Goal: Task Accomplishment & Management: Complete application form

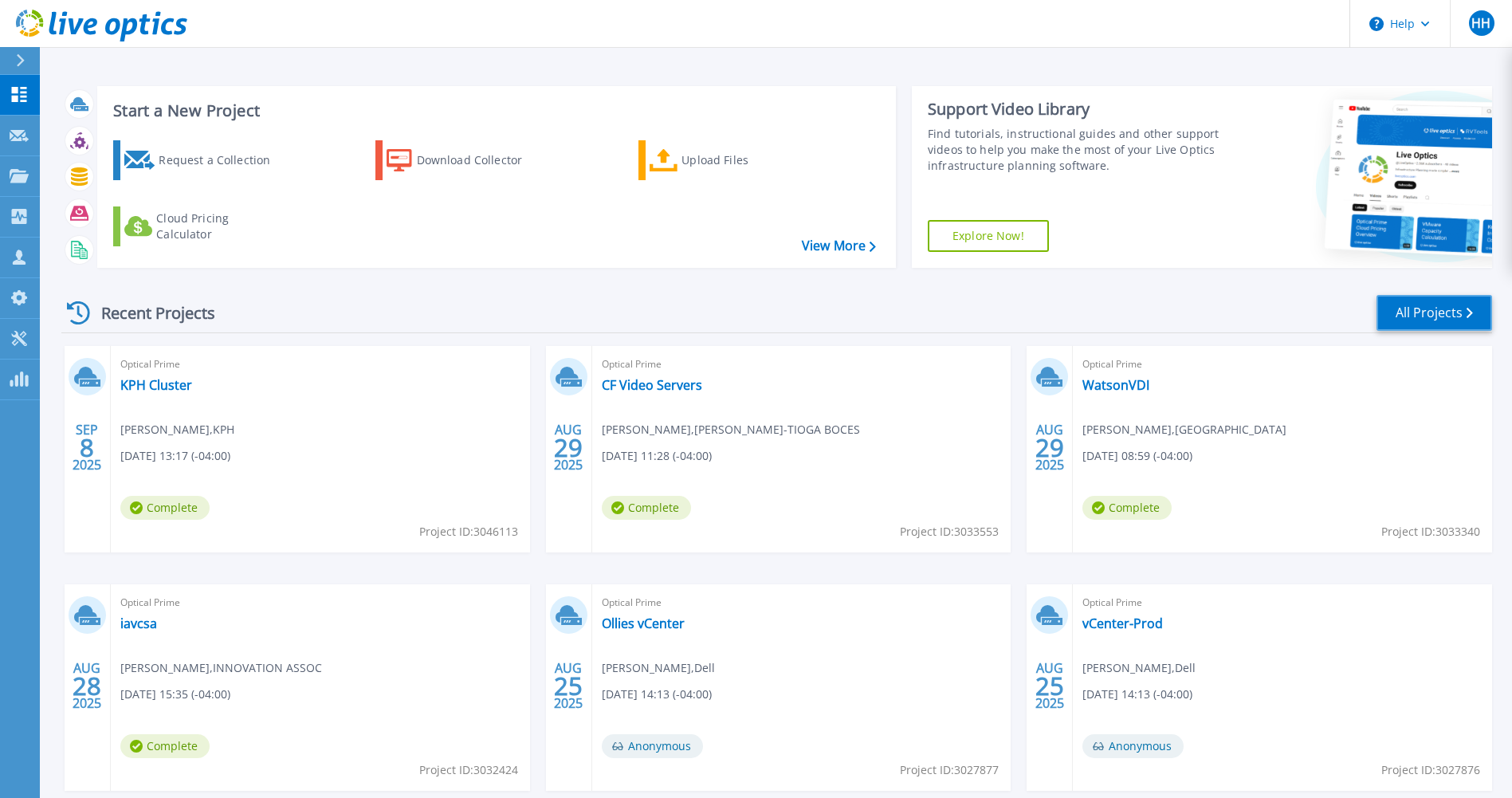
click at [1475, 298] on link "All Projects" at bounding box center [1434, 312] width 115 height 36
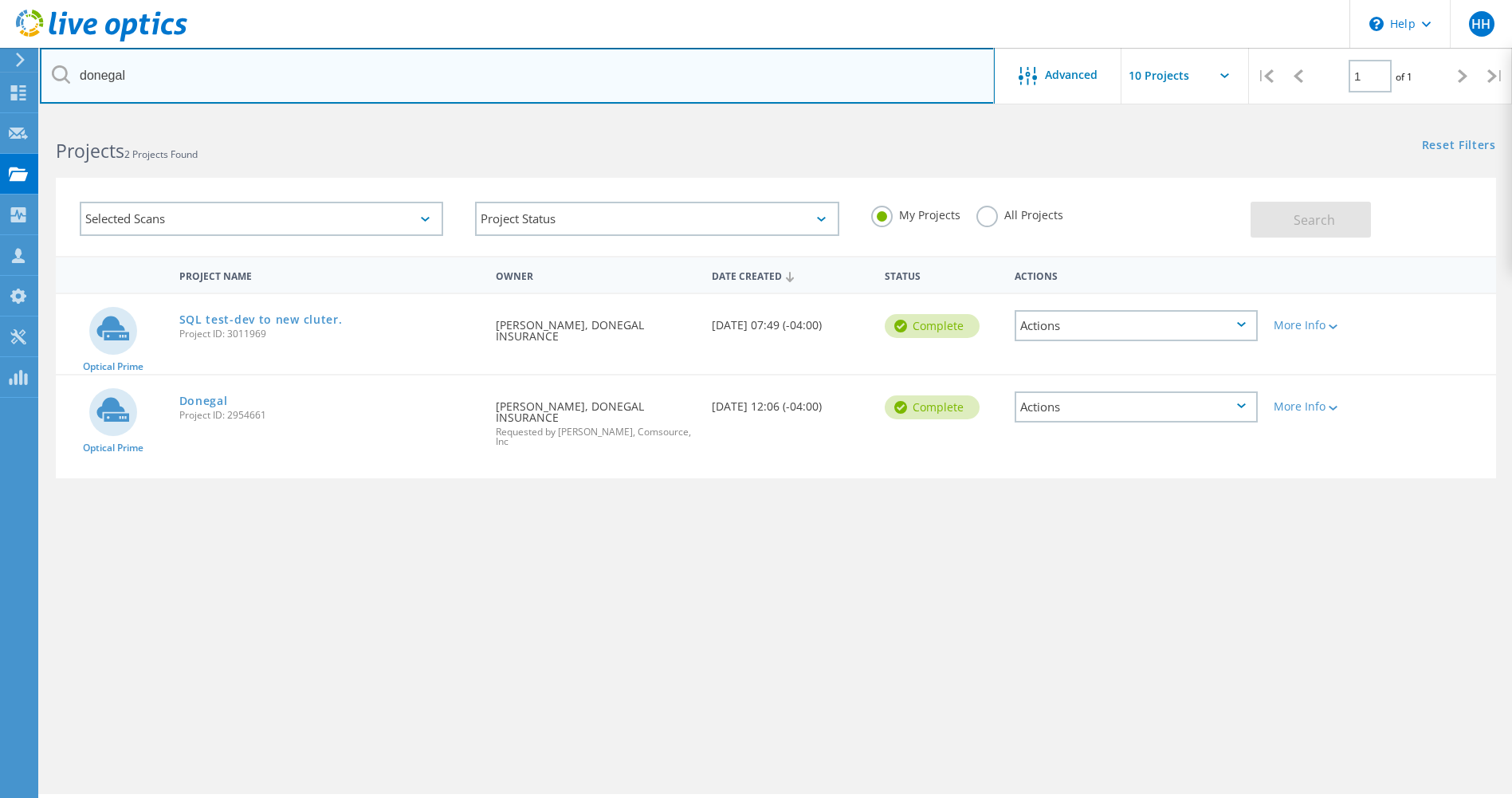
drag, startPoint x: 157, startPoint y: 73, endPoint x: 69, endPoint y: 74, distance: 88.0
click at [74, 71] on input "donegal" at bounding box center [516, 75] width 954 height 56
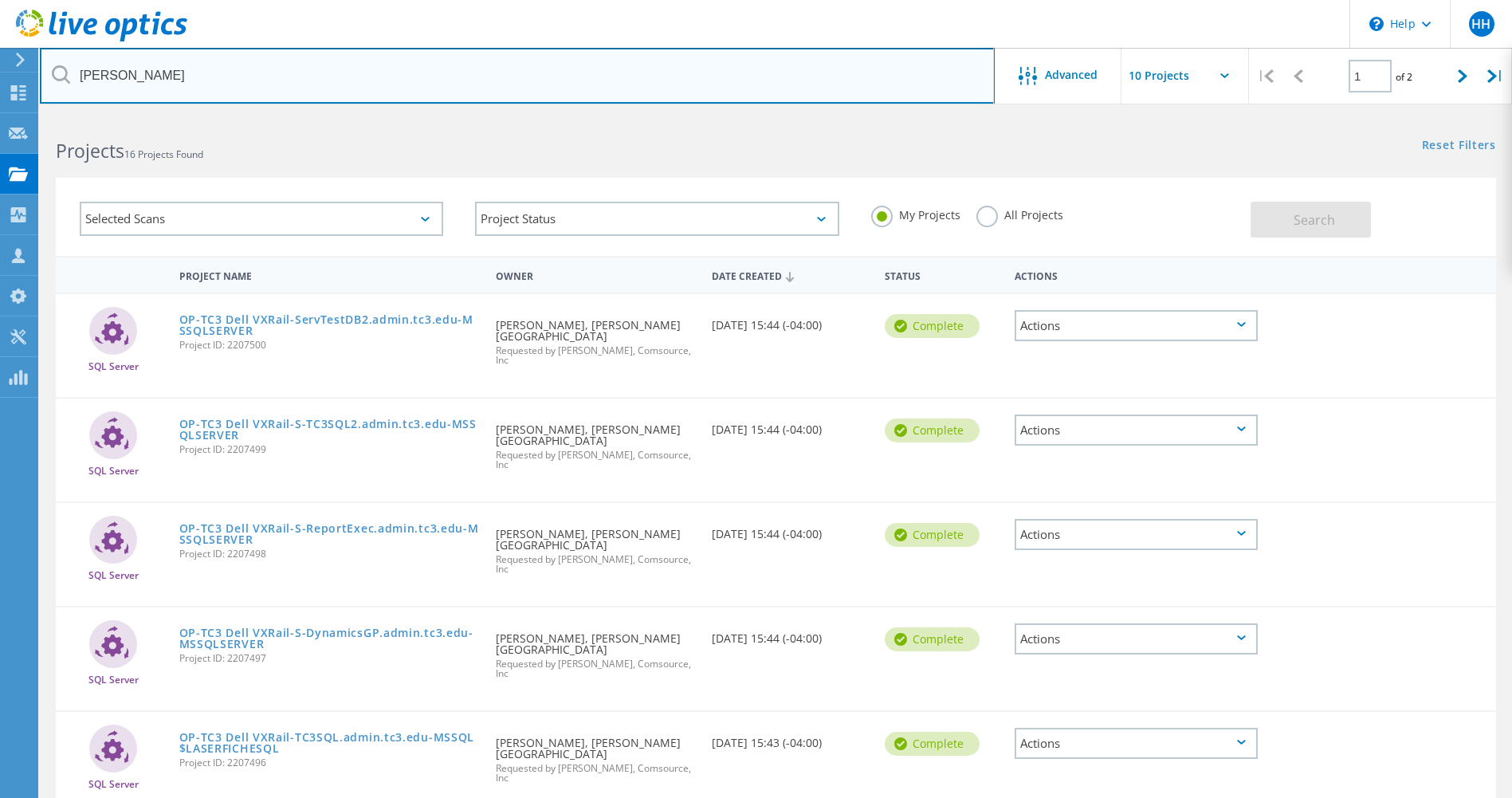
drag, startPoint x: 127, startPoint y: 77, endPoint x: 77, endPoint y: 77, distance: 50.0
click at [77, 77] on input "tompkins" at bounding box center [516, 75] width 954 height 56
type input "financial"
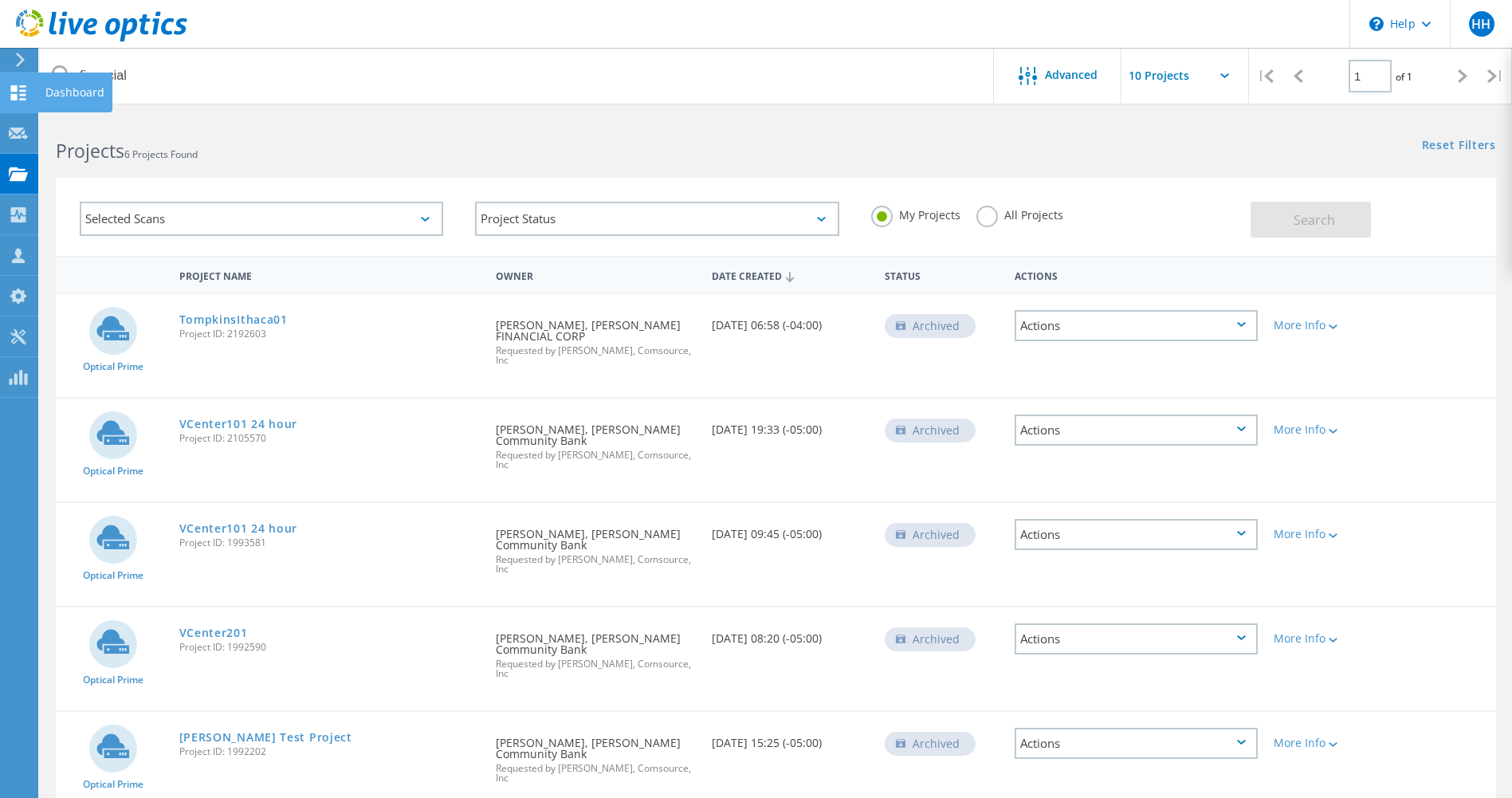
click at [24, 90] on use at bounding box center [19, 93] width 15 height 15
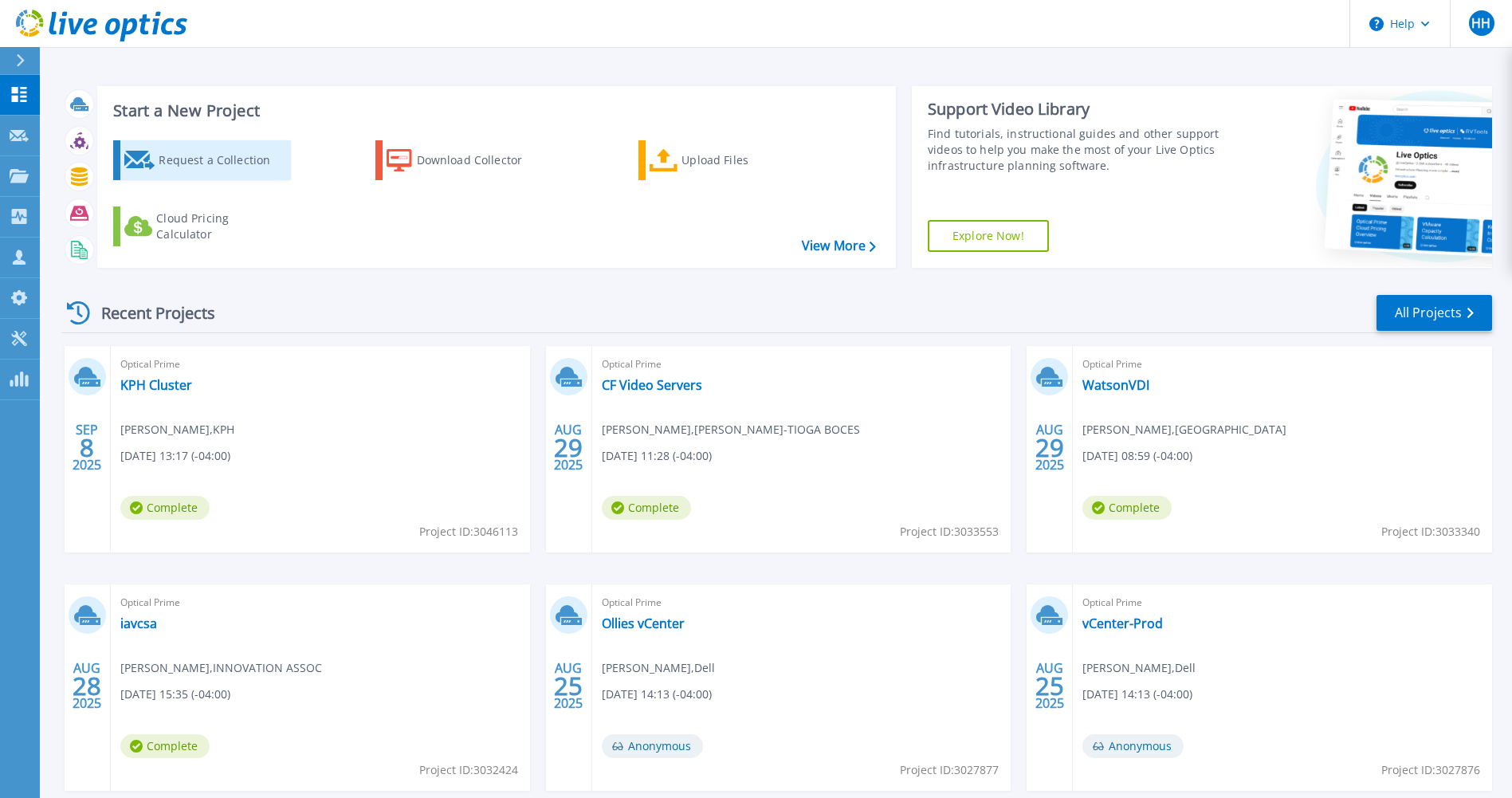
click at [220, 164] on div "Request a Collection" at bounding box center [223, 161] width 127 height 32
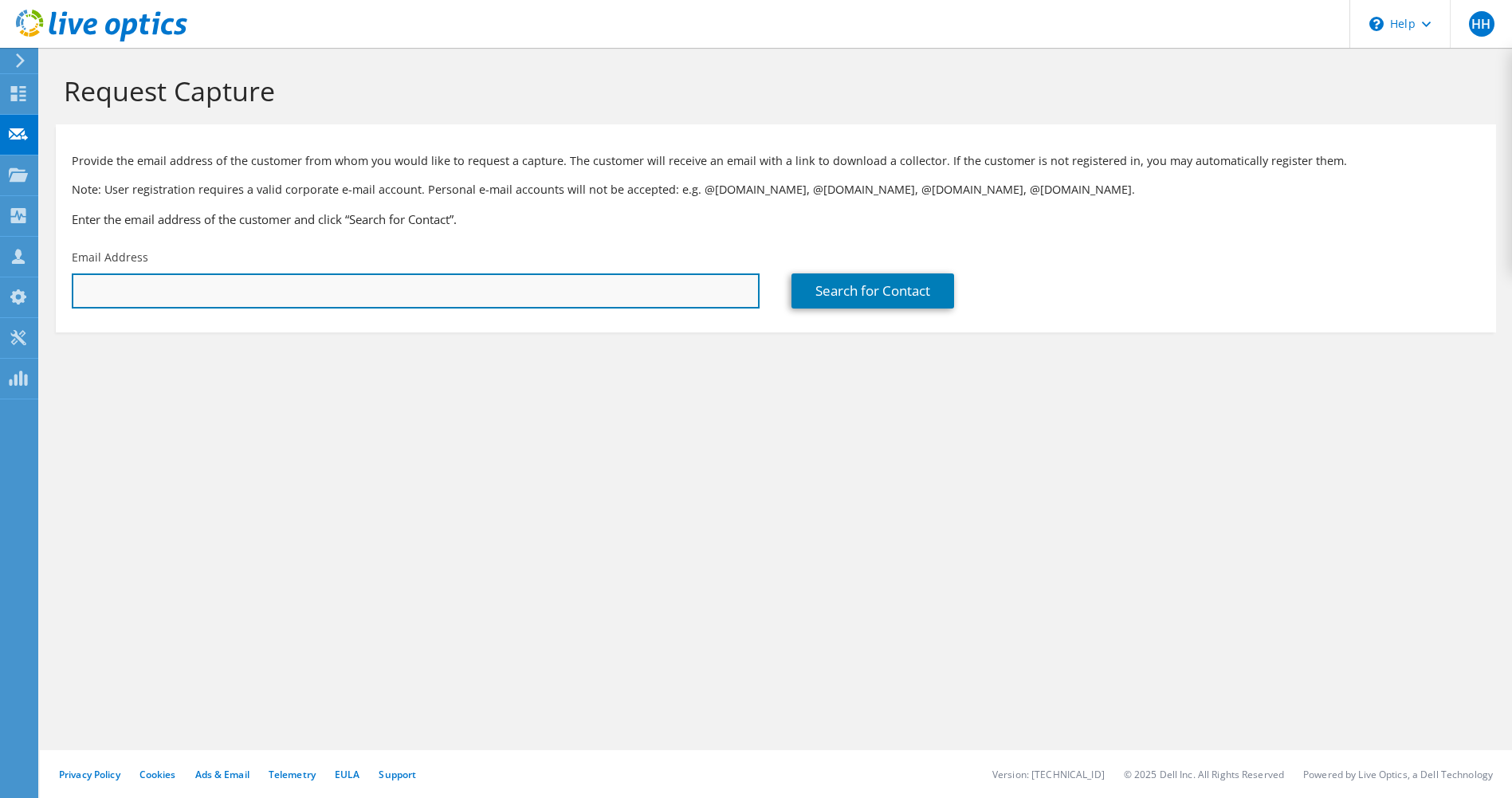
paste input "jwardlaw@tompkinsfinancial.com"
type input "jwardlaw@tompkinsfinancial.com"
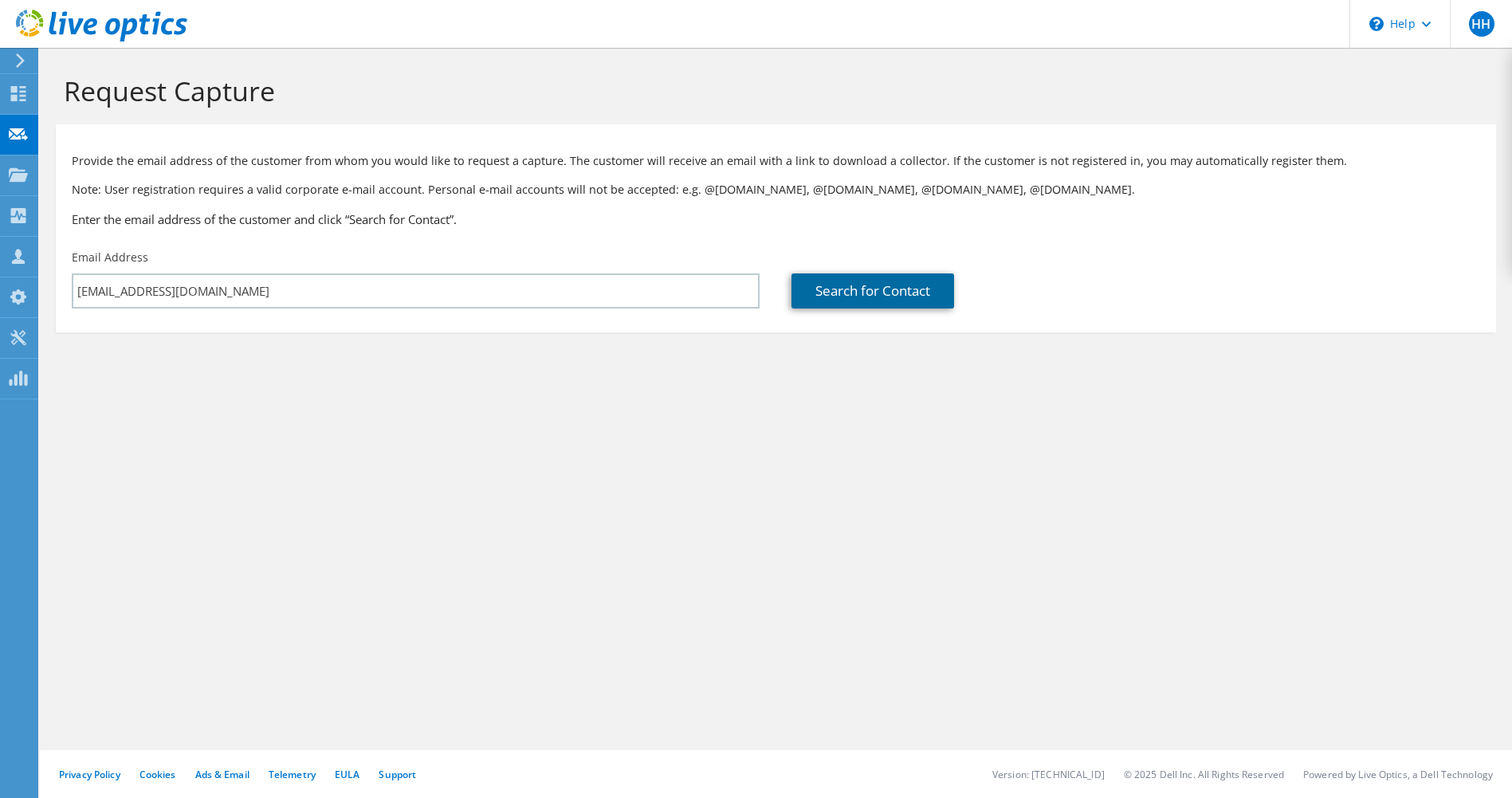
click at [863, 285] on link "Search for Contact" at bounding box center [873, 290] width 163 height 35
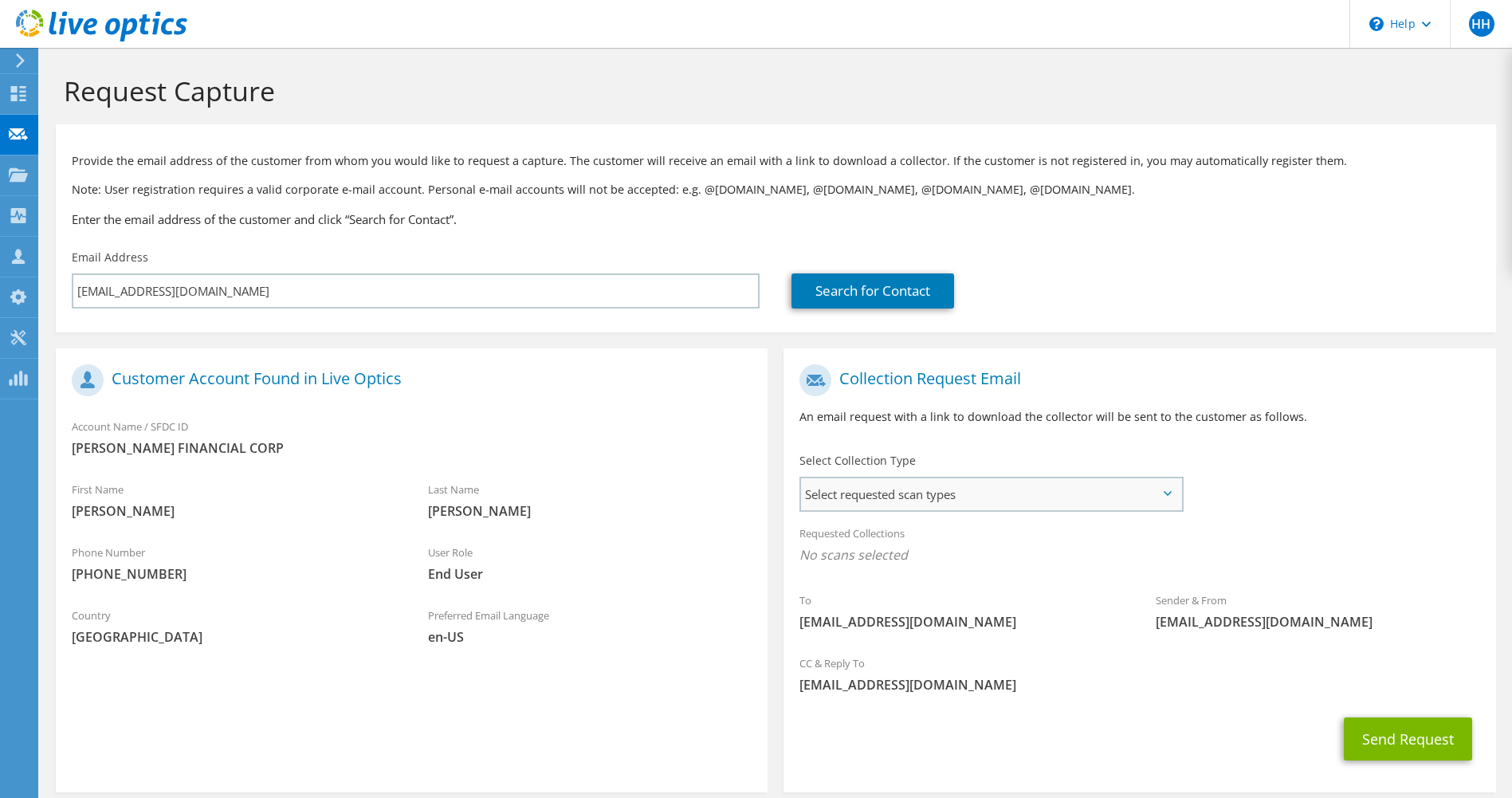
click at [1032, 491] on span "Select requested scan types" at bounding box center [991, 495] width 379 height 32
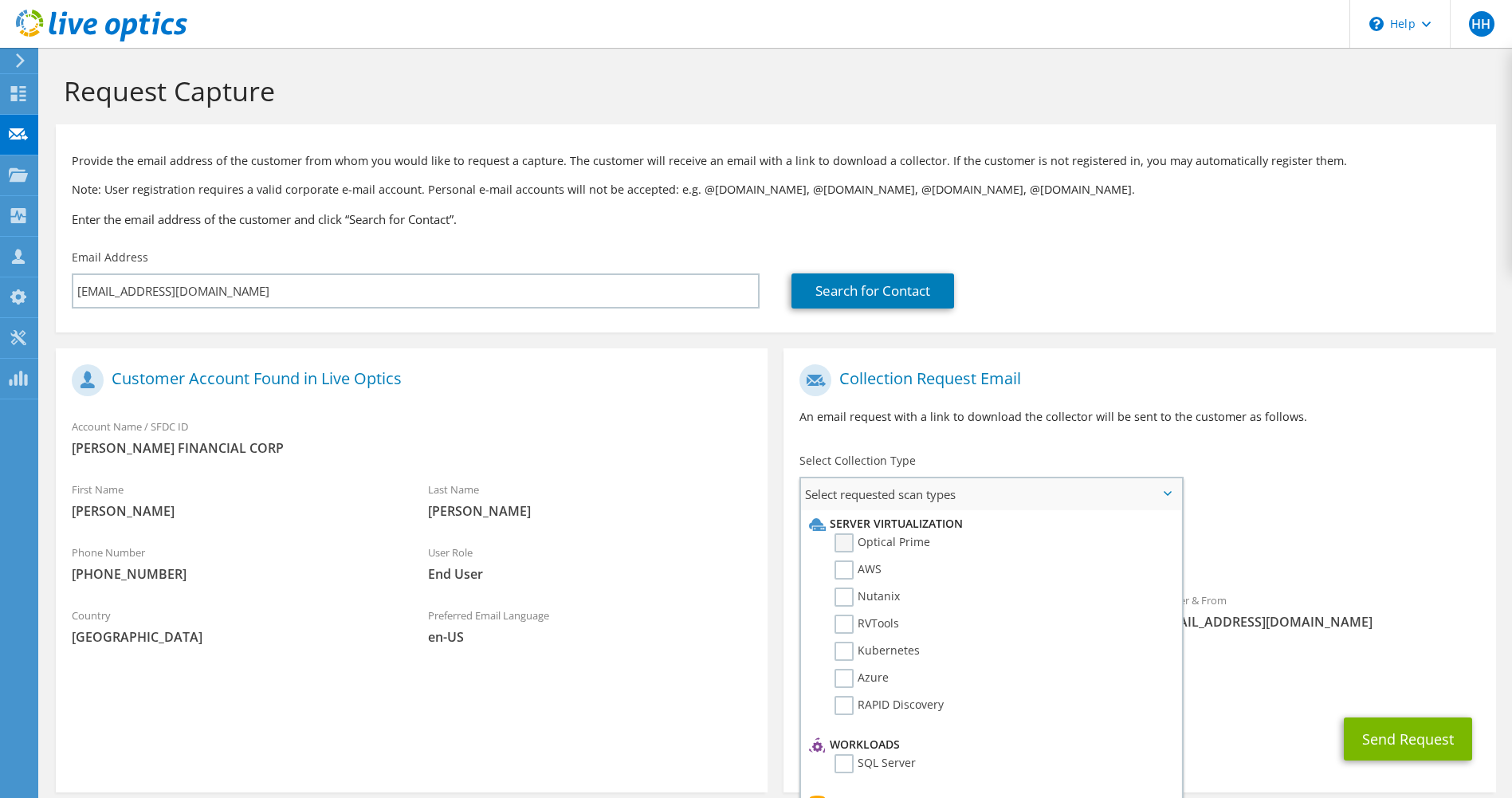
click at [852, 542] on label "Optical Prime" at bounding box center [882, 543] width 96 height 19
click at [0, 0] on input "Optical Prime" at bounding box center [0, 0] width 0 height 0
click at [1393, 730] on button "Send Request" at bounding box center [1407, 743] width 128 height 43
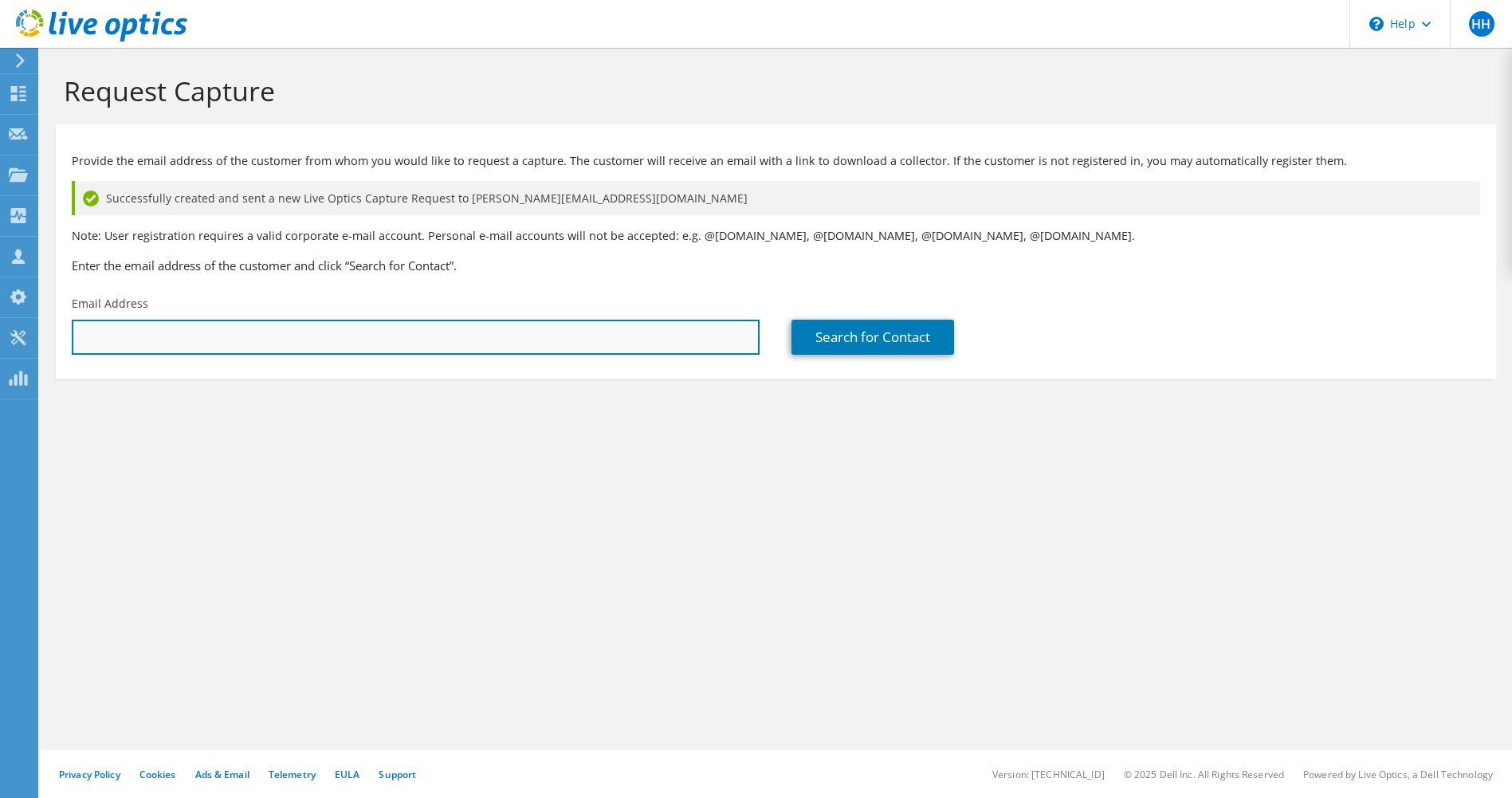
paste input "JGuinn@tompkinsfinancial.com"
type input "JGuinn@tompkinsfinancial.com"
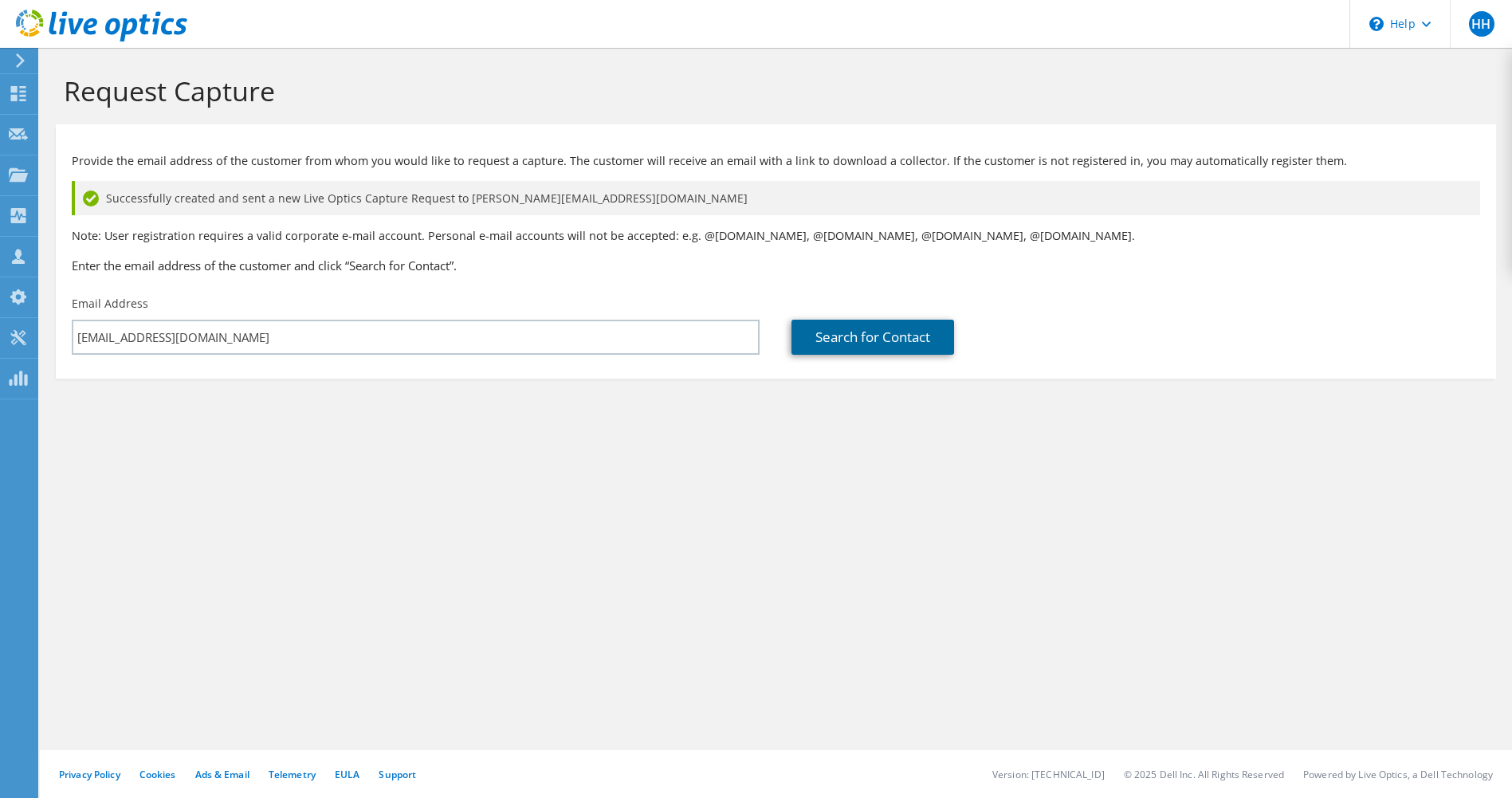
click at [850, 337] on link "Search for Contact" at bounding box center [873, 336] width 163 height 35
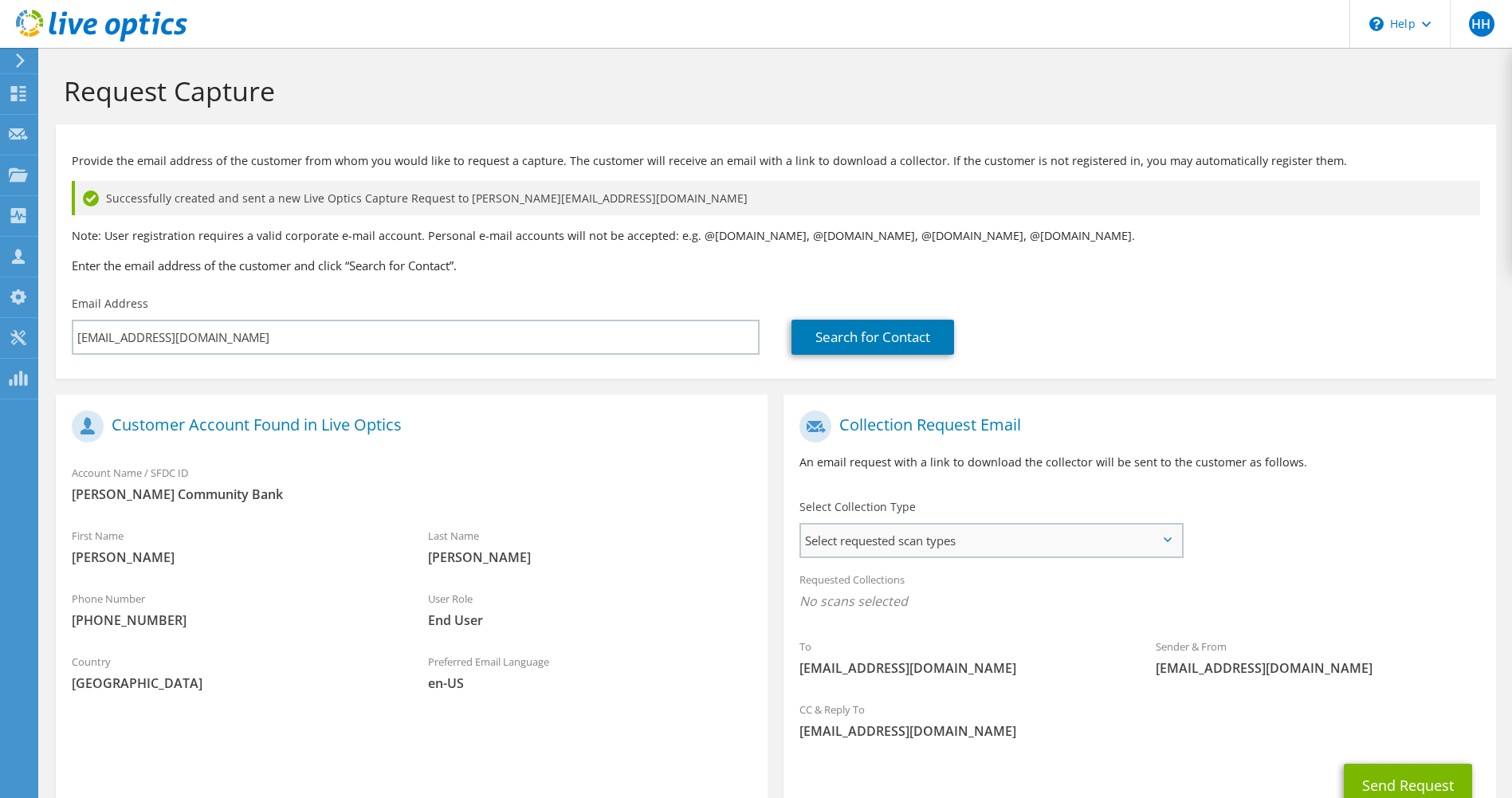
click at [1071, 546] on span "Select requested scan types" at bounding box center [991, 541] width 379 height 32
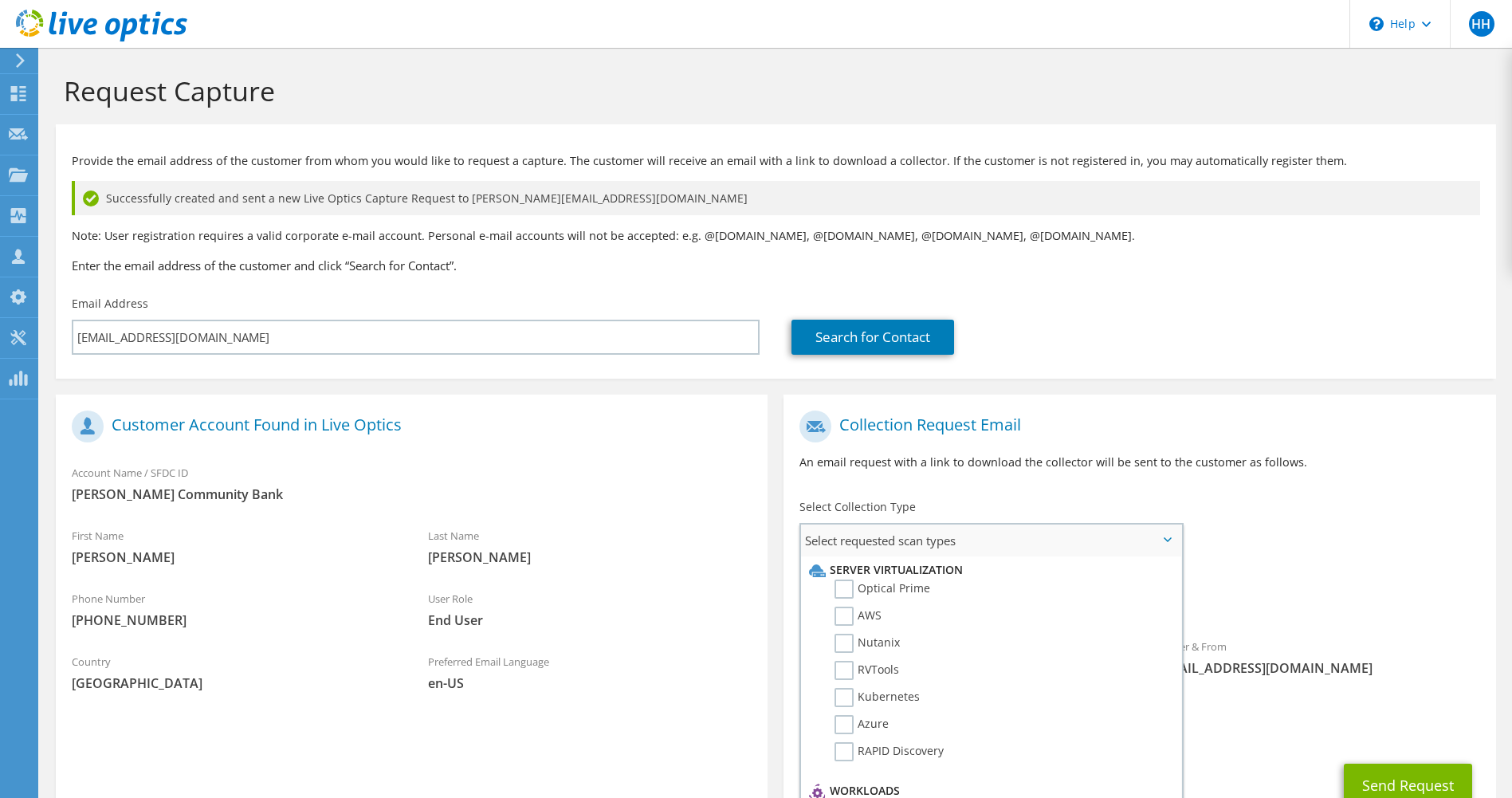
click at [983, 584] on li "Optical Prime" at bounding box center [988, 593] width 367 height 27
click at [837, 587] on label "Optical Prime" at bounding box center [882, 589] width 96 height 19
click at [0, 0] on input "Optical Prime" at bounding box center [0, 0] width 0 height 0
click at [1413, 407] on div "Collection Request Email An email request with a link to download the collector…" at bounding box center [1139, 447] width 712 height 89
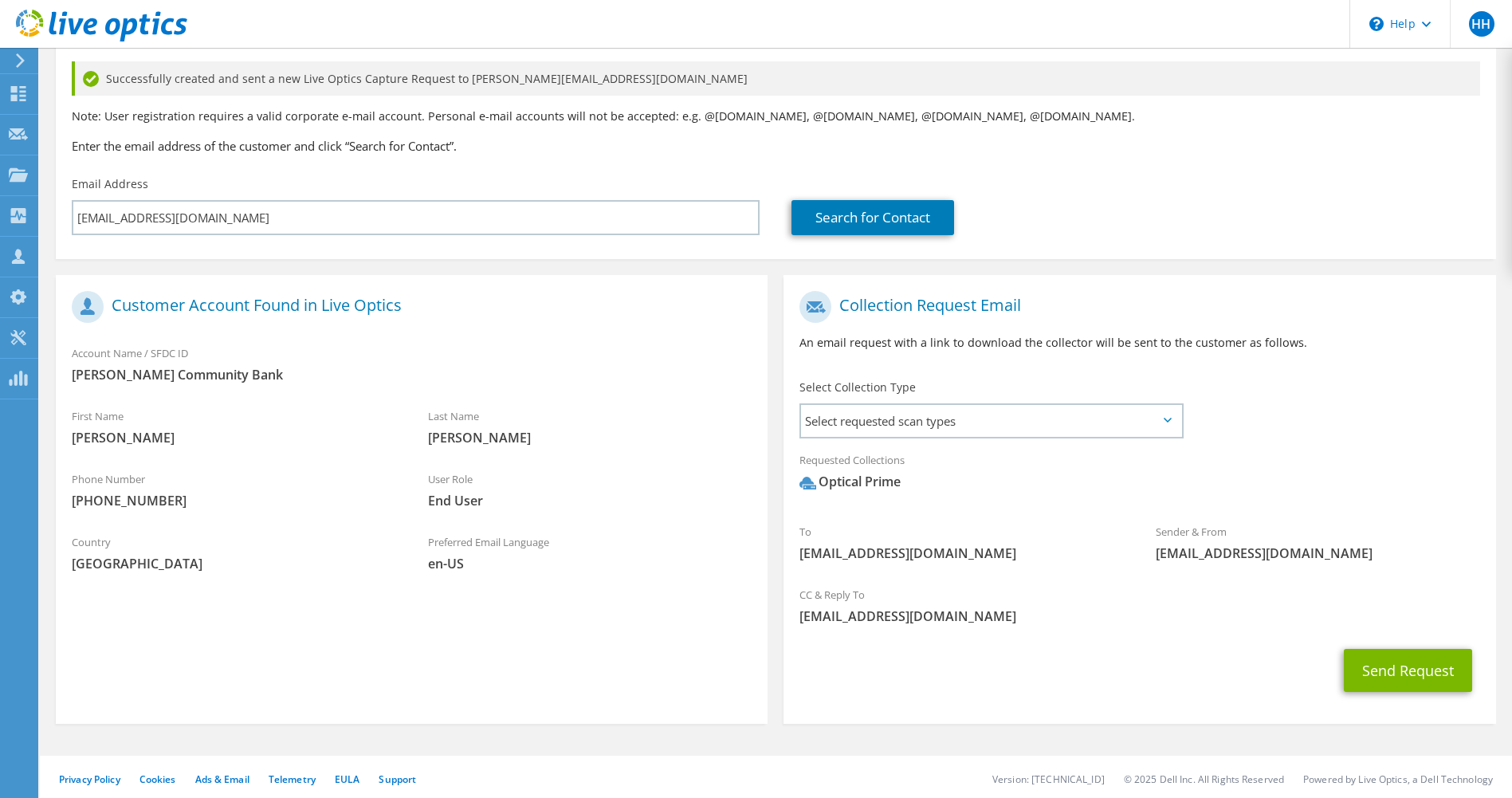
scroll to position [126, 0]
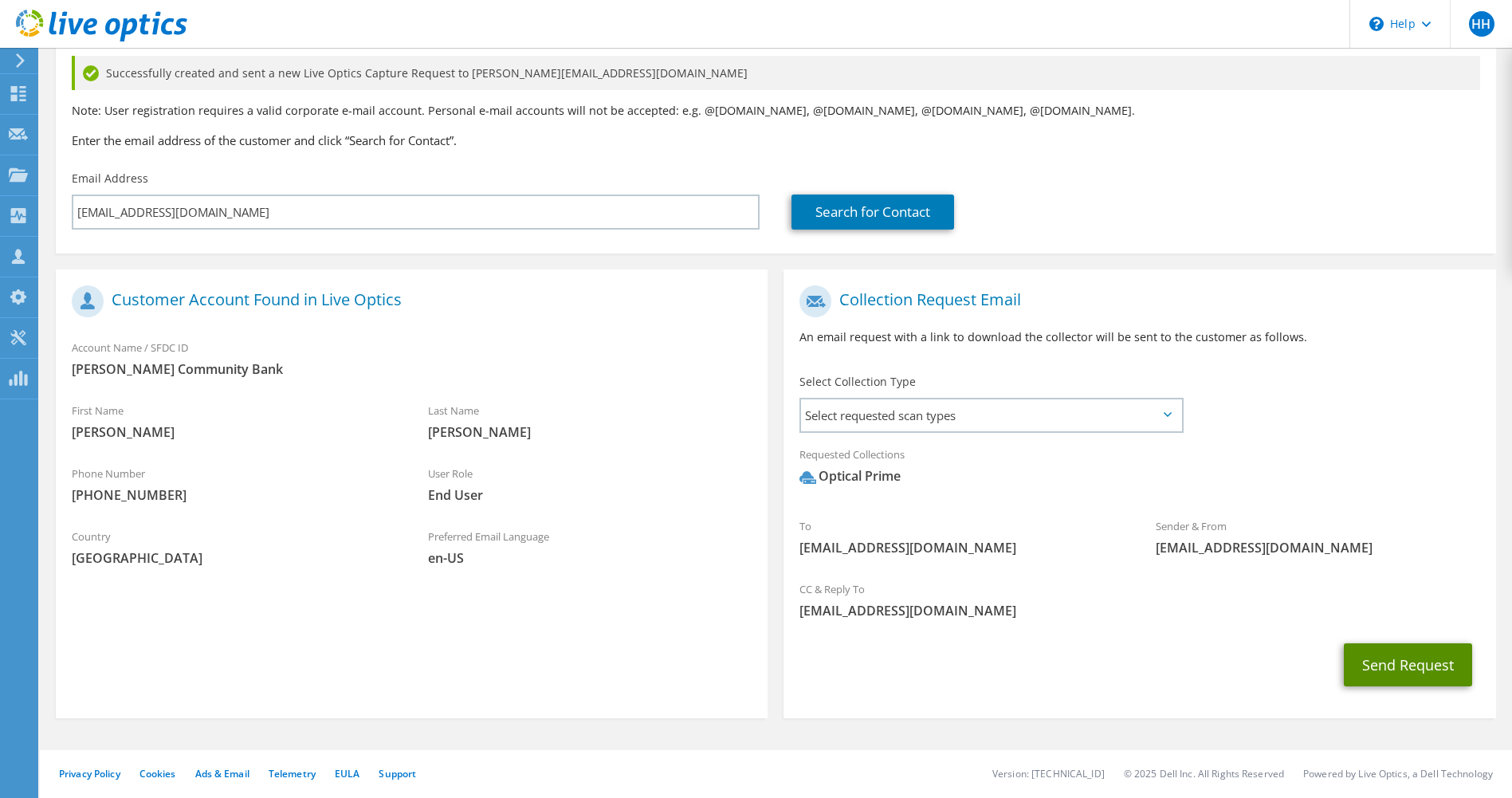
click at [1383, 665] on button "Send Request" at bounding box center [1407, 664] width 128 height 43
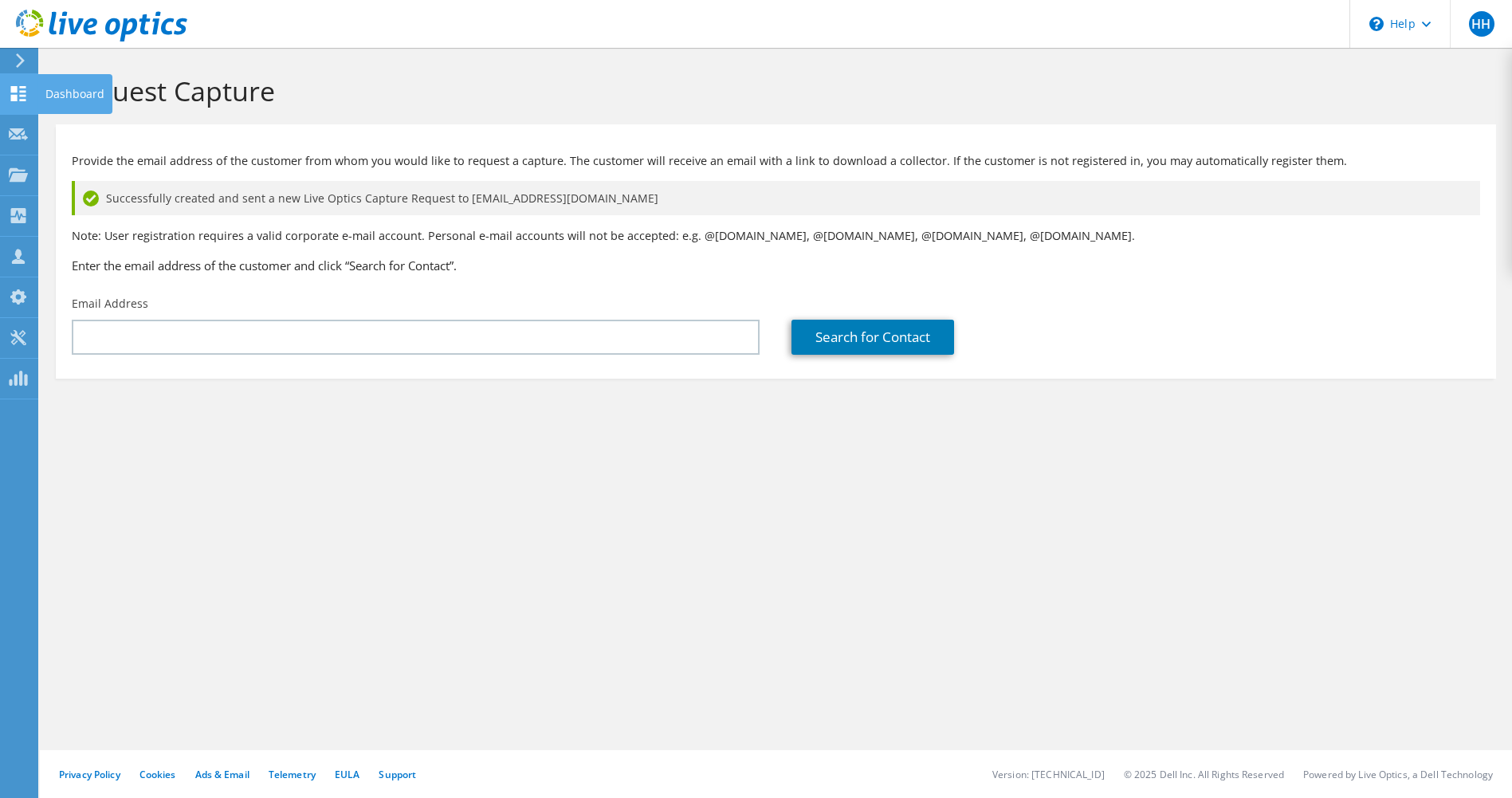
click at [23, 94] on icon at bounding box center [19, 94] width 19 height 15
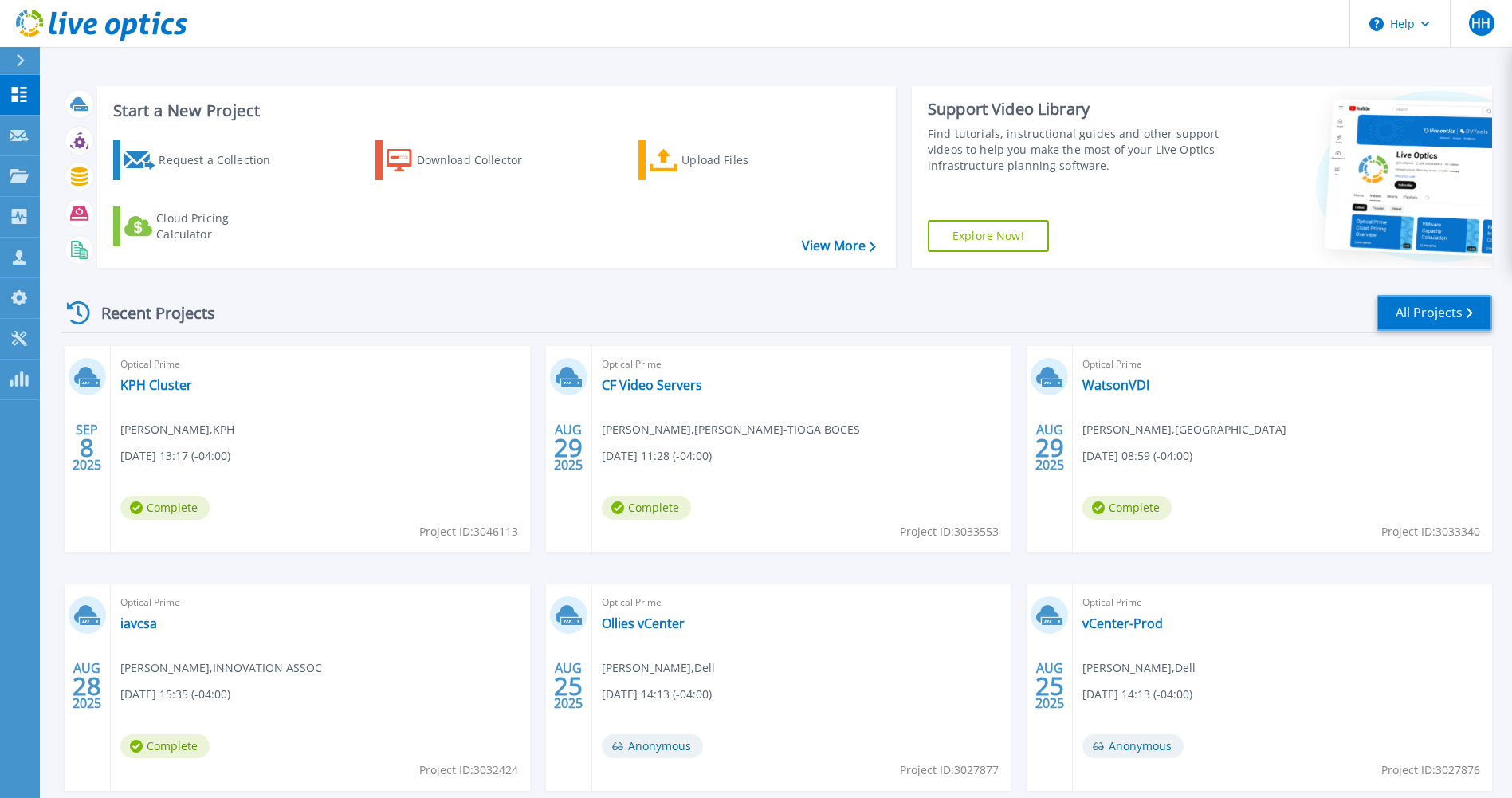
click at [1451, 315] on link "All Projects" at bounding box center [1434, 312] width 115 height 36
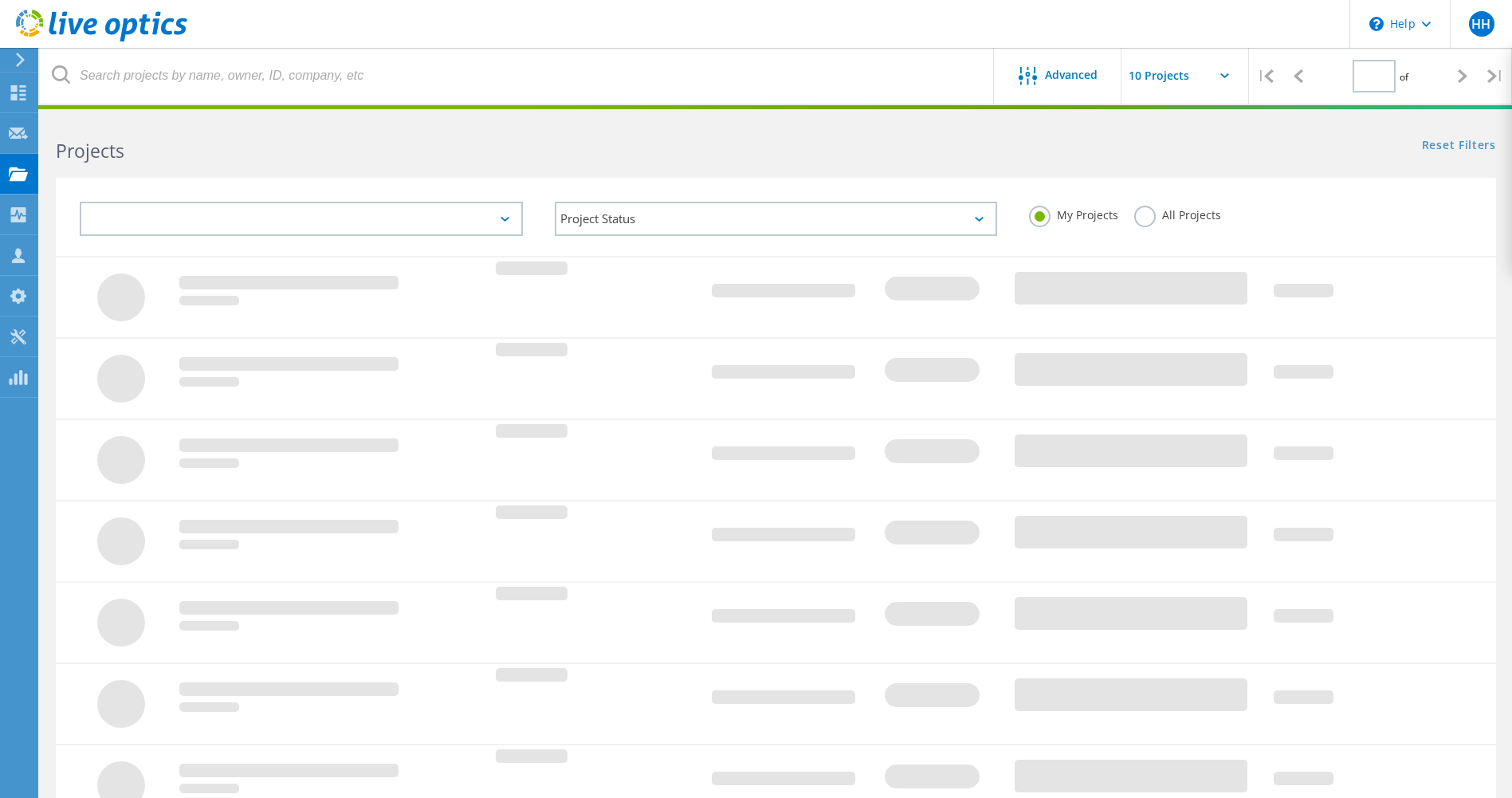
type input "1"
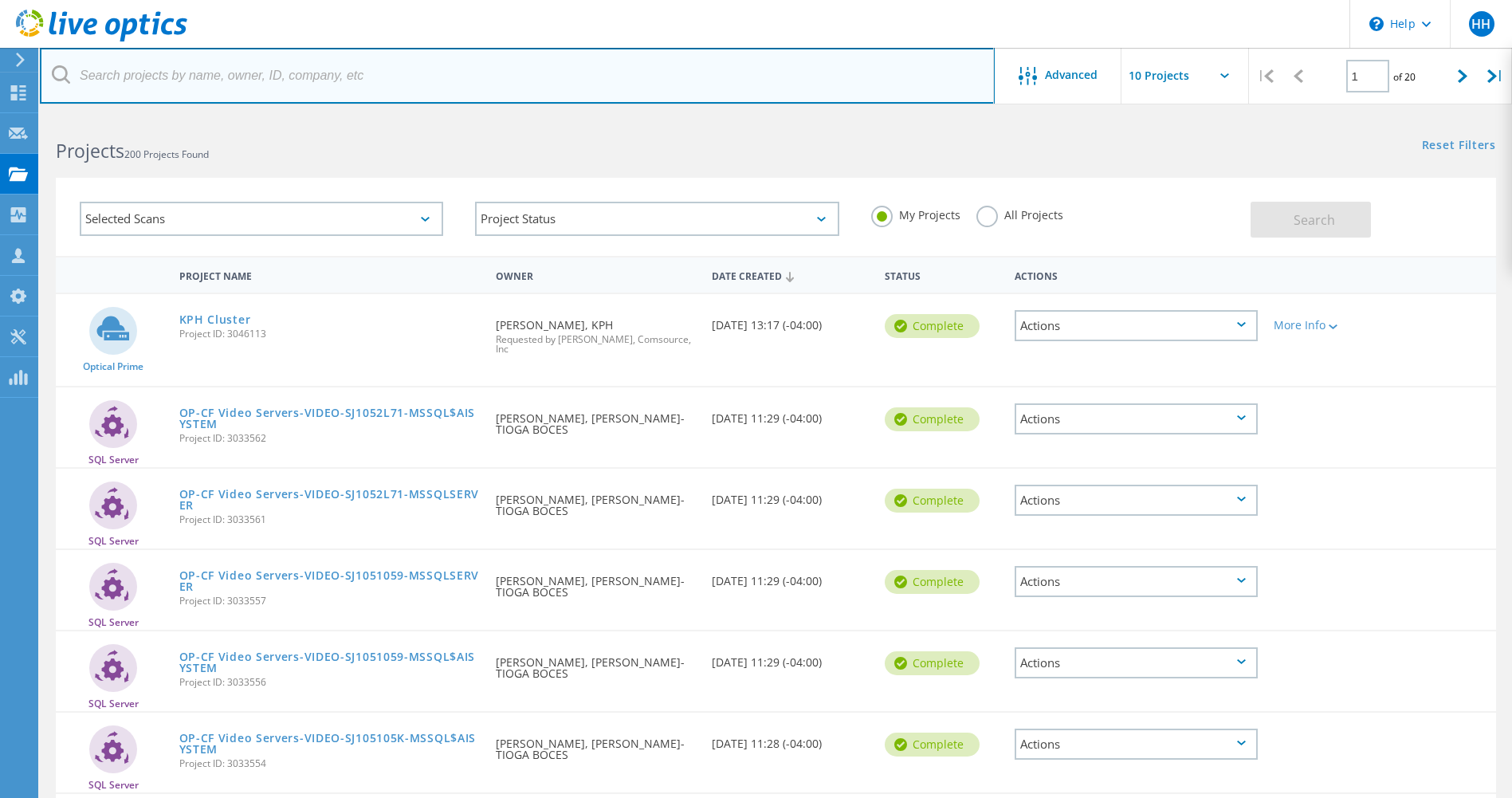
click at [205, 72] on input "text" at bounding box center [516, 75] width 954 height 56
type input "financia"
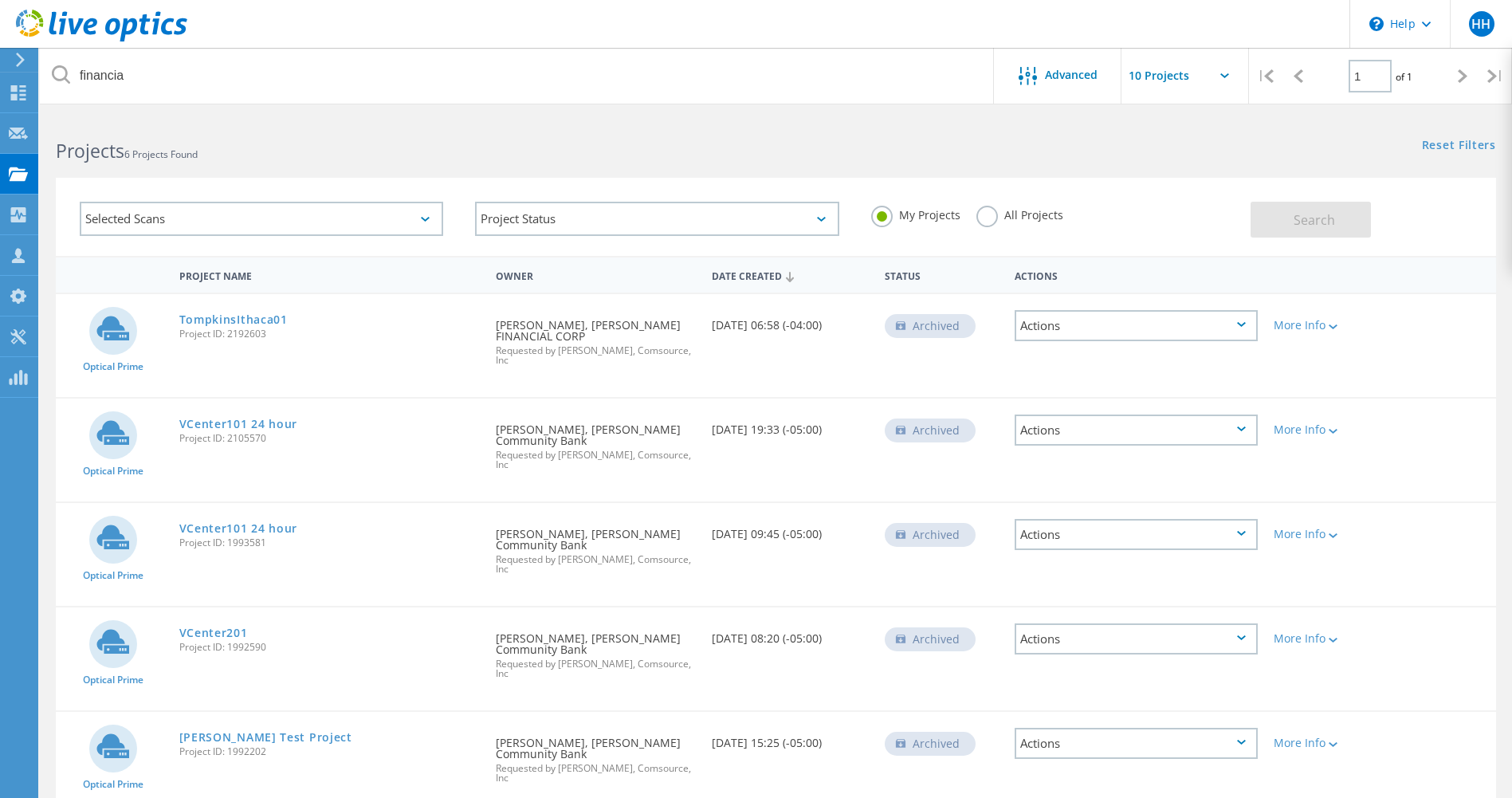
click at [348, 343] on div "TompkinsIthaca01 Project ID: 2192603" at bounding box center [329, 324] width 317 height 61
click at [254, 320] on link "TompkinsIthaca01" at bounding box center [233, 320] width 108 height 11
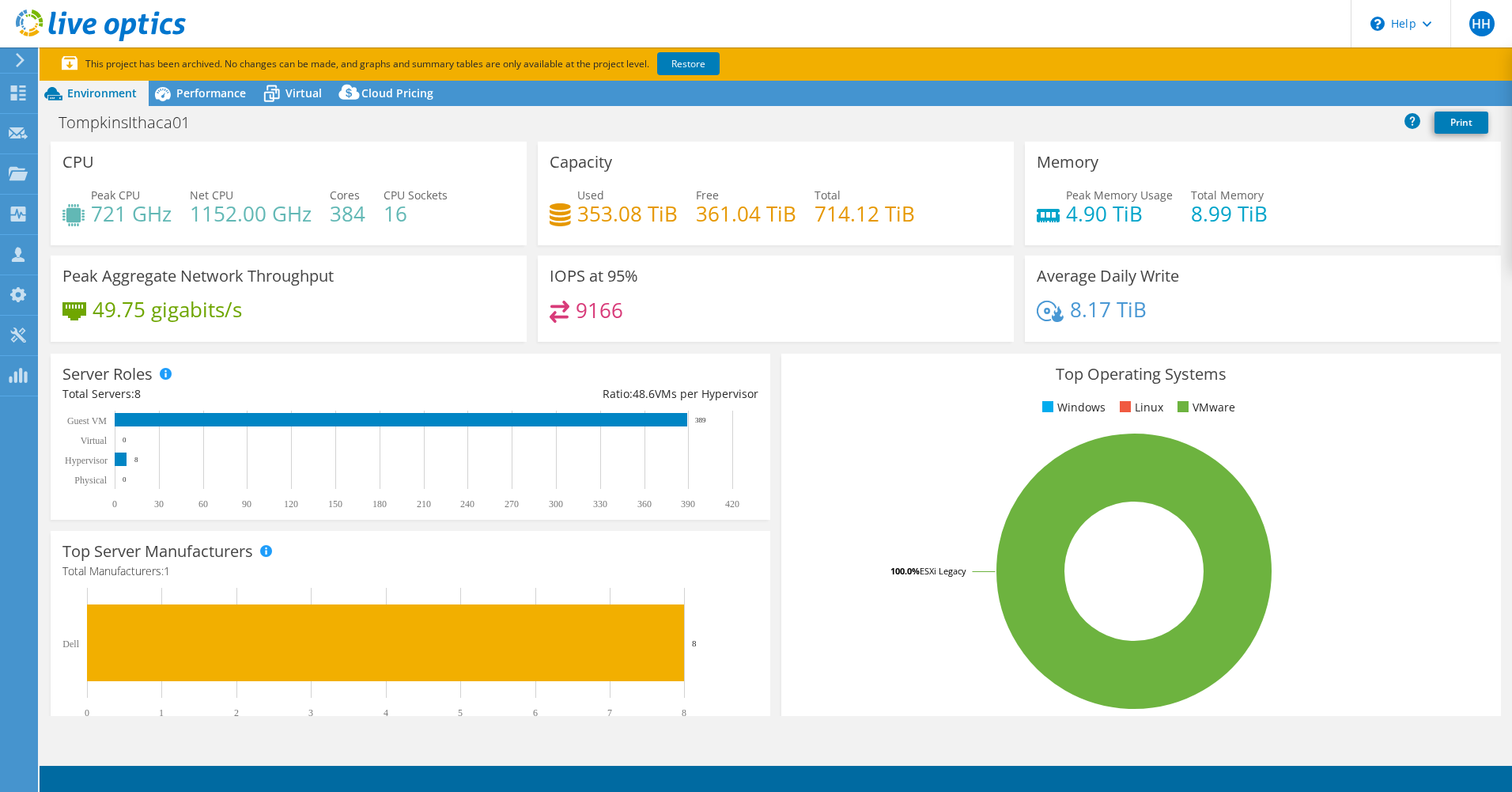
select select "USD"
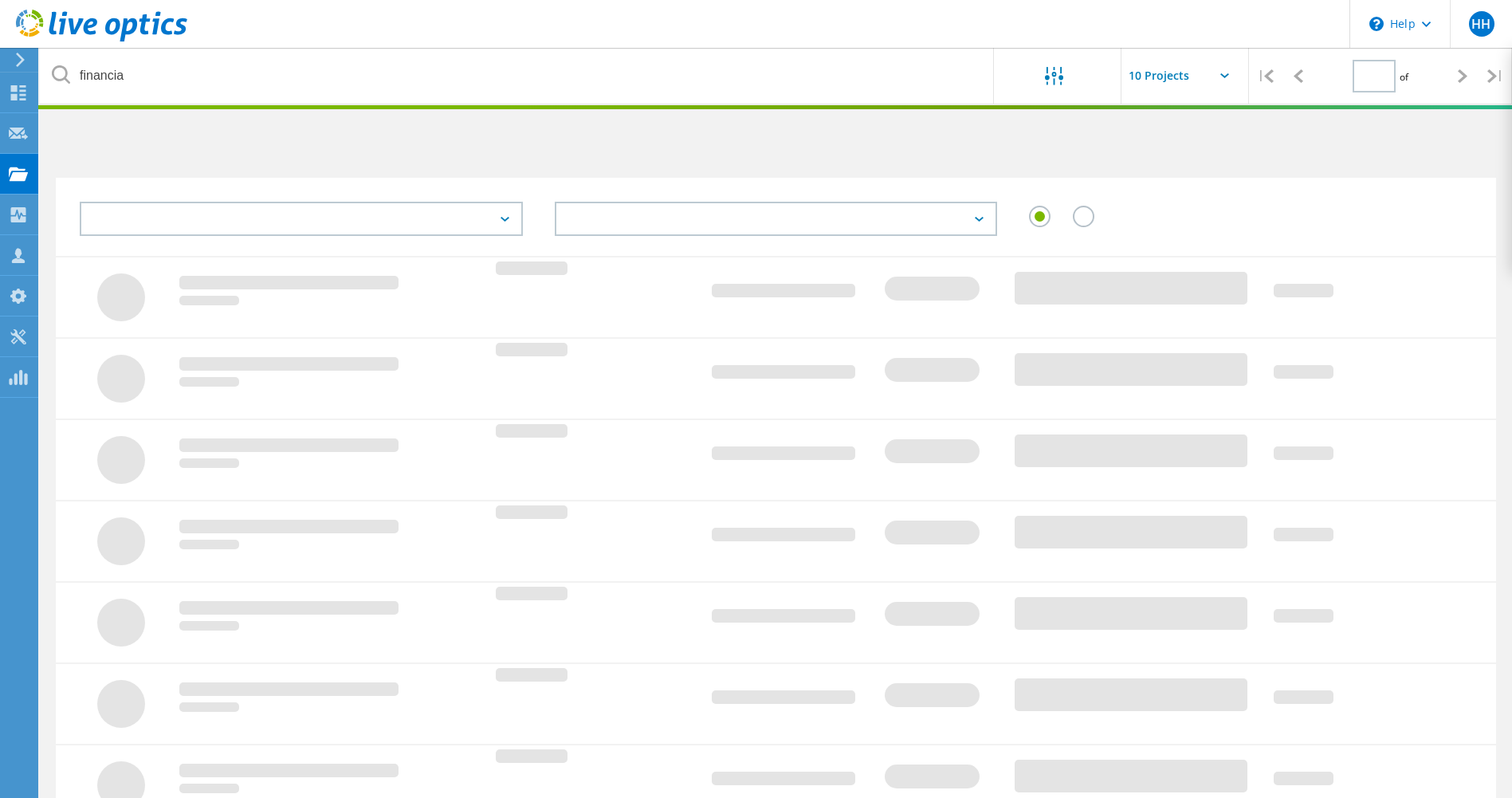
type input "1"
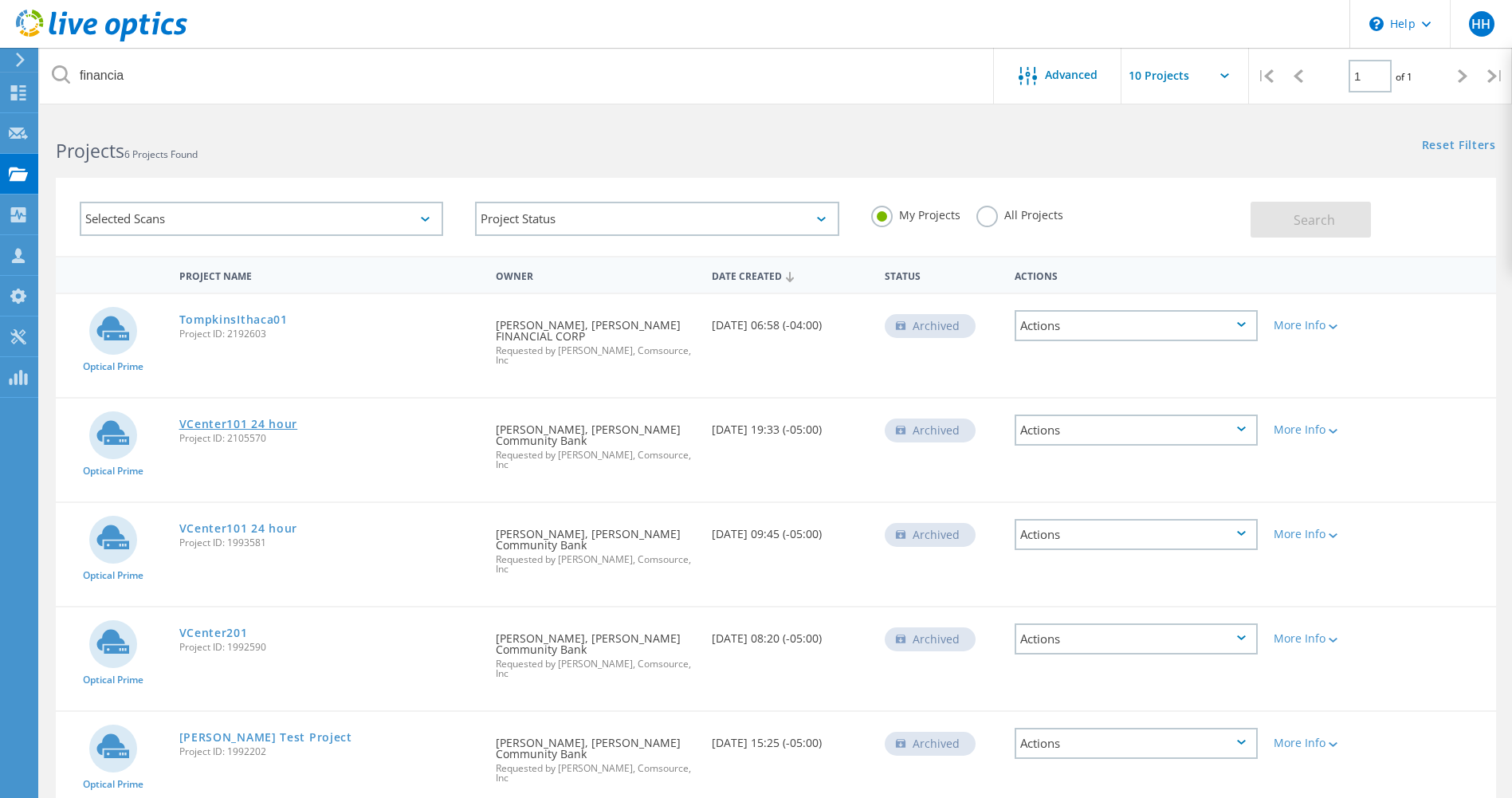
click at [210, 419] on link "VCenter101 24 hour" at bounding box center [238, 424] width 119 height 11
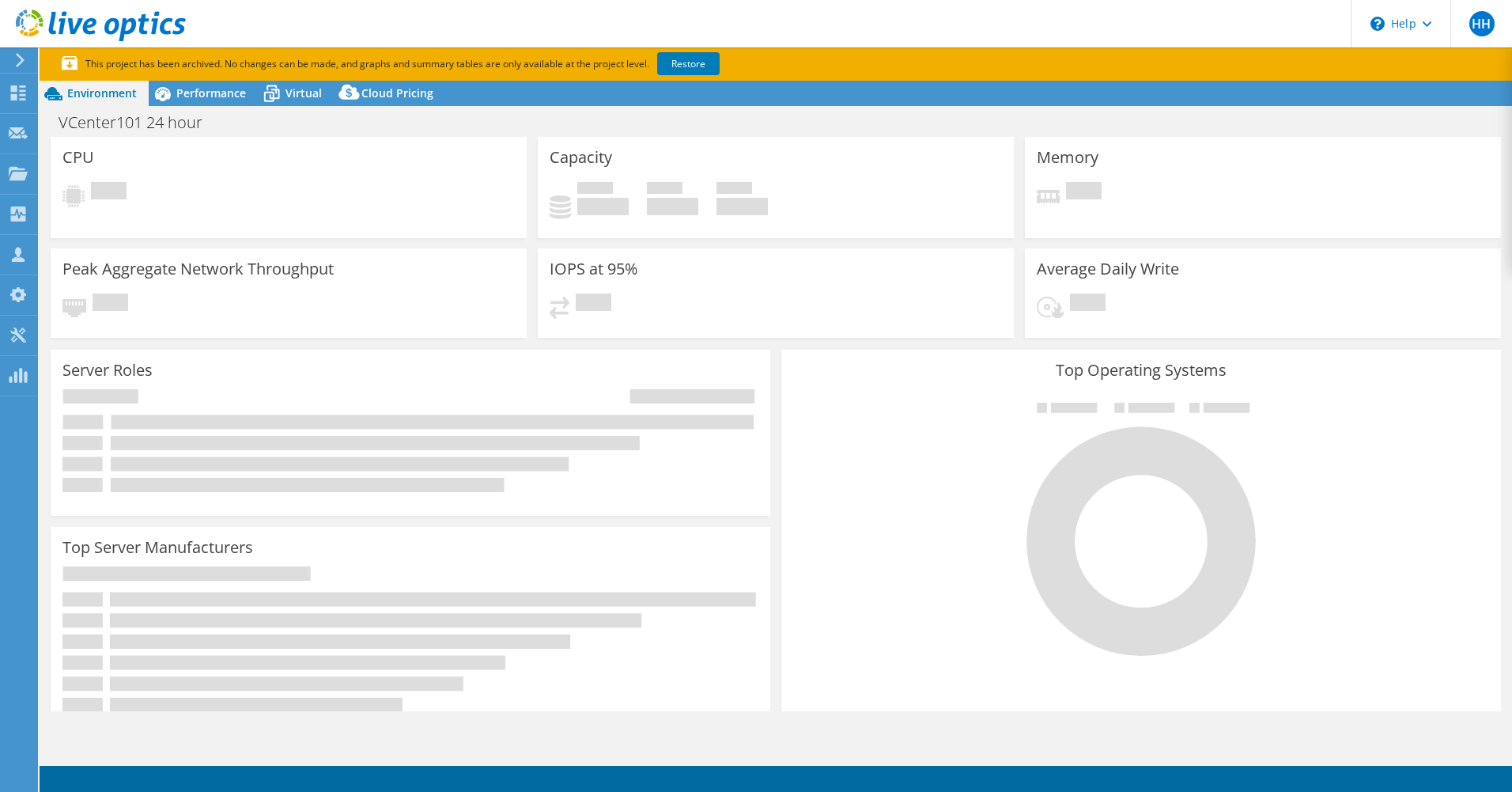
select select "USD"
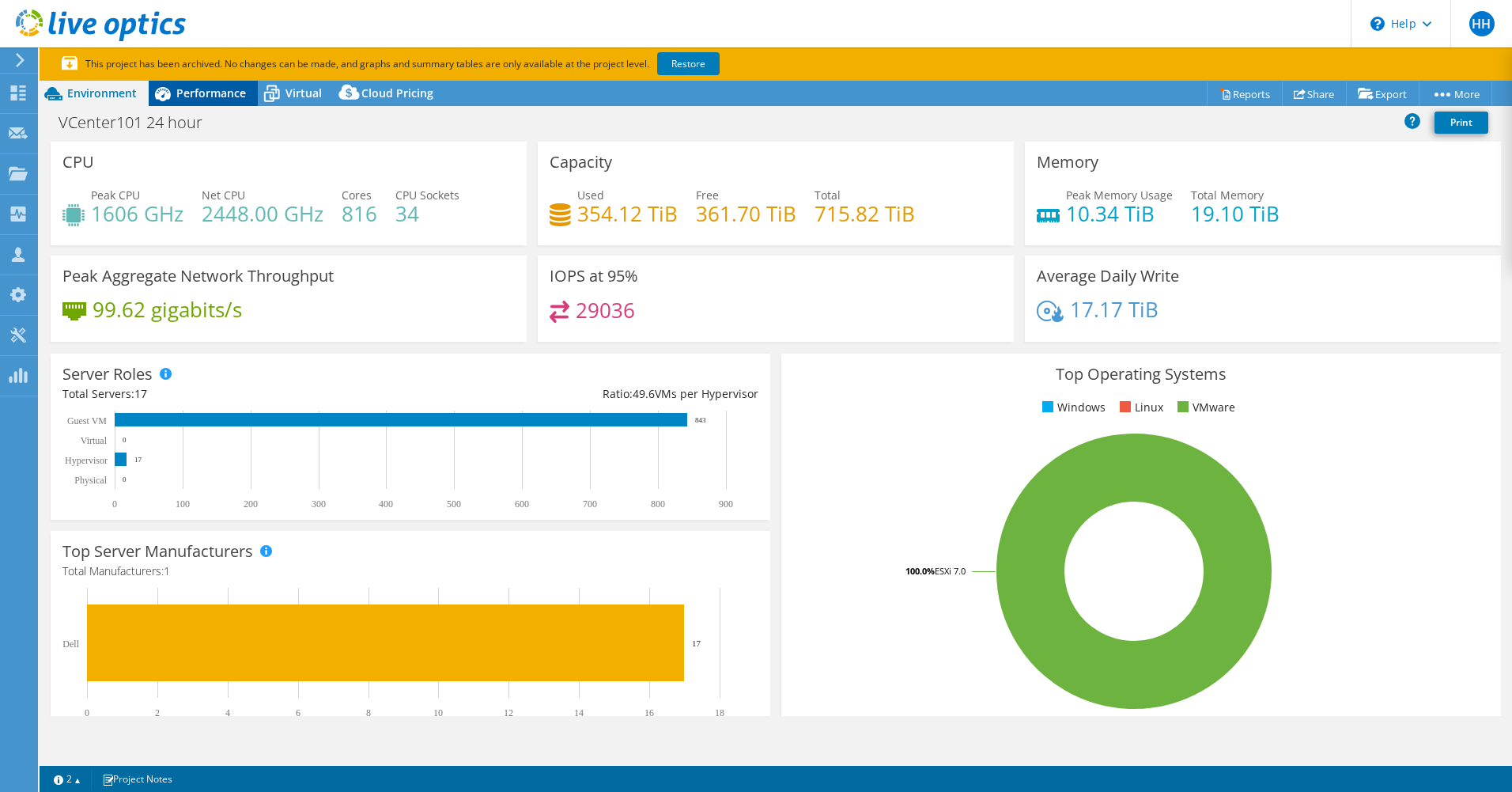
click at [232, 92] on span "Performance" at bounding box center [211, 93] width 70 height 15
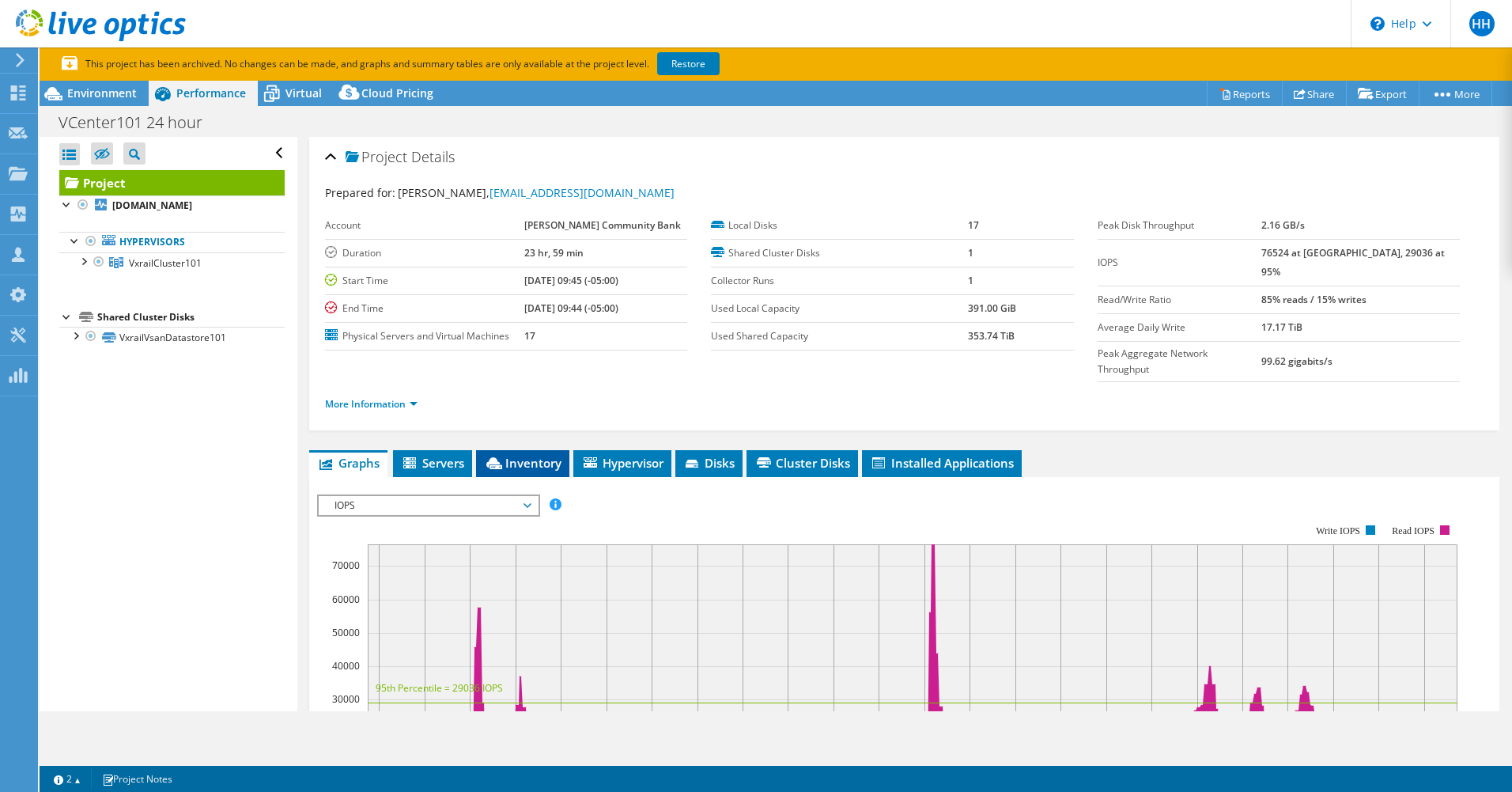
click at [525, 455] on span "Inventory" at bounding box center [523, 463] width 78 height 16
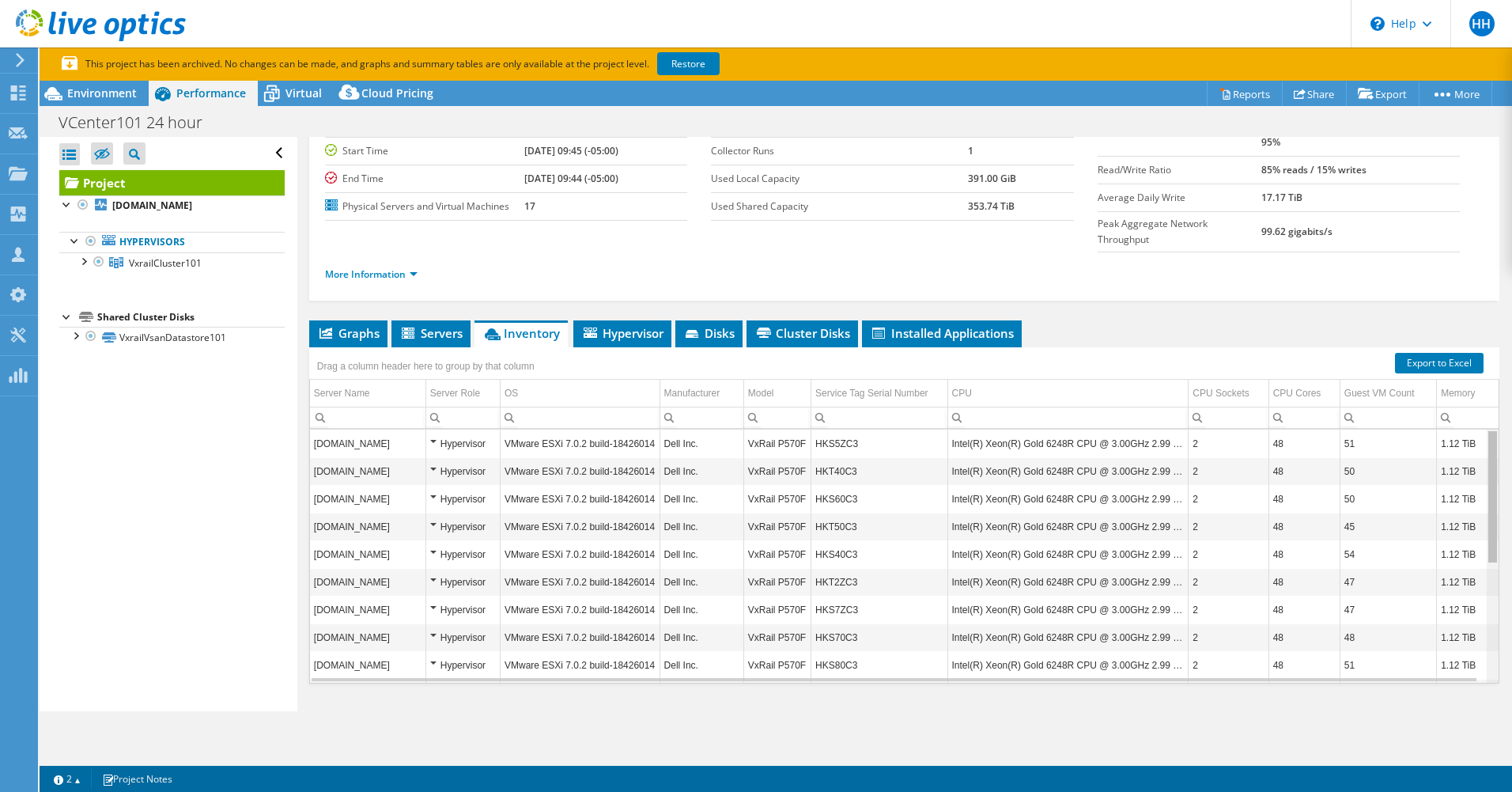
drag, startPoint x: 1482, startPoint y: 420, endPoint x: 1480, endPoint y: 432, distance: 12.2
click at [1478, 436] on body "HH Channel Partner [PERSON_NAME] [EMAIL_ADDRESS][DOMAIN_NAME] Comsource, Inc My…" at bounding box center [756, 396] width 1512 height 792
click at [1423, 353] on link "Export to Excel" at bounding box center [1438, 364] width 89 height 21
click at [744, 429] on td "VxRail P570F" at bounding box center [776, 443] width 67 height 28
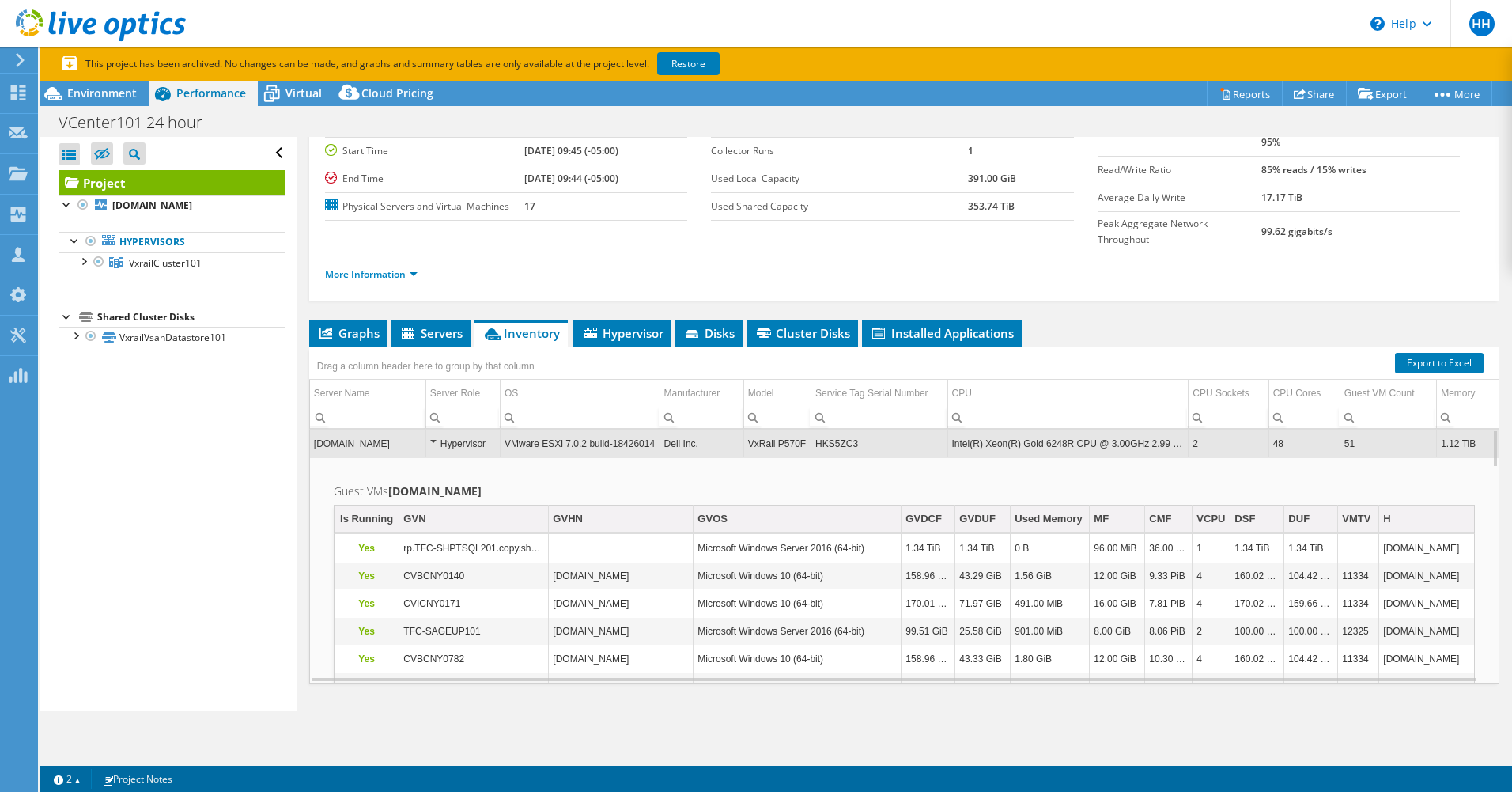
click at [568, 348] on div "Drag a column header here to group by that column" at bounding box center [904, 358] width 1190 height 21
click at [431, 325] on span "Servers" at bounding box center [431, 333] width 63 height 16
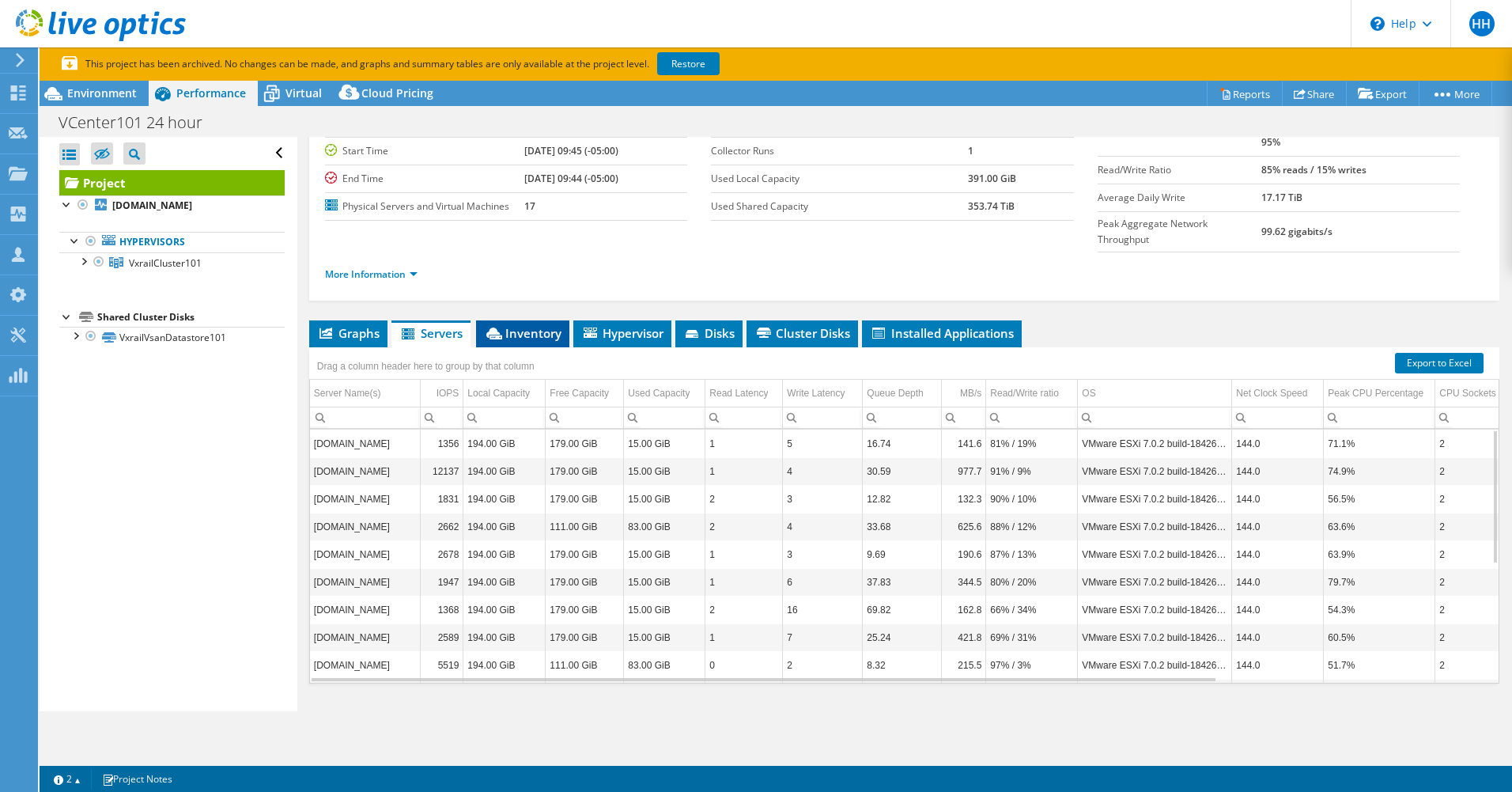
click at [504, 325] on span "Inventory" at bounding box center [523, 333] width 78 height 16
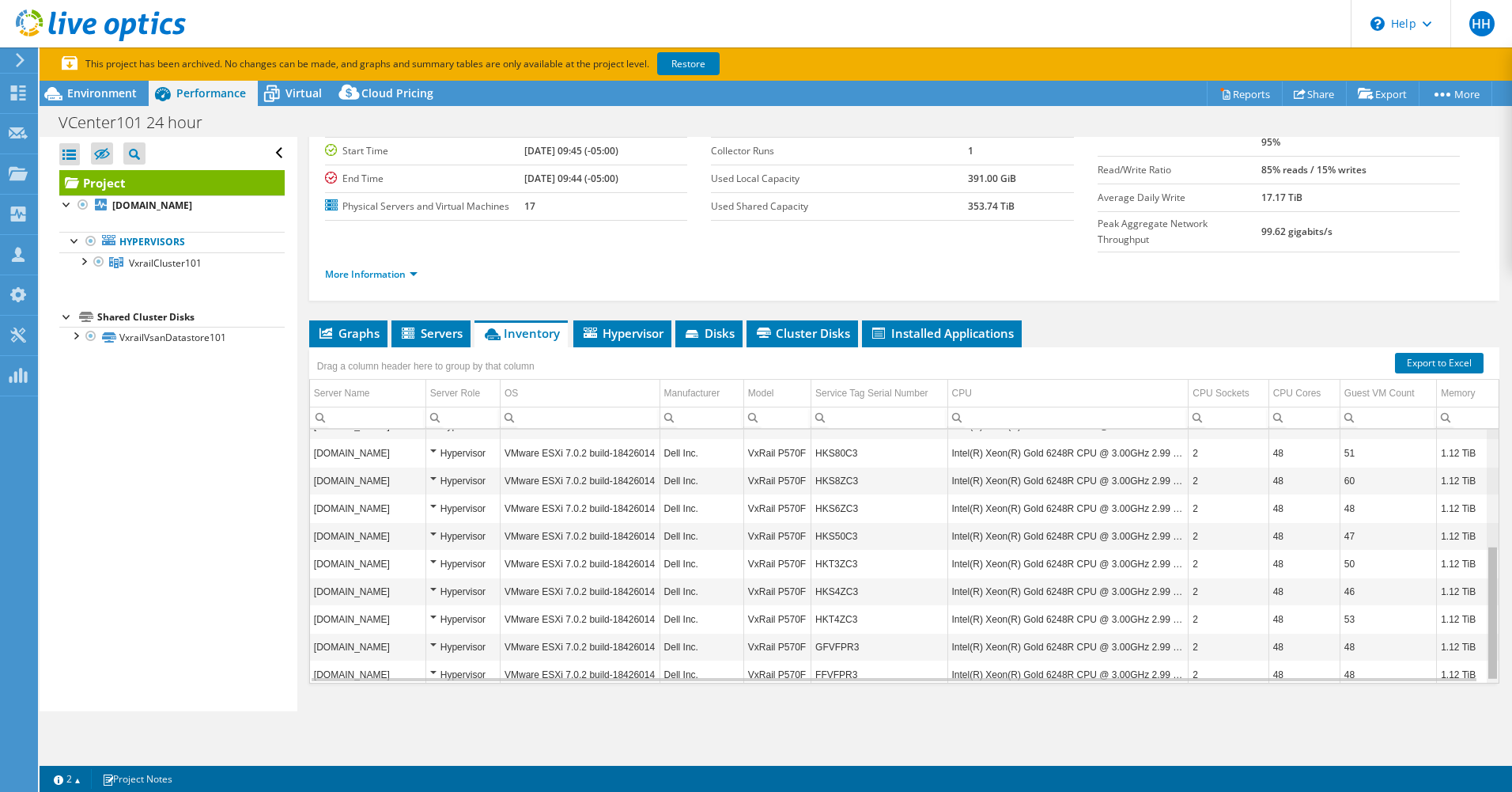
scroll to position [225, 0]
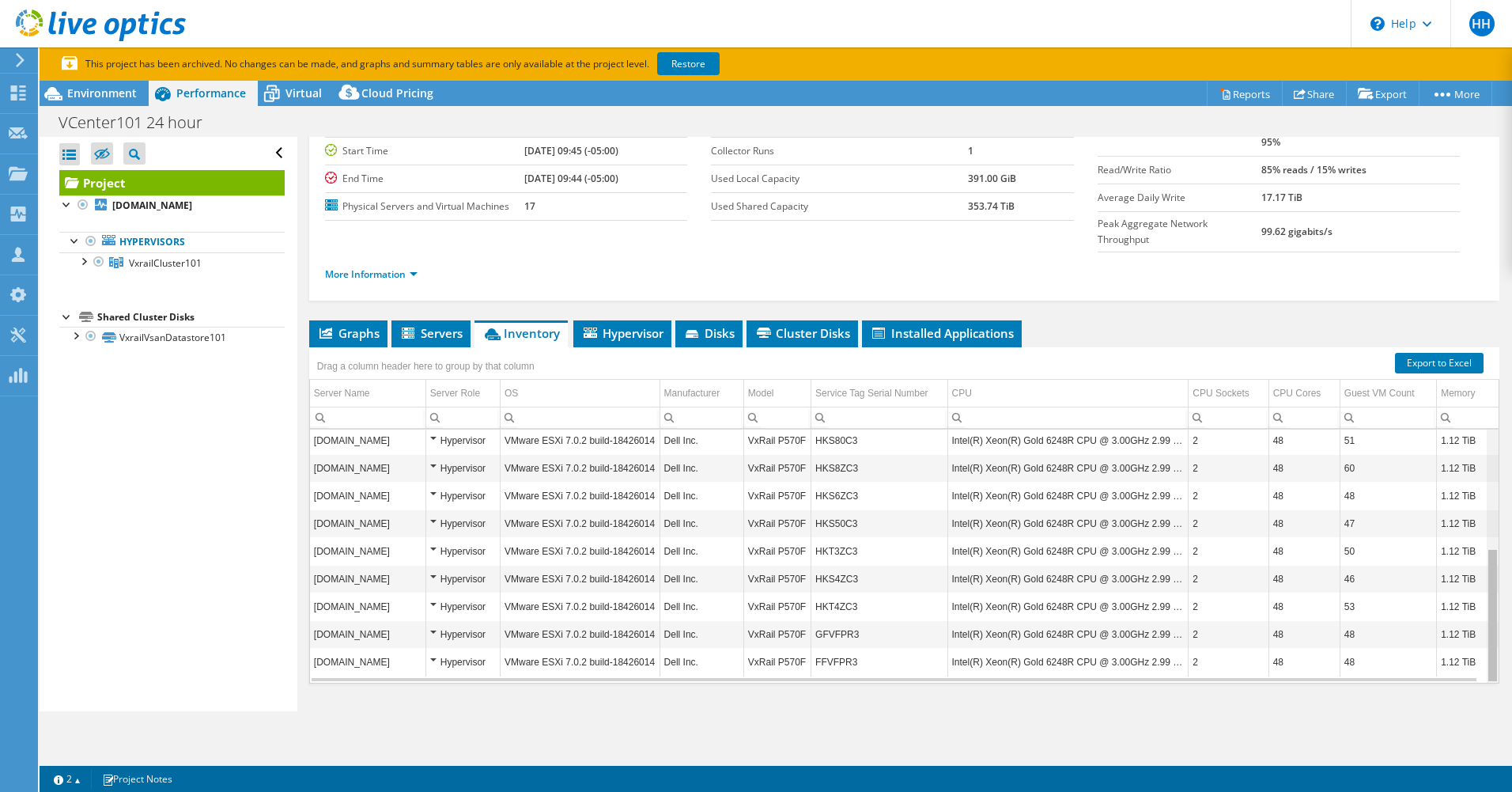
drag, startPoint x: 1484, startPoint y: 436, endPoint x: 1478, endPoint y: 573, distance: 137.1
click at [1478, 573] on body "HH Channel Partner Heath Houk hhouk@comsourceny.com Comsource, Inc My Profile L…" at bounding box center [756, 396] width 1512 height 792
click at [215, 481] on div "Open All Close All Hide Excluded Nodes Project Tree Filter" at bounding box center [167, 424] width 257 height 574
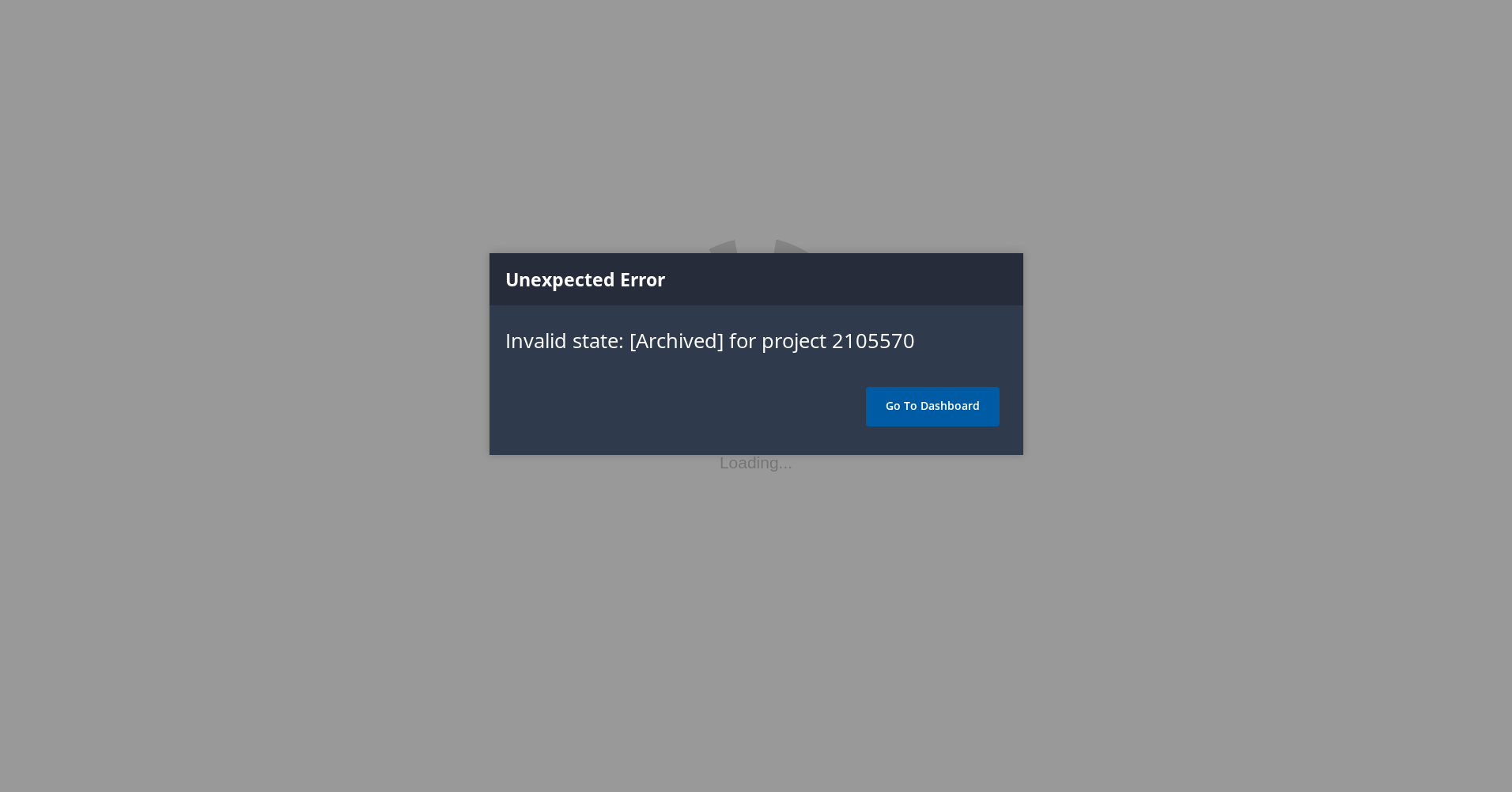
click at [915, 397] on link "Go To Dashboard" at bounding box center [932, 406] width 134 height 39
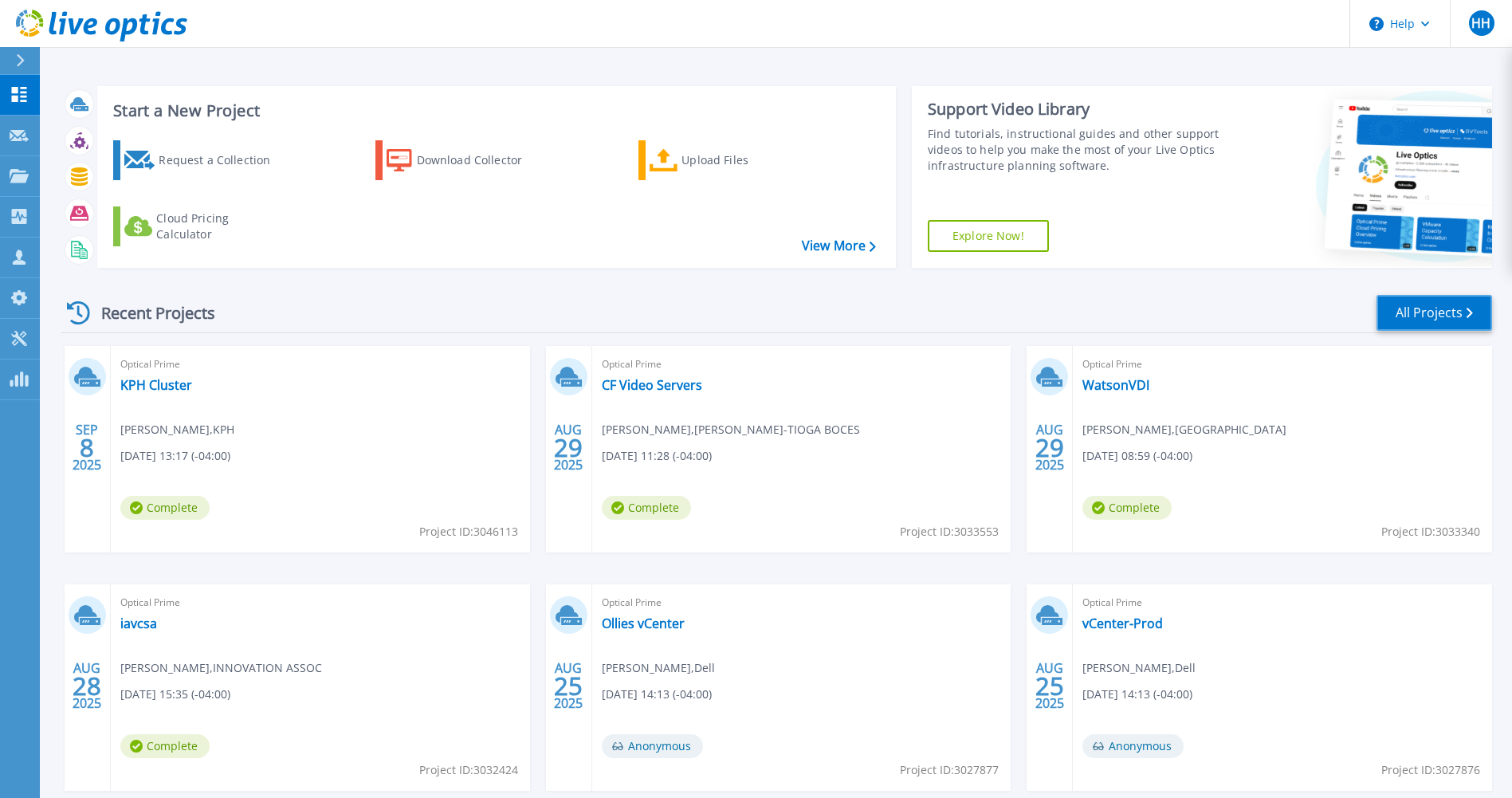
click at [1444, 317] on link "All Projects" at bounding box center [1434, 312] width 115 height 36
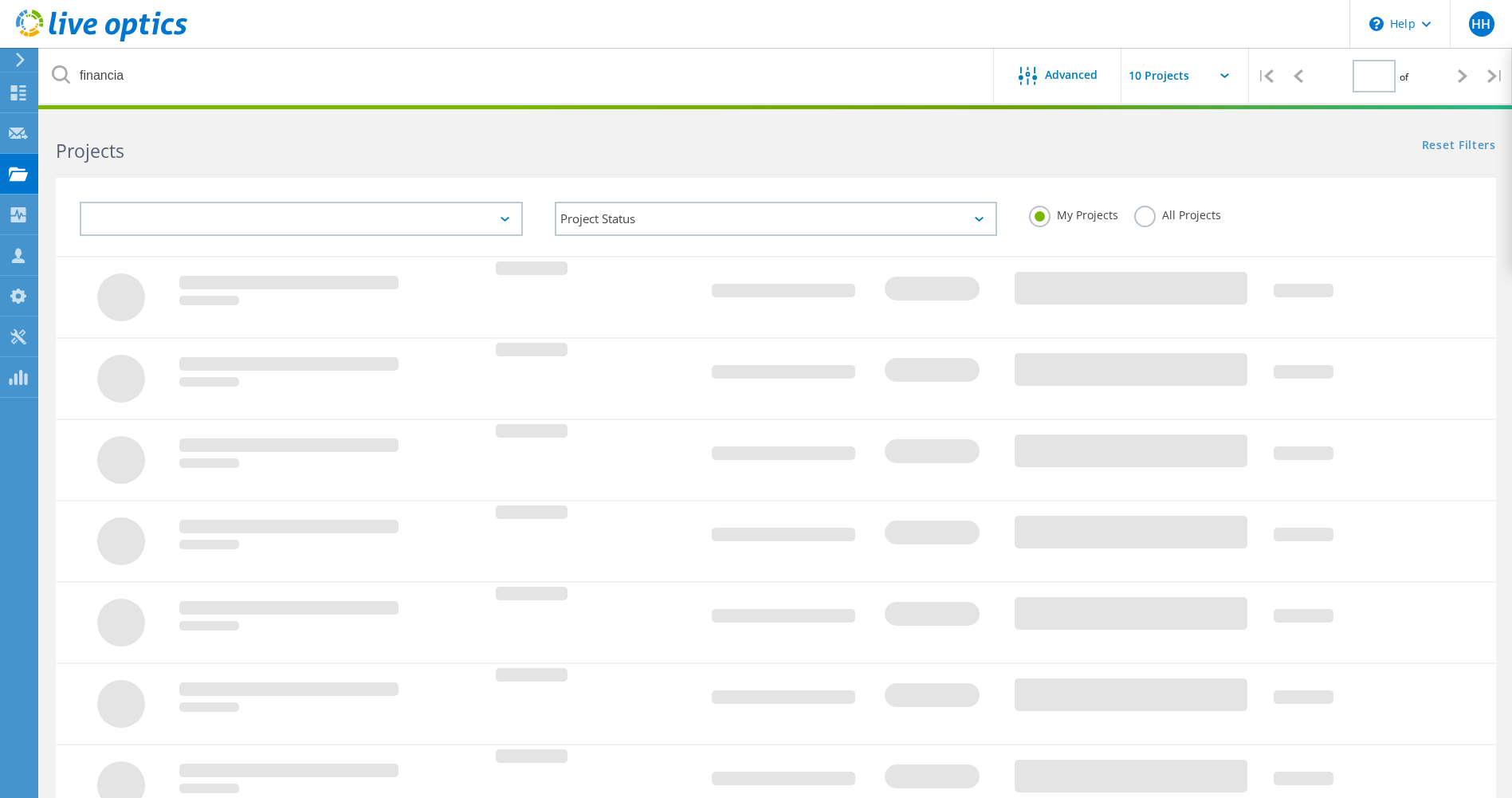
type input "1"
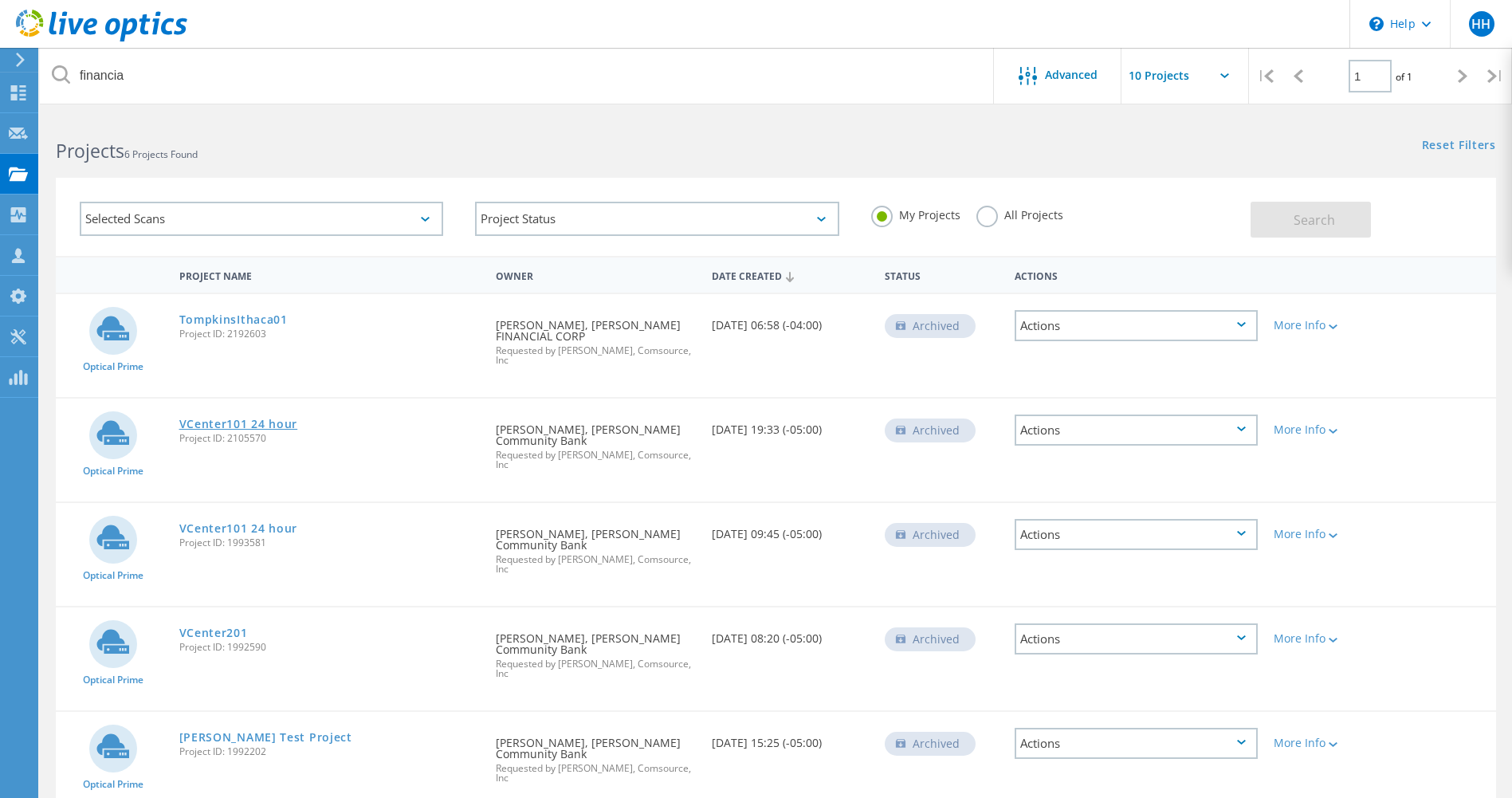
click at [268, 419] on link "VCenter101 24 hour" at bounding box center [238, 424] width 119 height 11
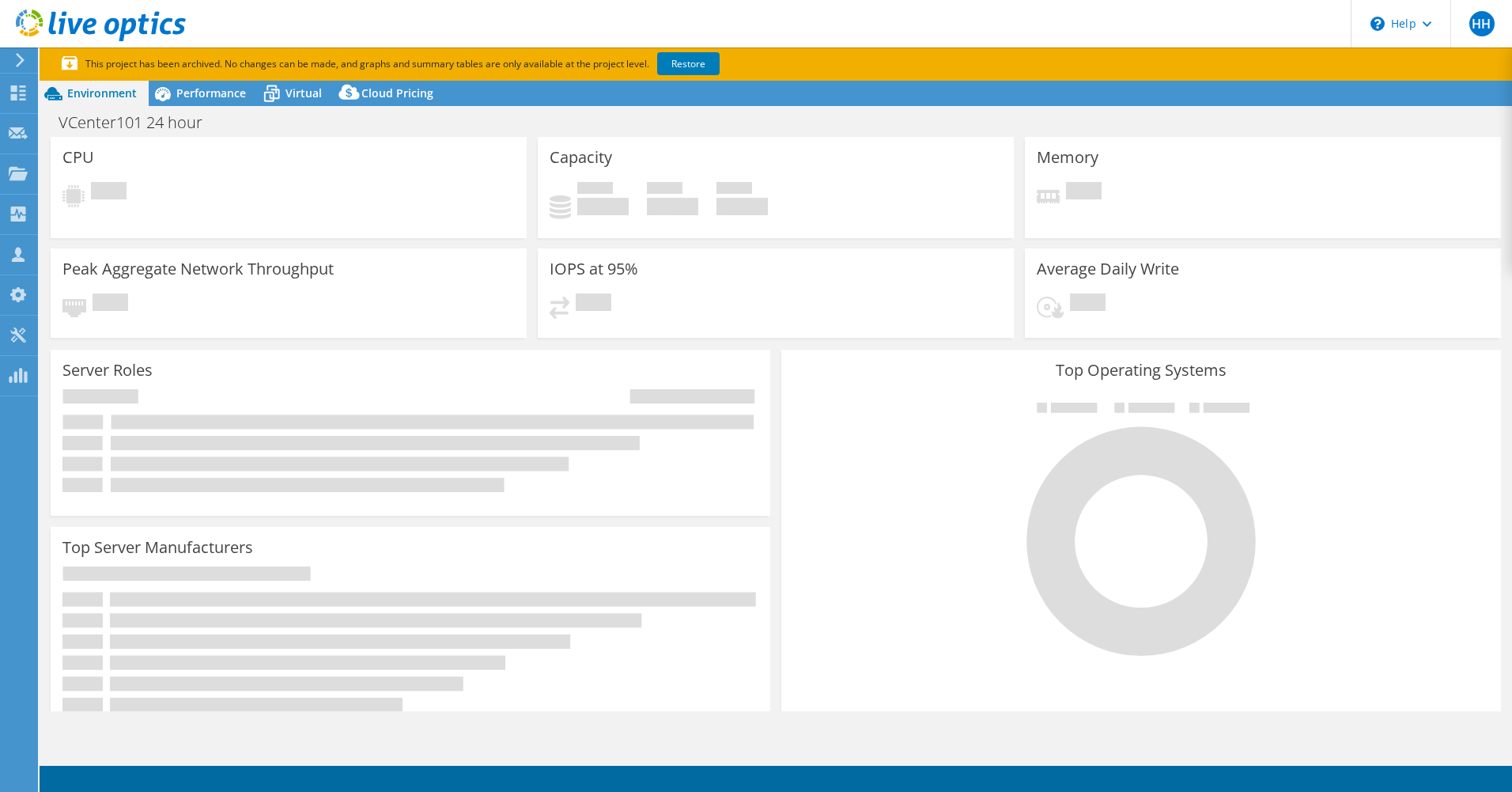
select select "USD"
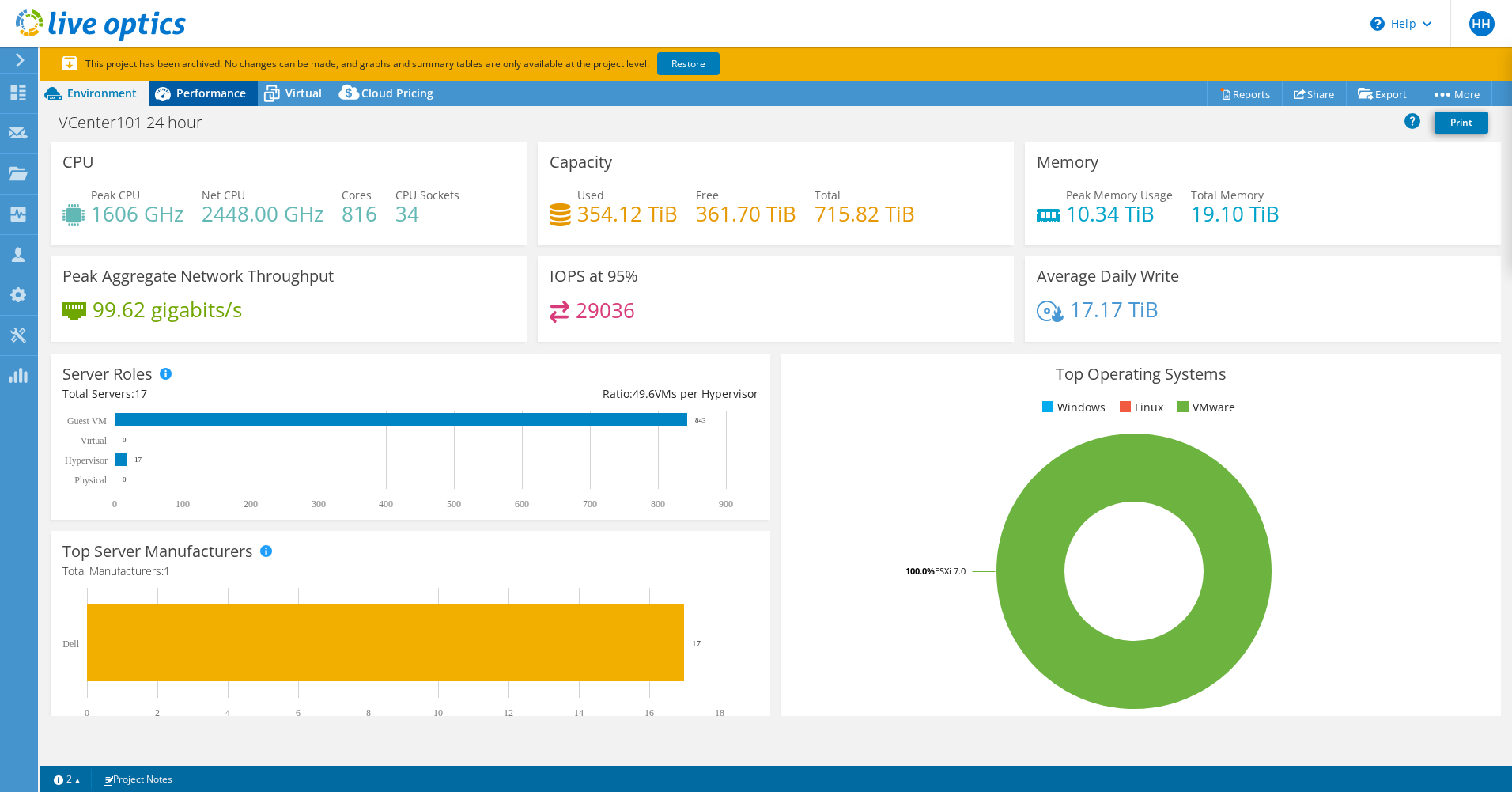
click at [205, 93] on span "Performance" at bounding box center [211, 93] width 70 height 15
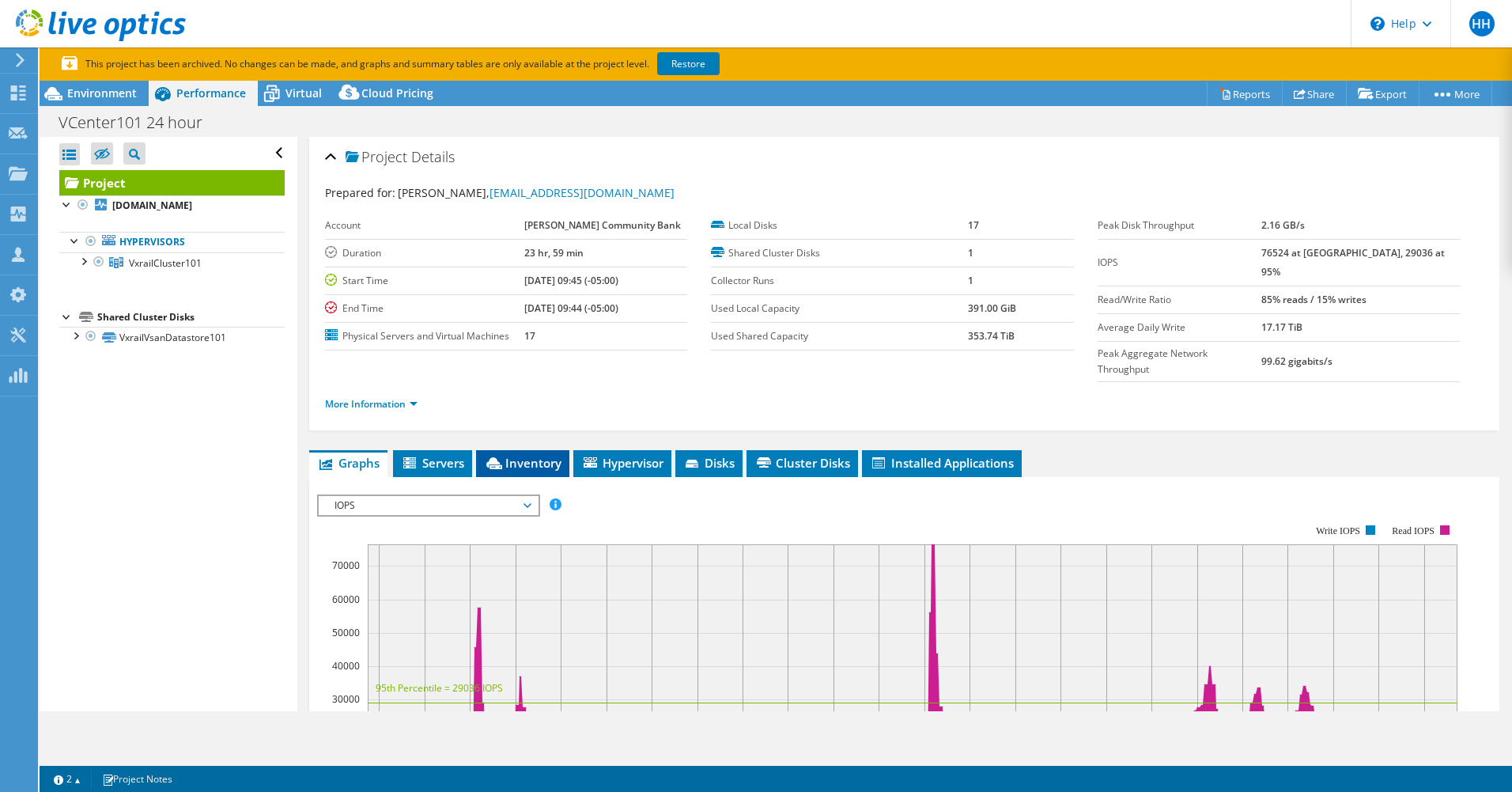
click at [524, 455] on span "Inventory" at bounding box center [523, 463] width 78 height 16
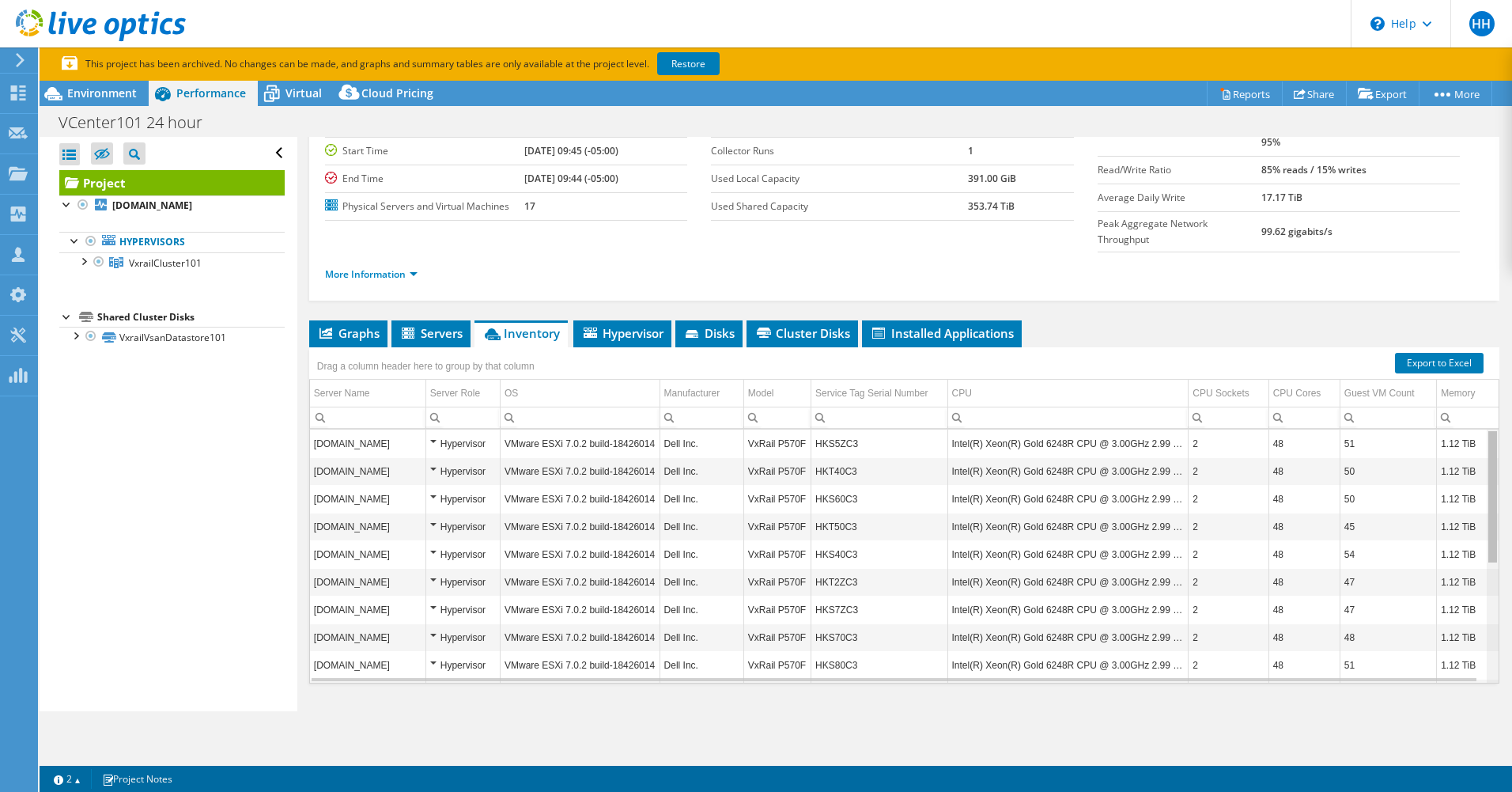
drag, startPoint x: 1482, startPoint y: 508, endPoint x: 1482, endPoint y: 432, distance: 76.0
click at [1482, 432] on body "HH Channel Partner [PERSON_NAME] [EMAIL_ADDRESS][DOMAIN_NAME] Comsource, Inc My…" at bounding box center [756, 396] width 1512 height 792
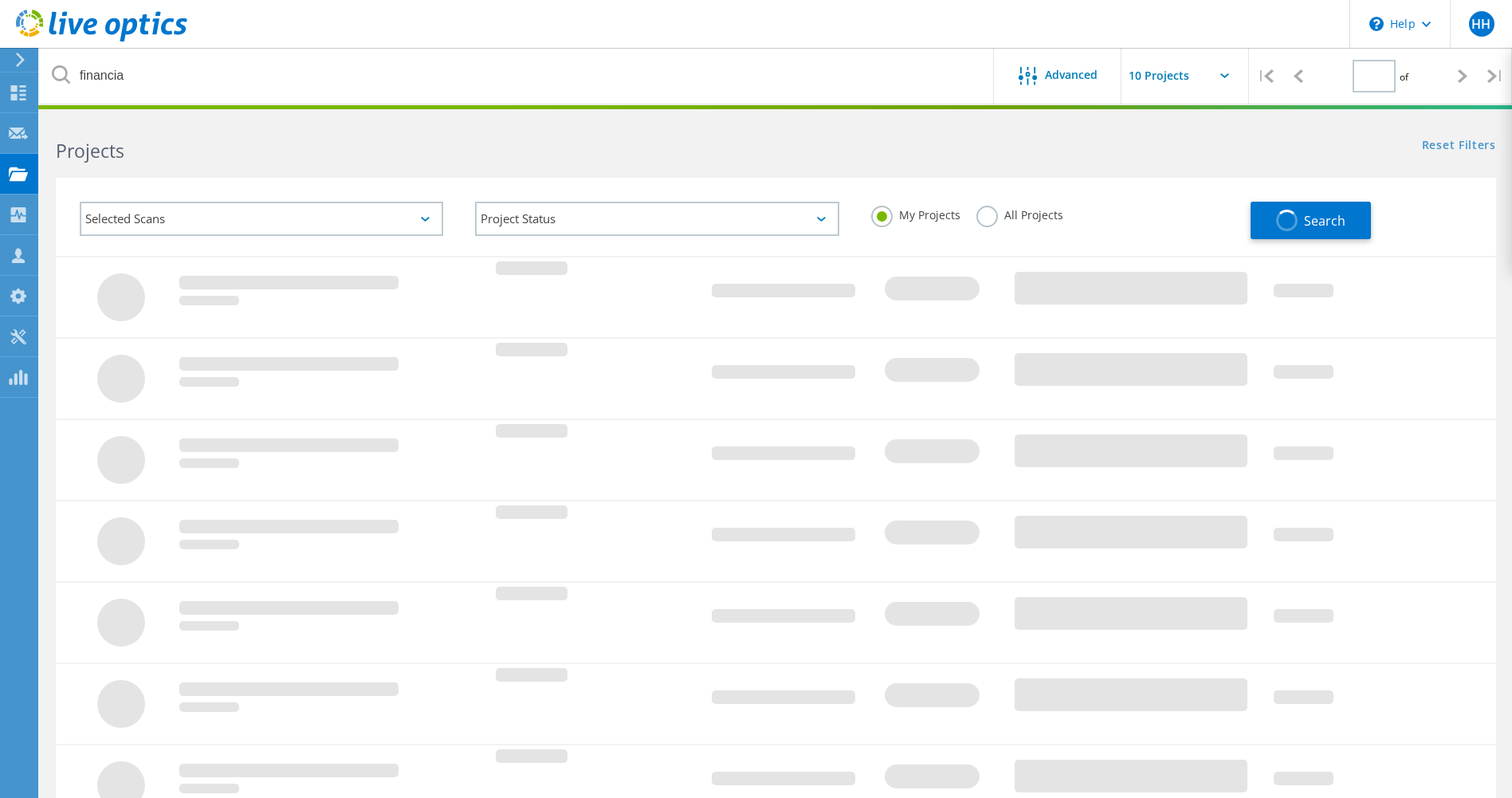
type input "1"
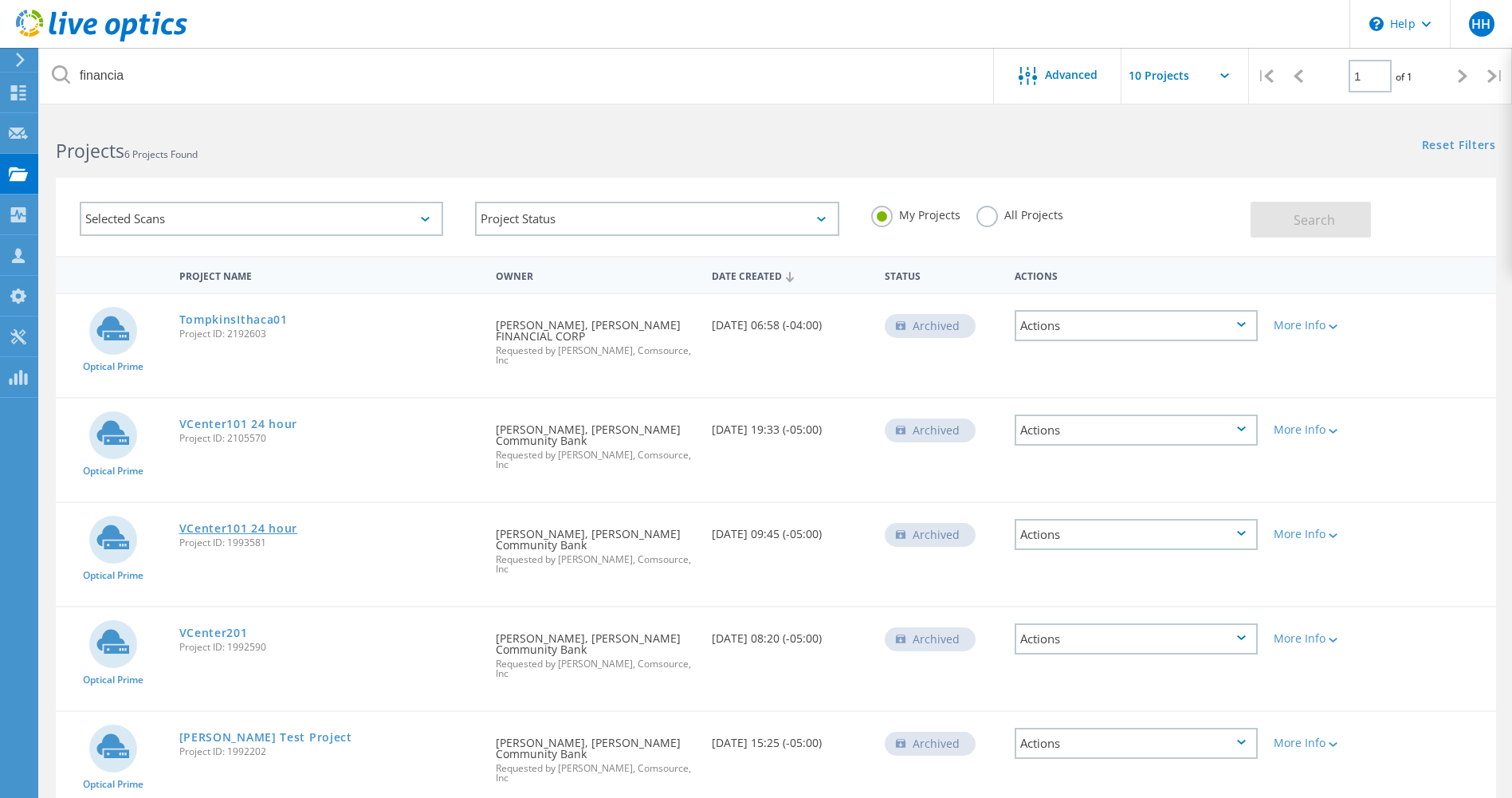
click at [261, 523] on link "VCenter101 24 hour" at bounding box center [238, 529] width 119 height 11
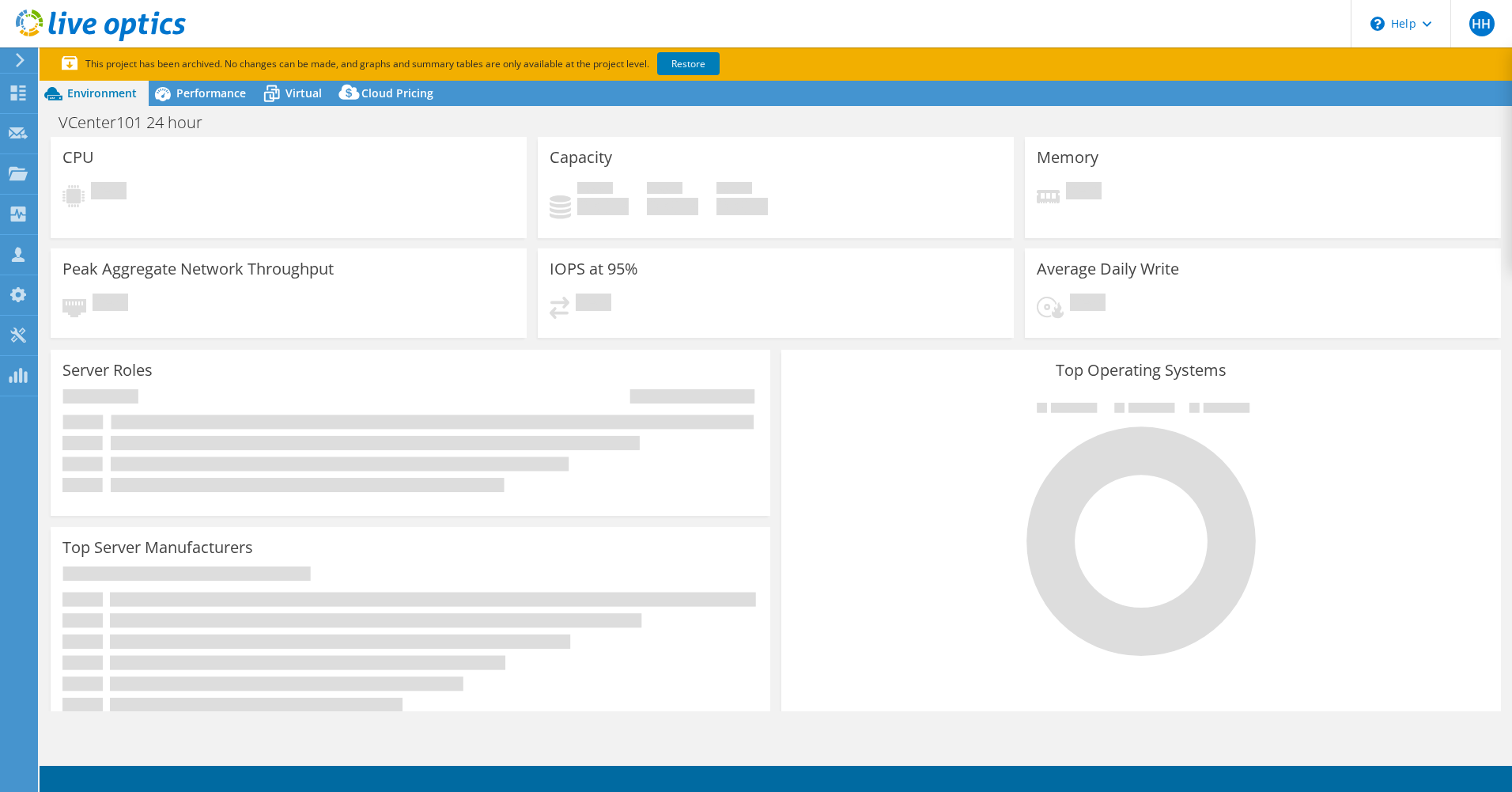
select select "USD"
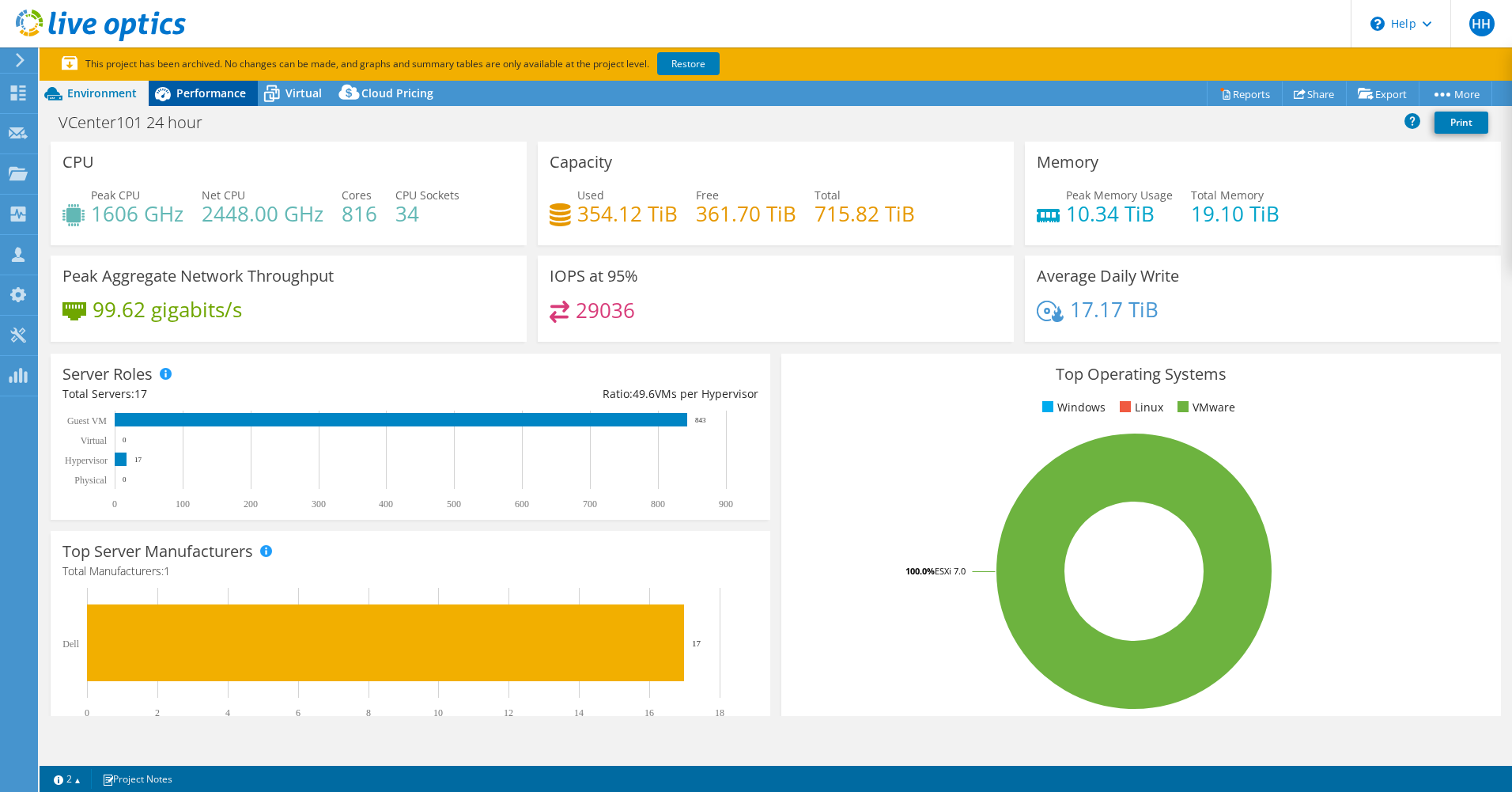
click at [210, 91] on span "Performance" at bounding box center [211, 93] width 70 height 15
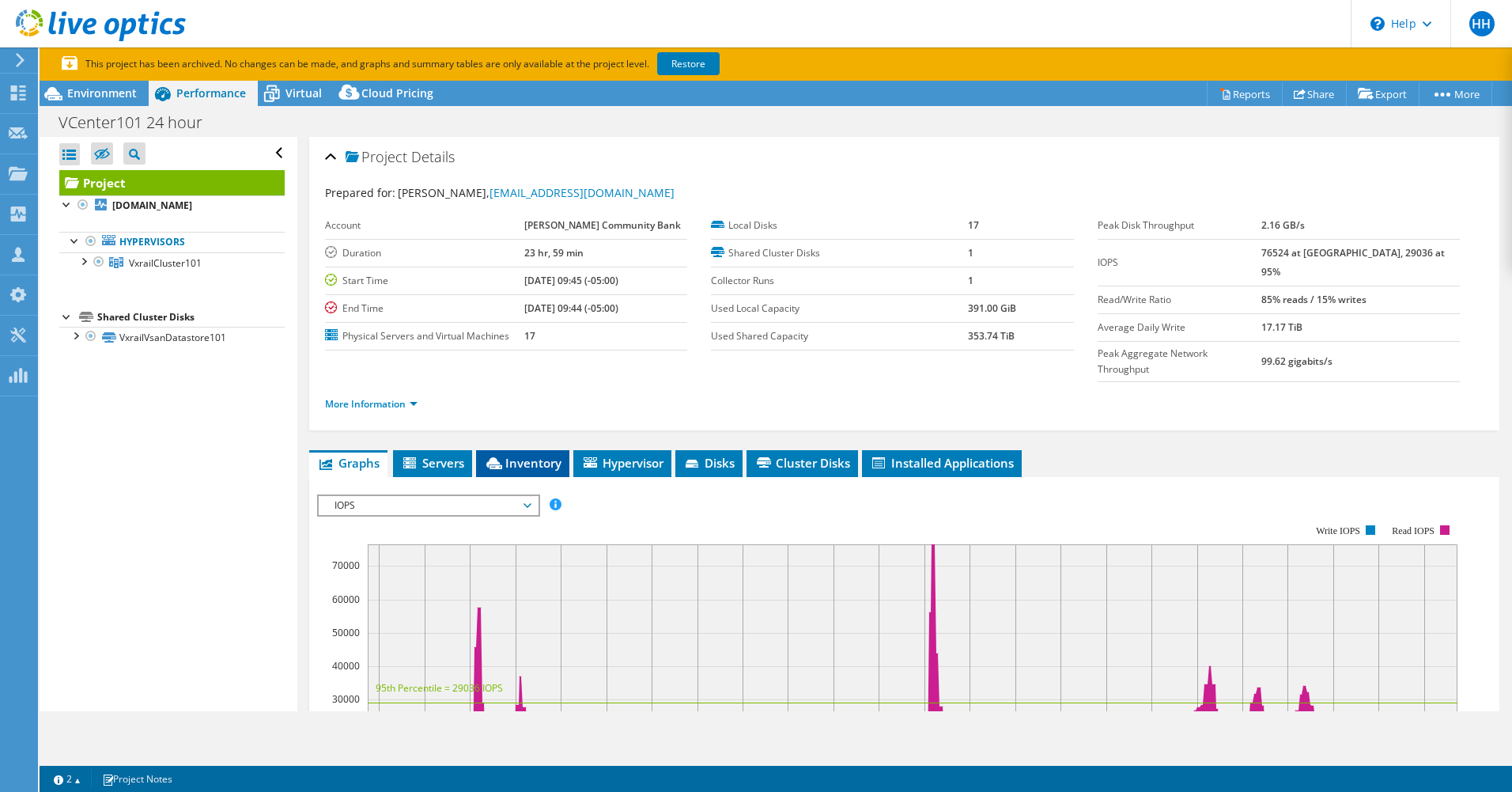
click at [548, 455] on span "Inventory" at bounding box center [523, 463] width 78 height 16
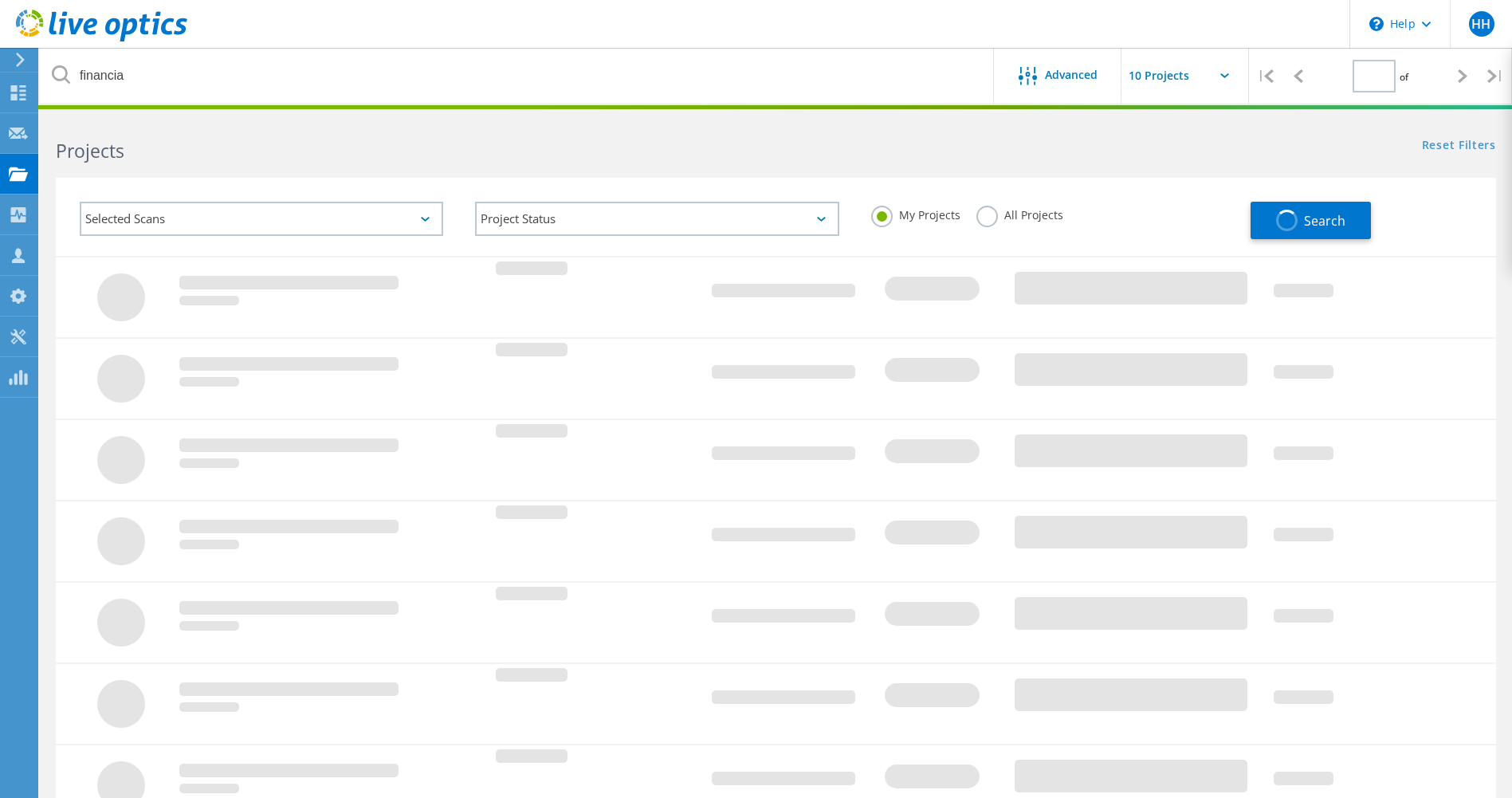
type input "1"
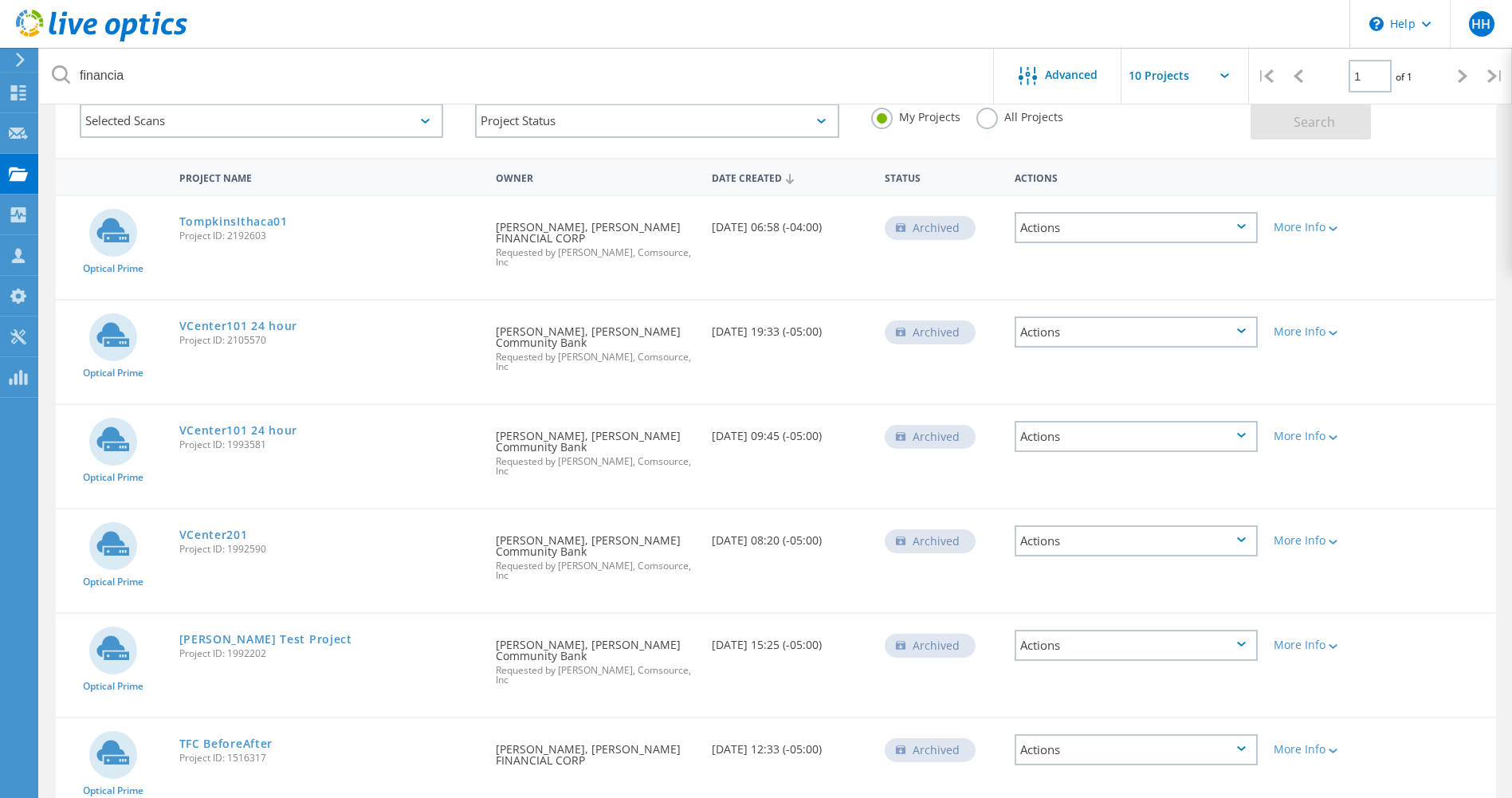
scroll to position [106, 0]
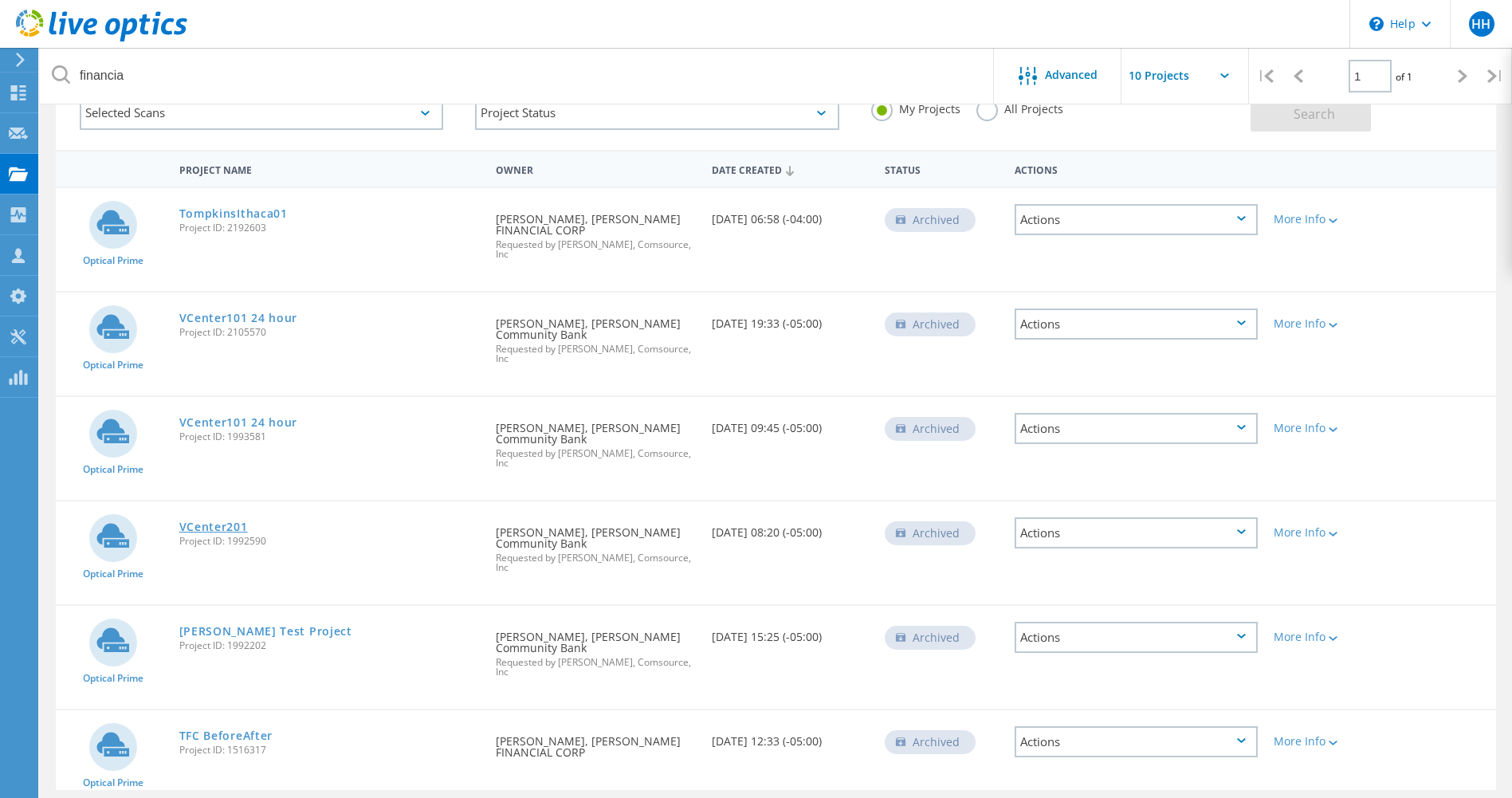
click at [220, 521] on link "VCenter201" at bounding box center [213, 527] width 69 height 11
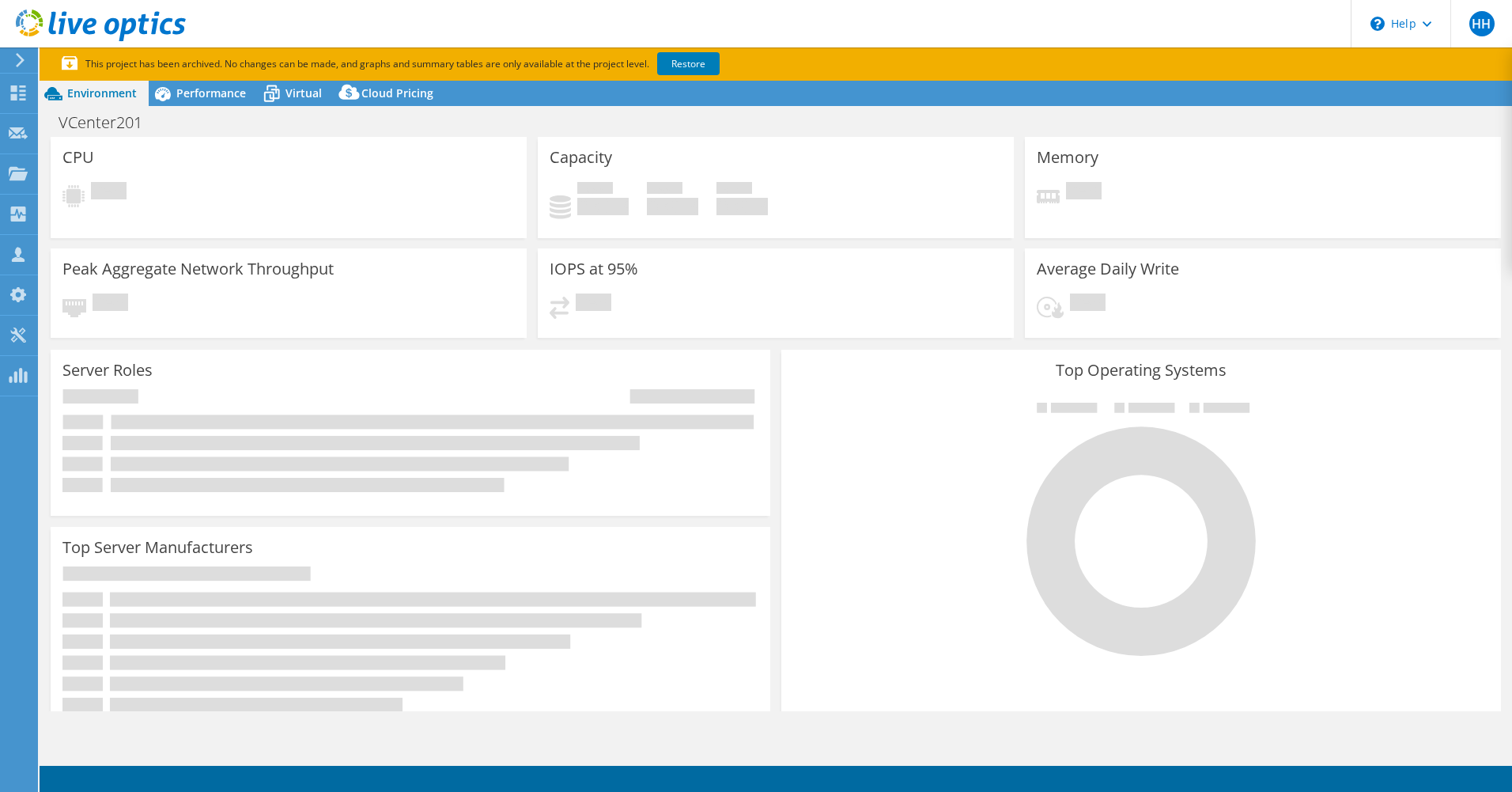
select select "USD"
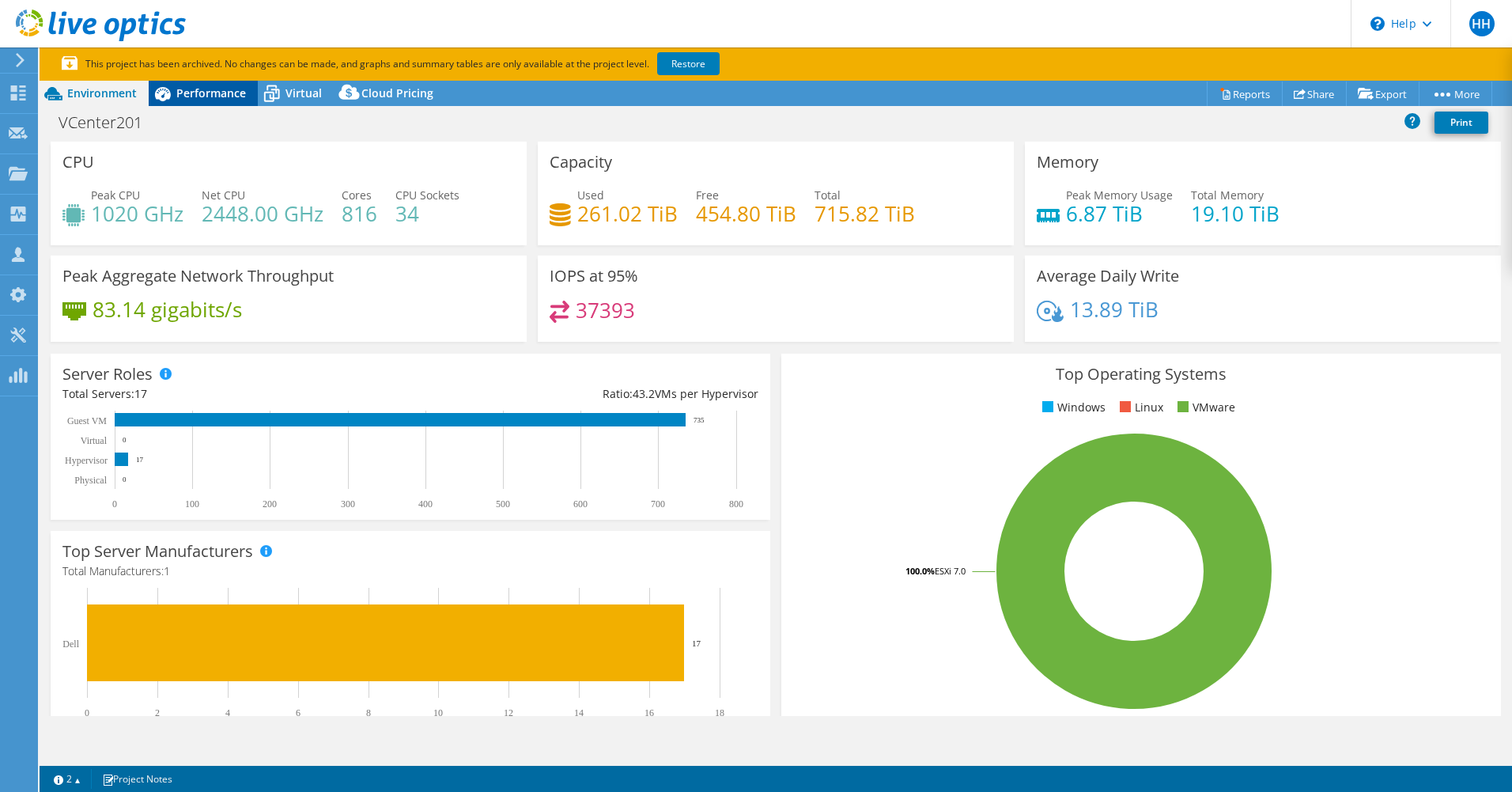
click at [208, 86] on span "Performance" at bounding box center [211, 93] width 70 height 15
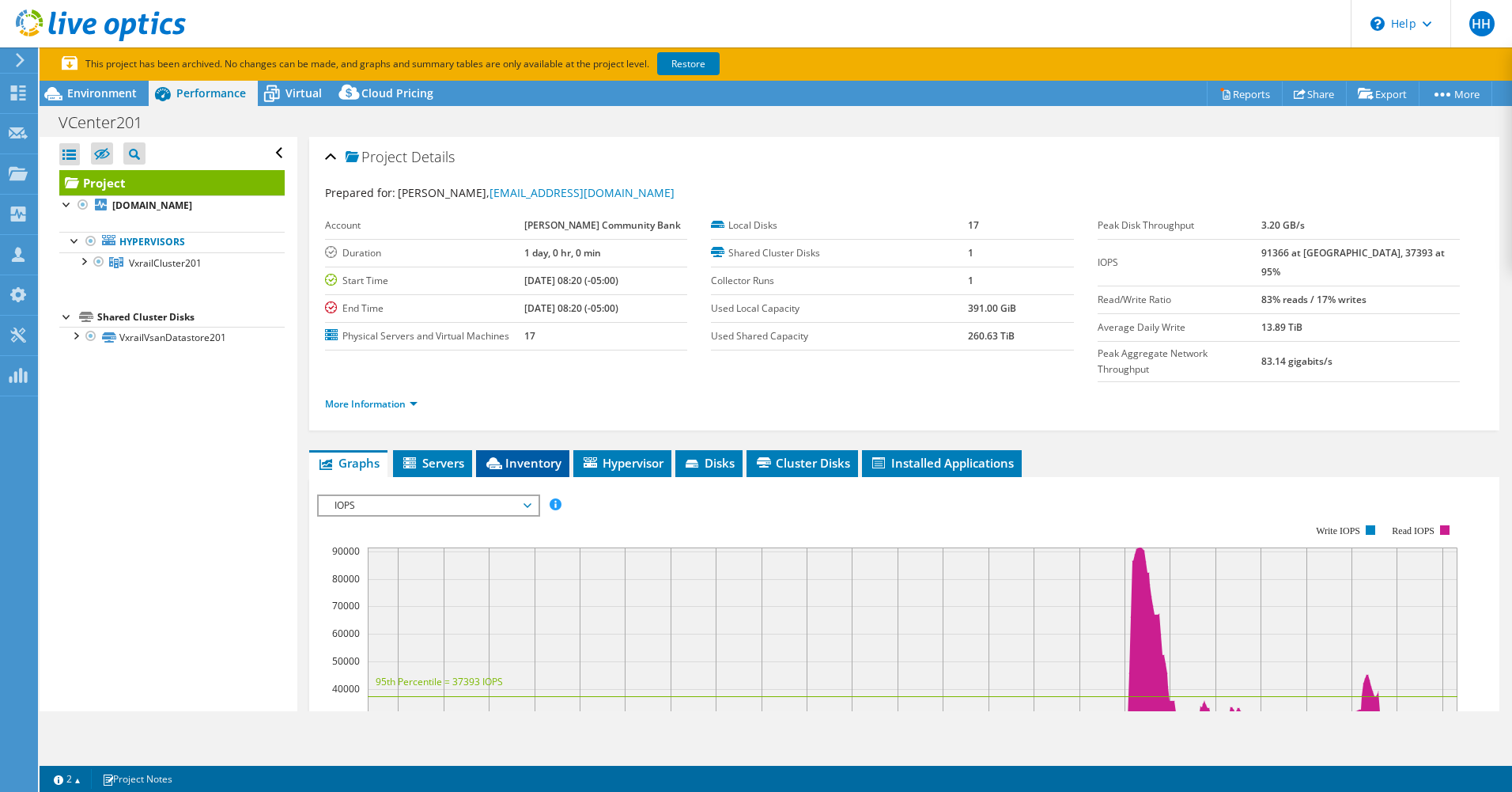
click at [534, 455] on span "Inventory" at bounding box center [523, 463] width 78 height 16
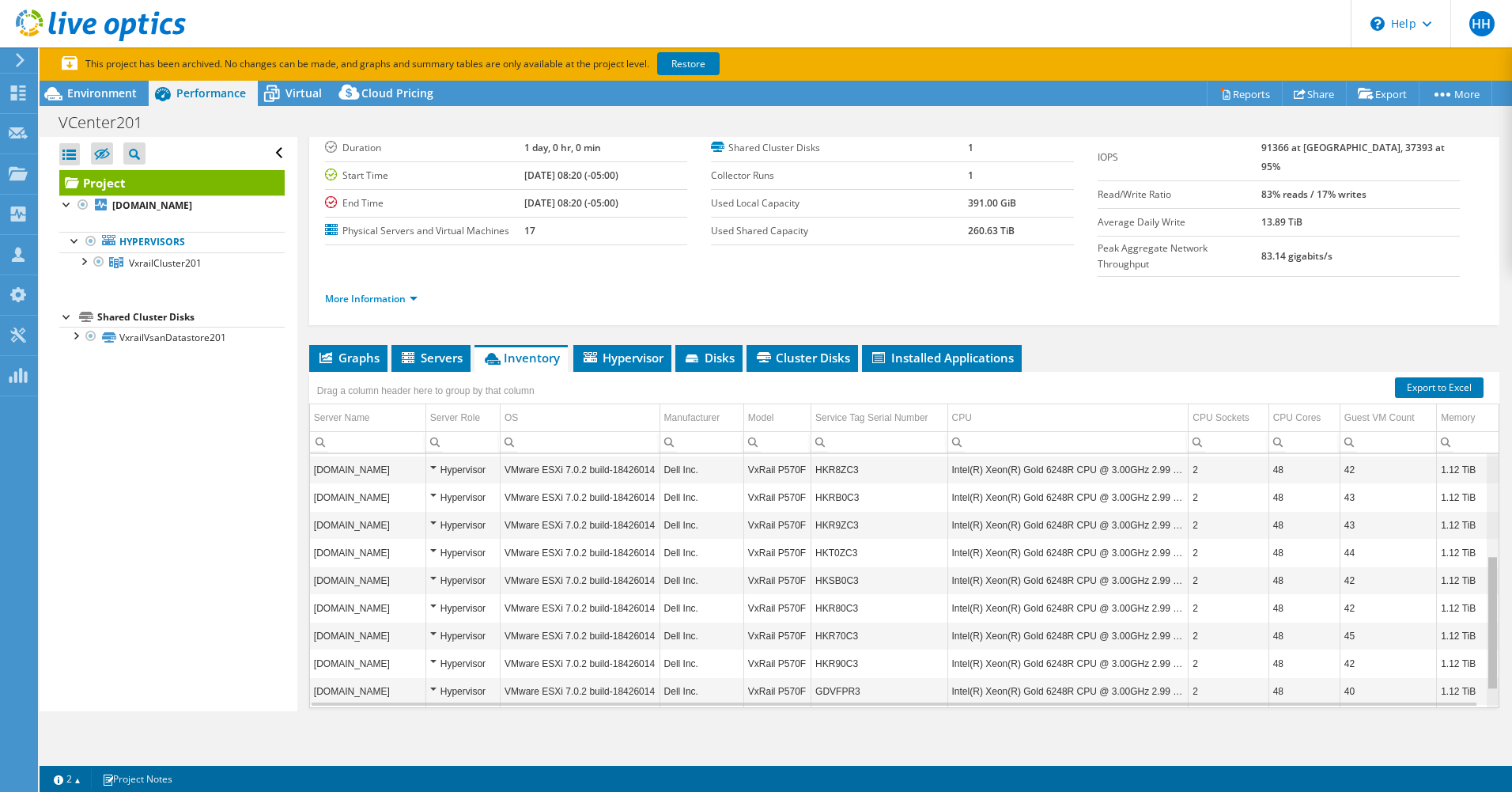
scroll to position [225, 0]
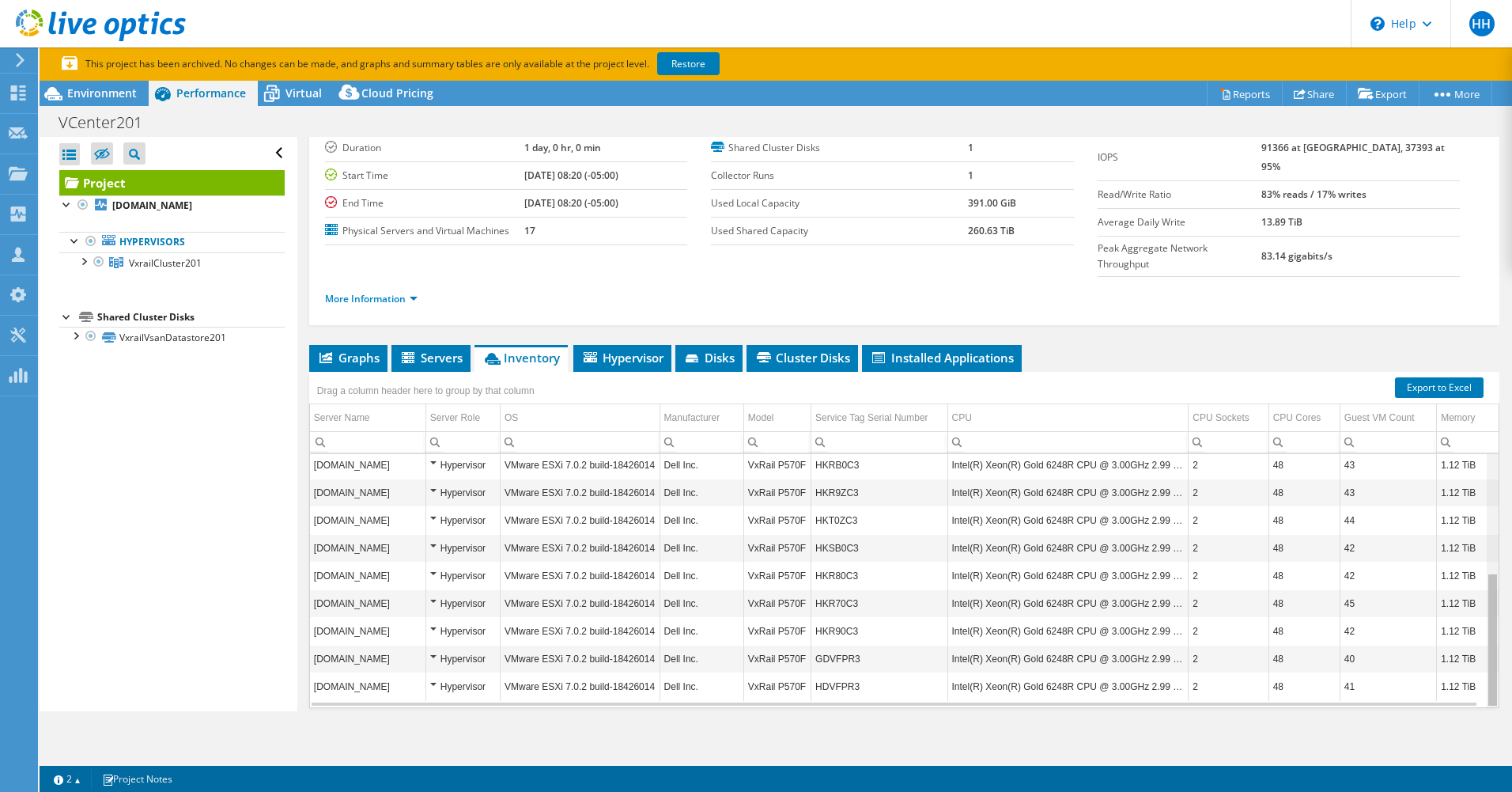
drag, startPoint x: 1482, startPoint y: 476, endPoint x: 1486, endPoint y: 622, distance: 146.1
click at [1486, 622] on body "HH Channel Partner Heath Houk hhouk@comsourceny.com Comsource, Inc My Profile L…" at bounding box center [756, 396] width 1512 height 792
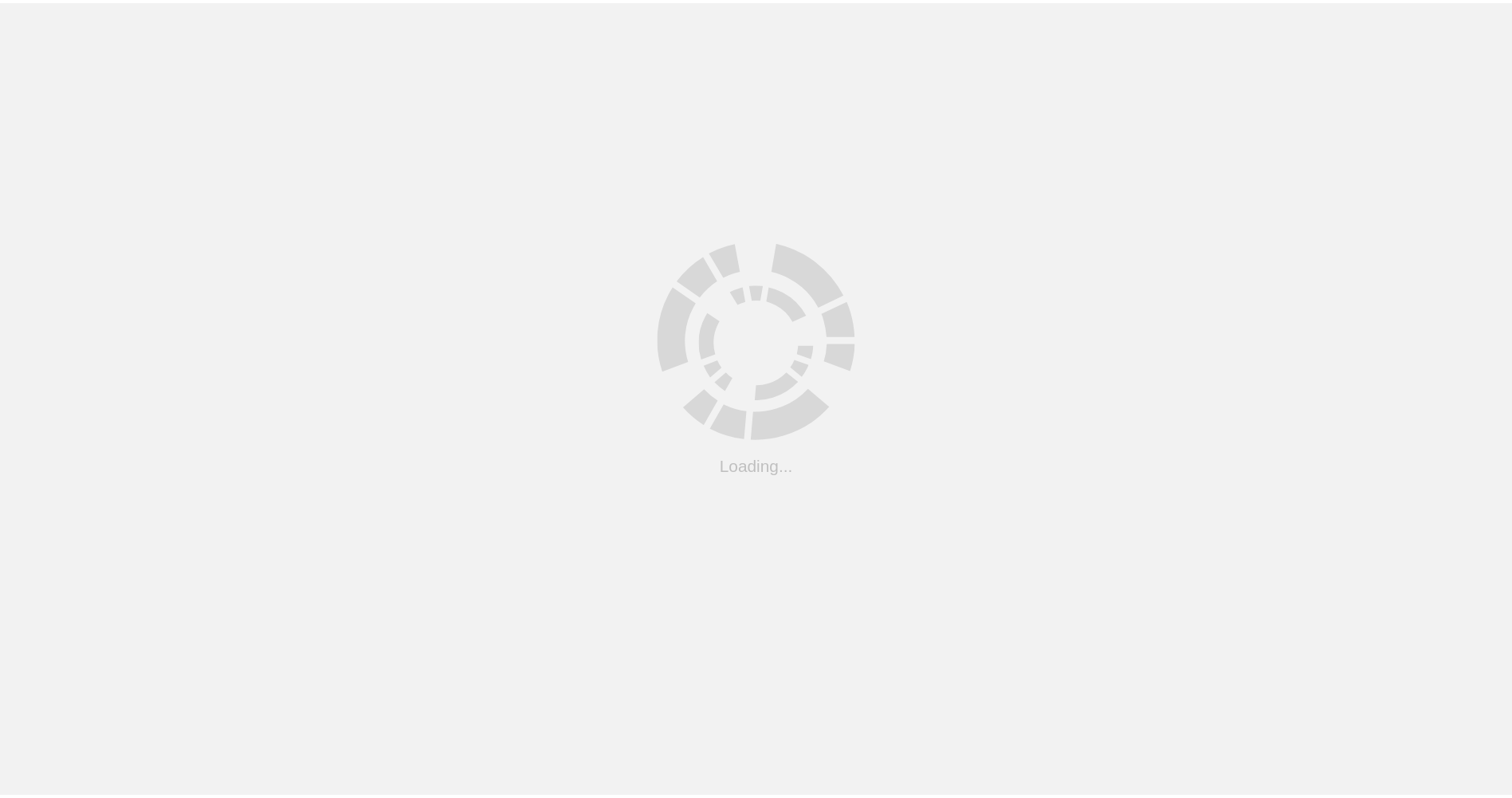
scroll to position [106, 0]
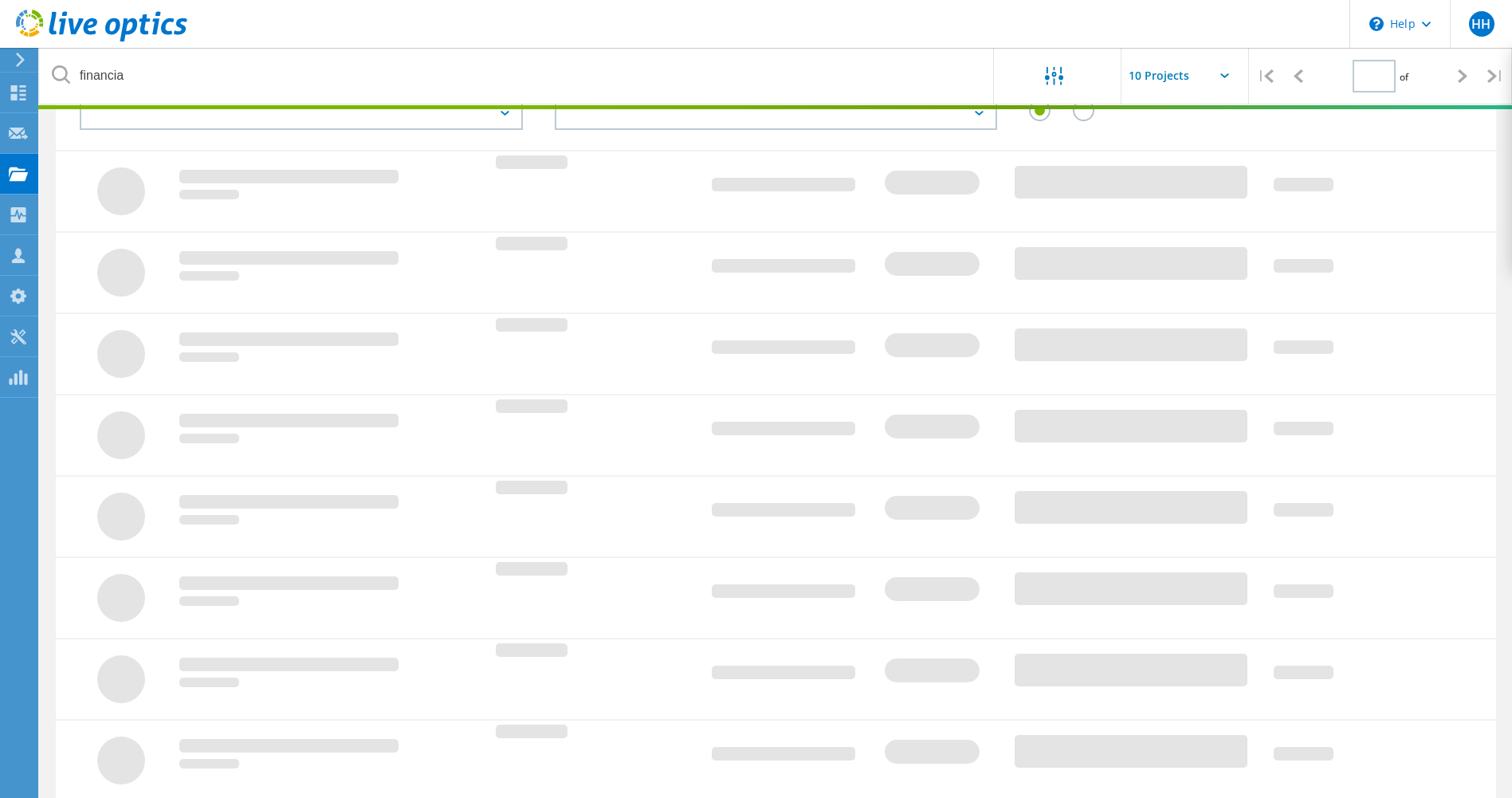
type input "1"
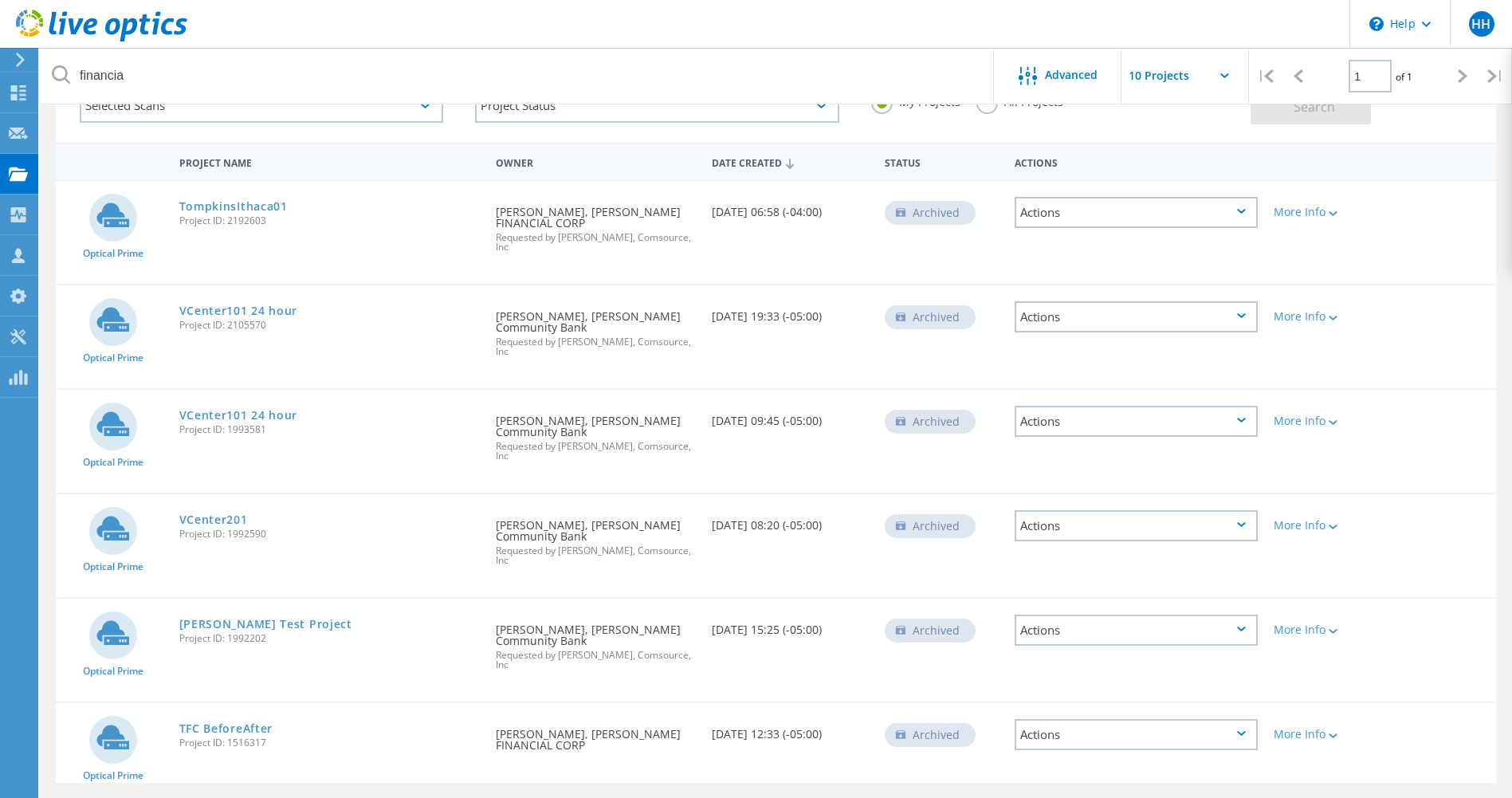
scroll to position [115, 0]
click at [223, 721] on link "TFC BeforeAfter" at bounding box center [226, 727] width 94 height 11
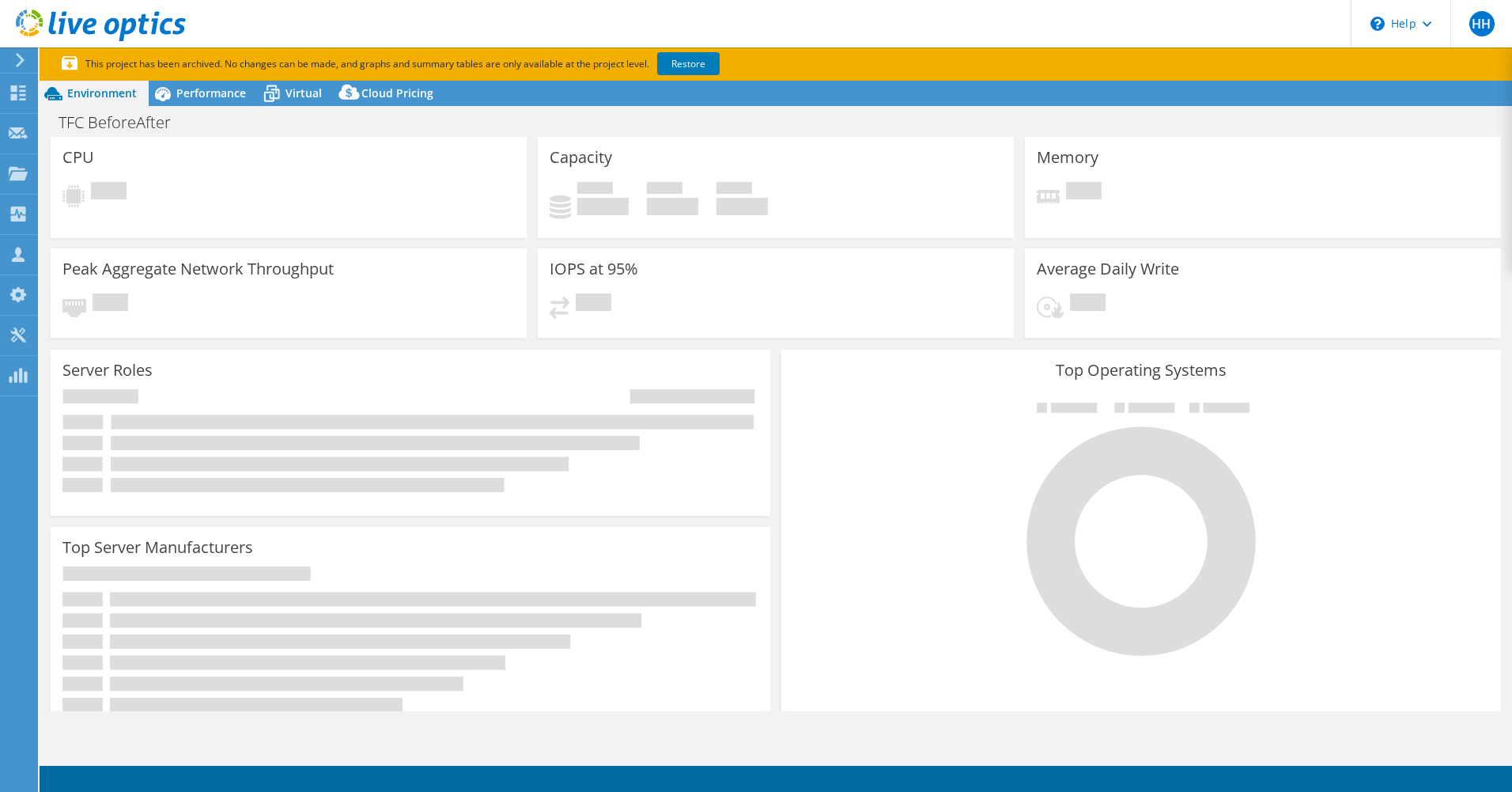
select select "USD"
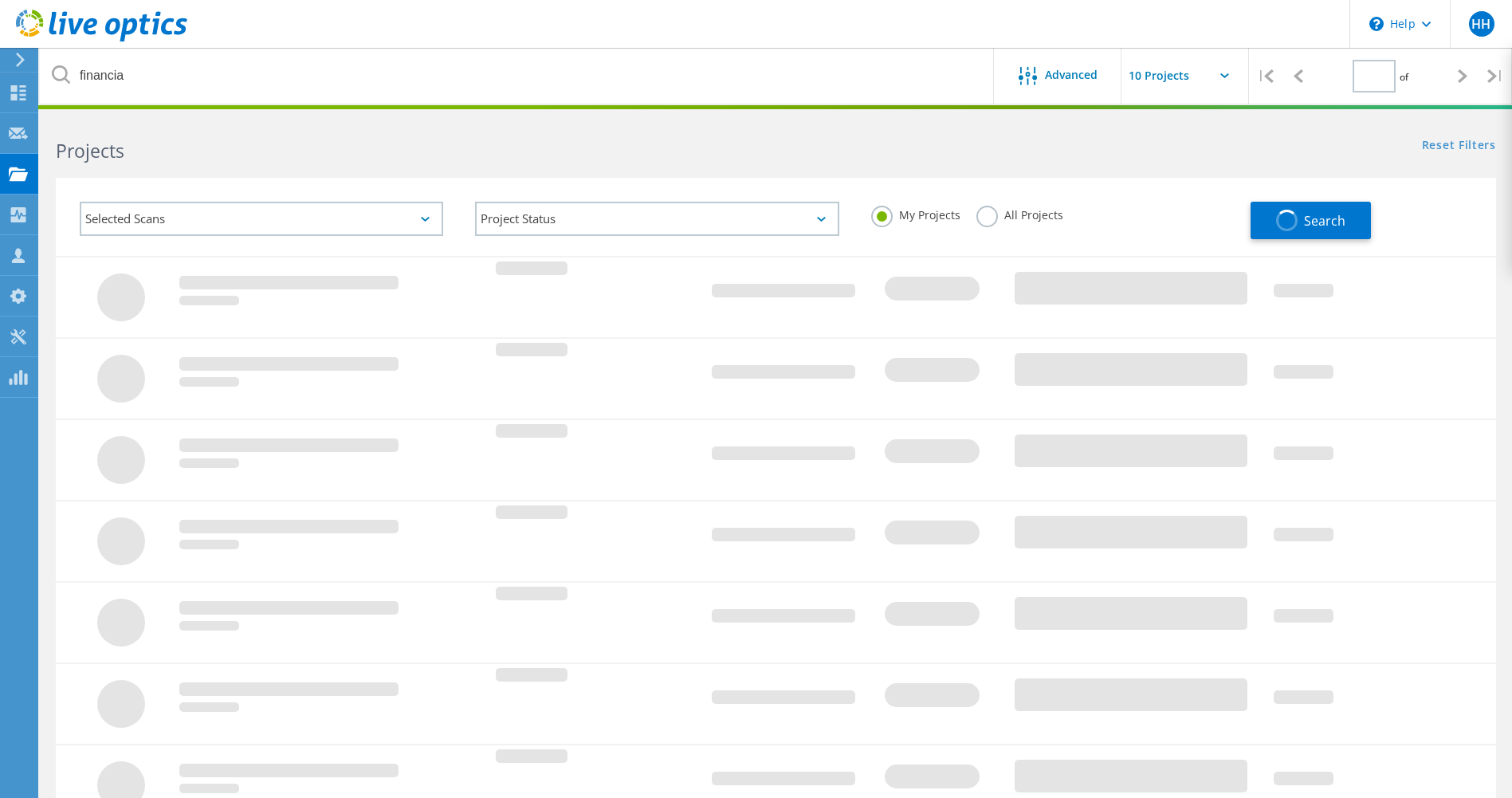
type input "1"
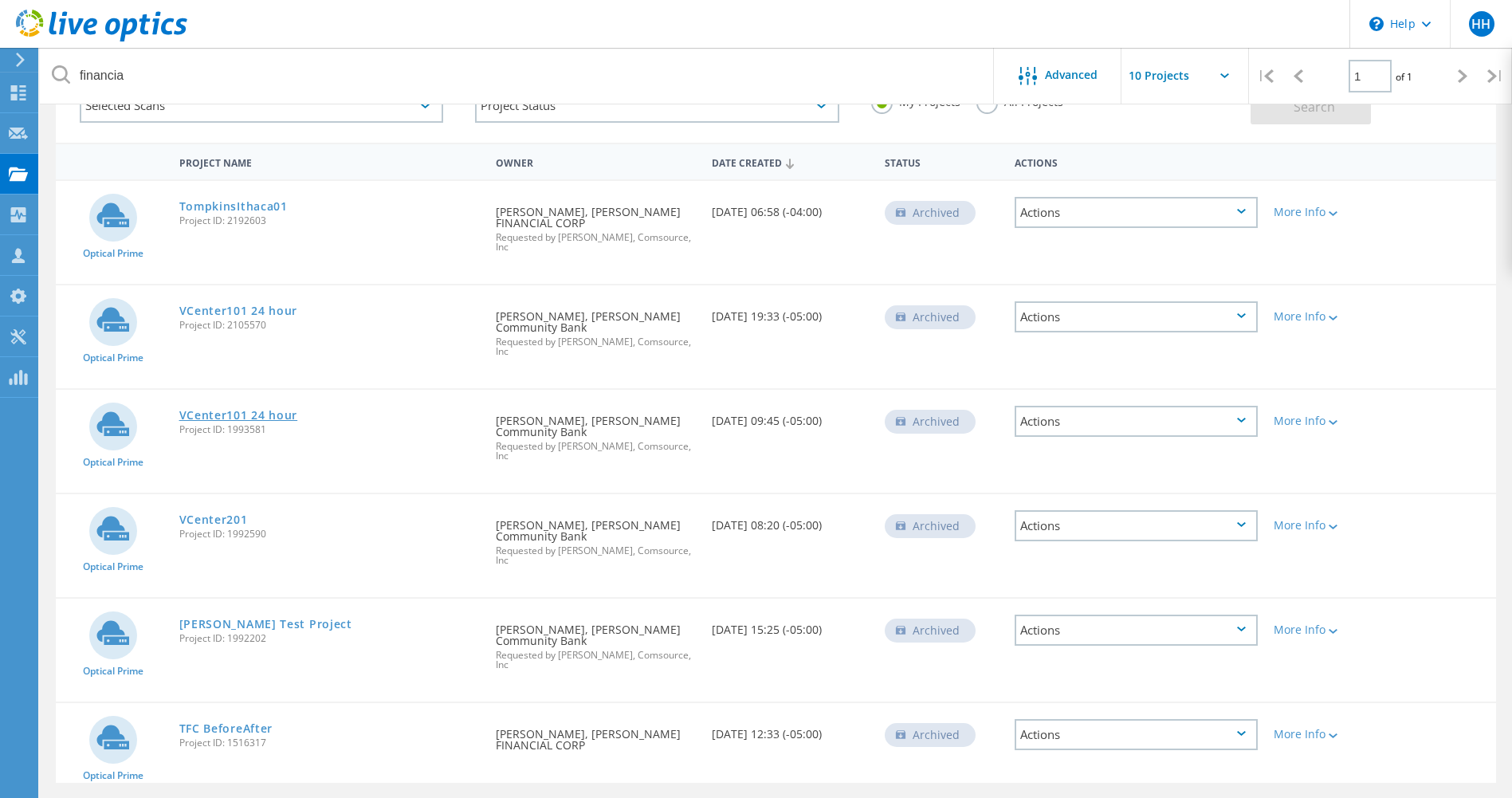
scroll to position [115, 0]
click at [230, 617] on link "[PERSON_NAME] Test Project" at bounding box center [265, 623] width 173 height 11
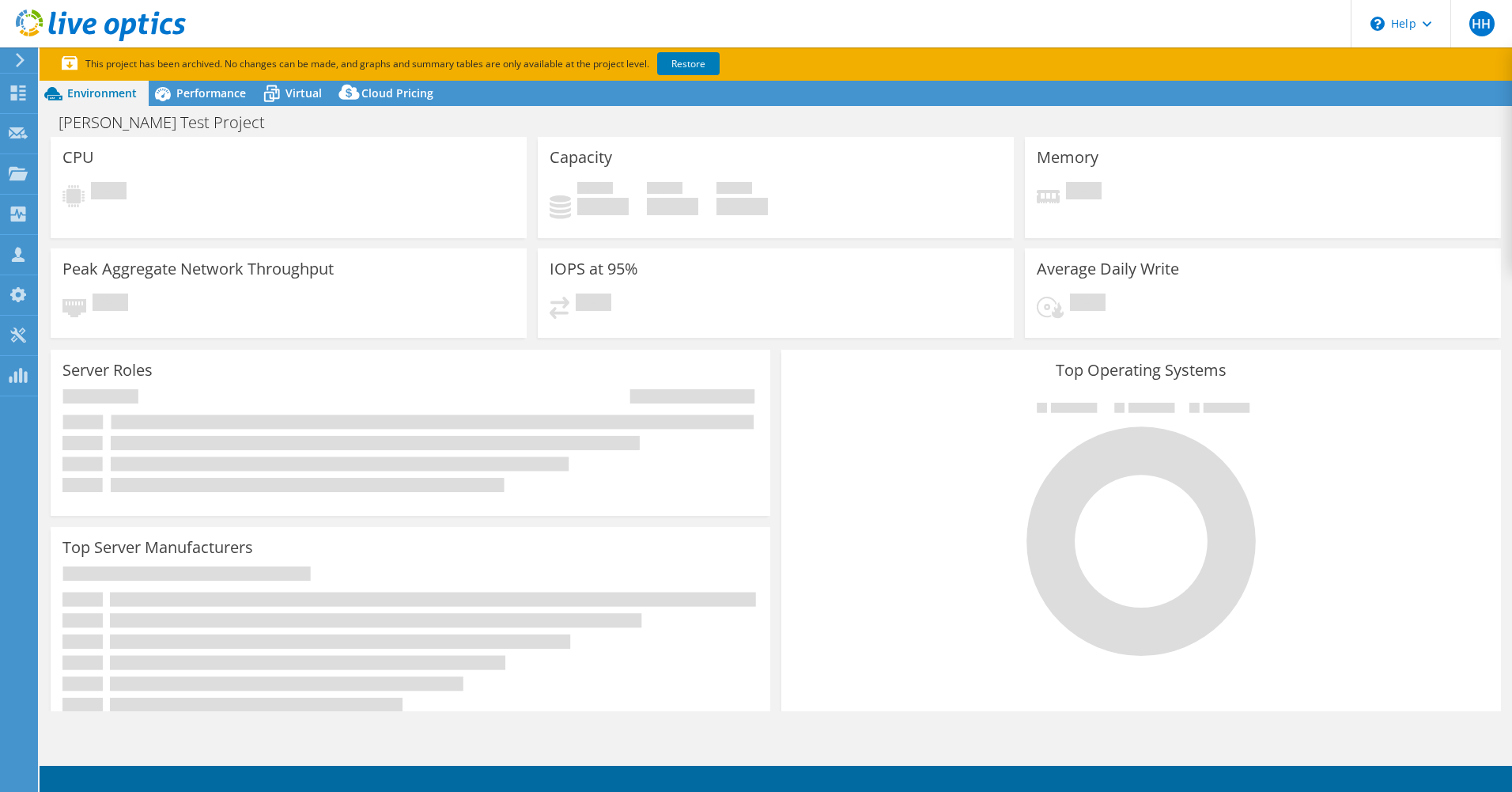
select select "USD"
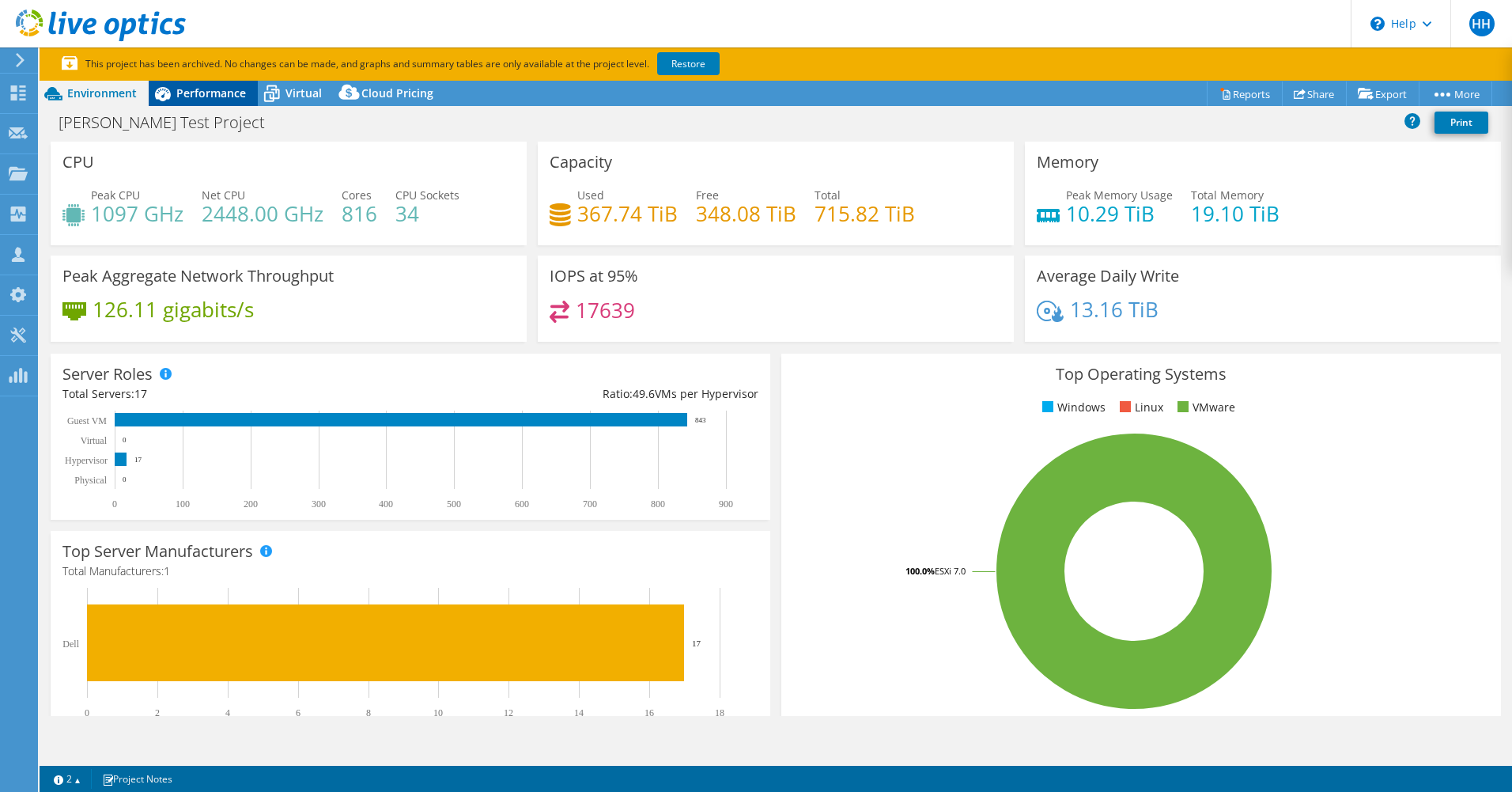
click at [207, 97] on span "Performance" at bounding box center [211, 93] width 70 height 15
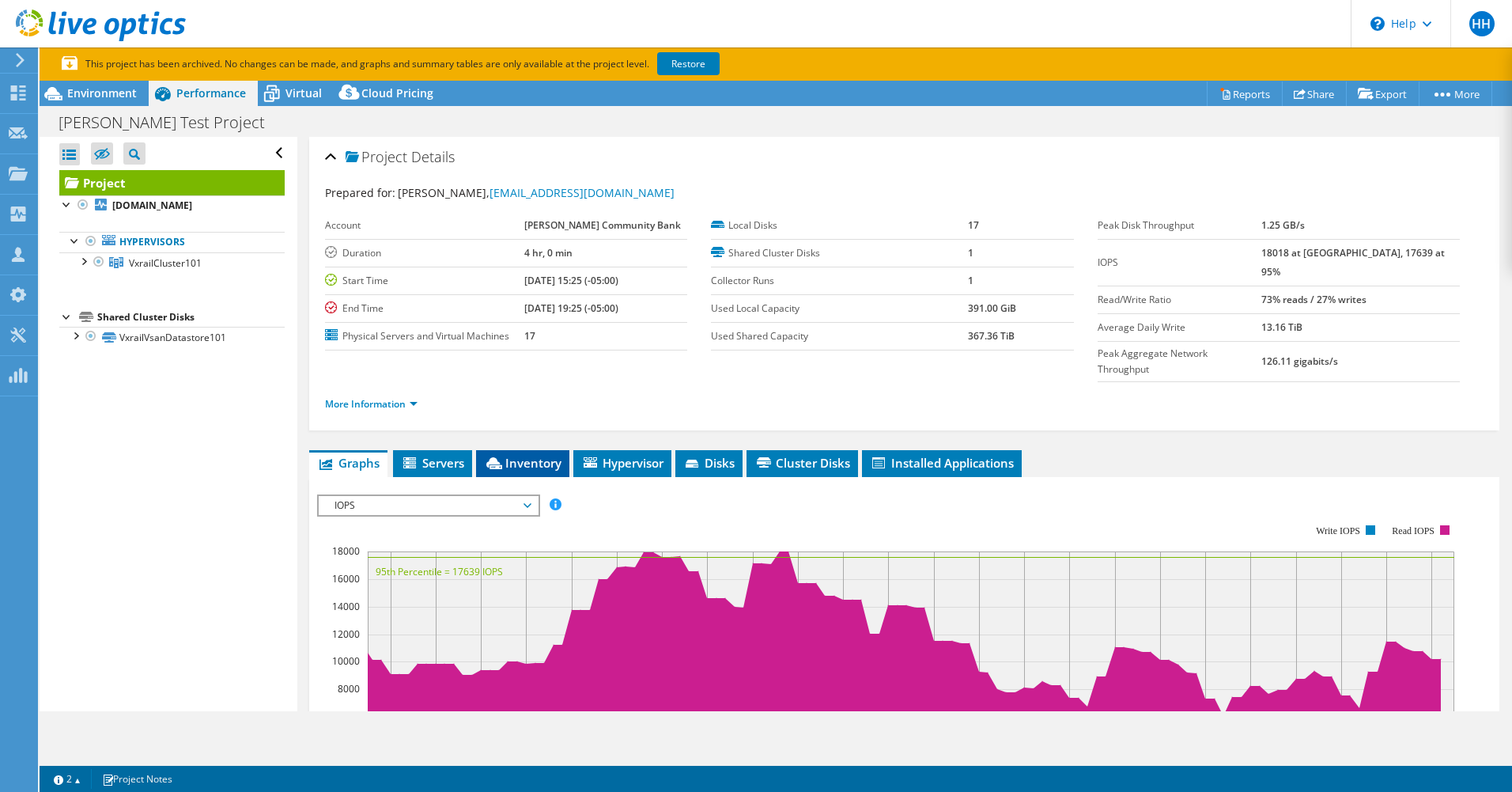
click at [524, 455] on span "Inventory" at bounding box center [523, 463] width 78 height 16
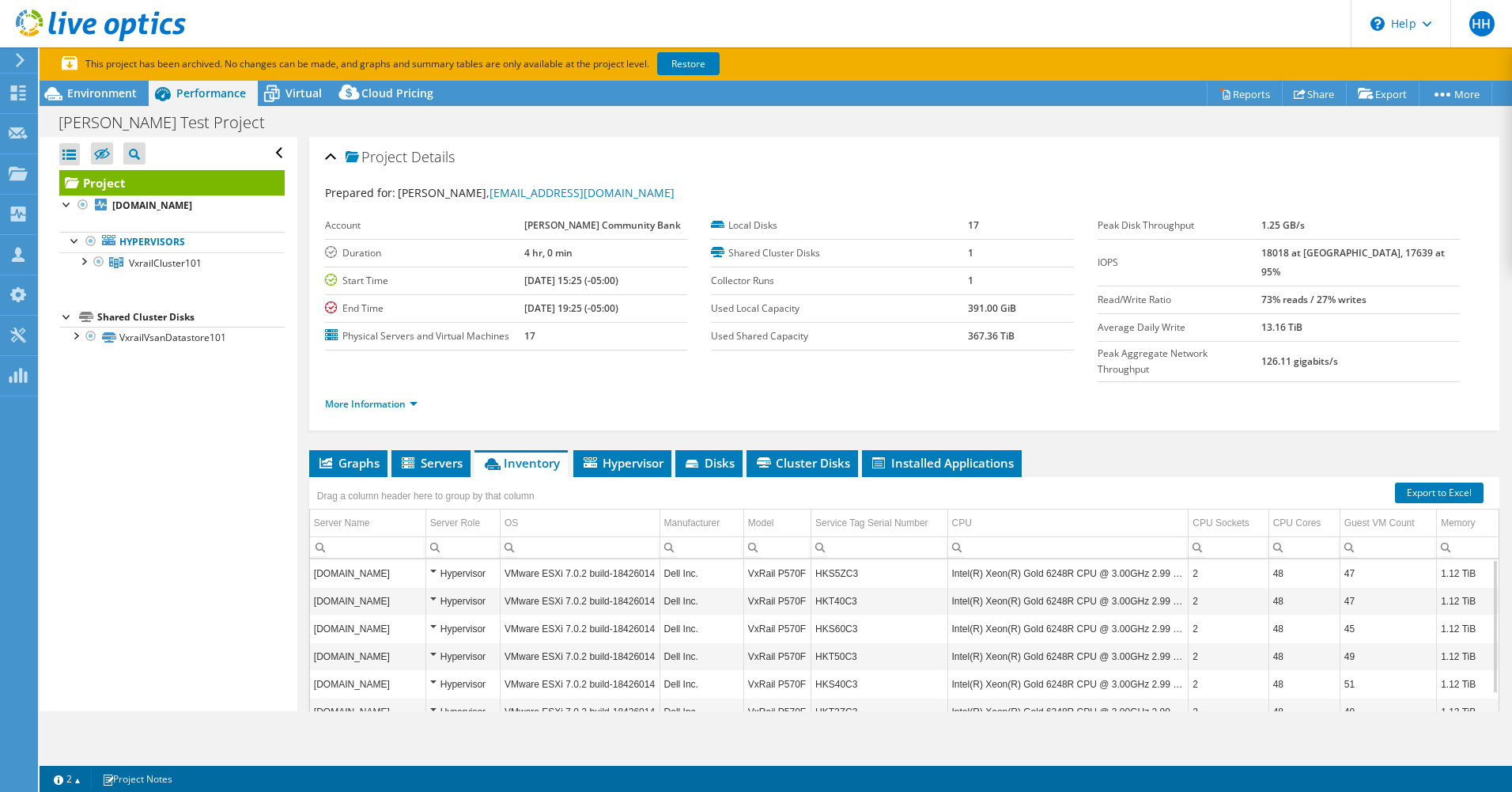
drag, startPoint x: 347, startPoint y: 340, endPoint x: 355, endPoint y: 336, distance: 8.9
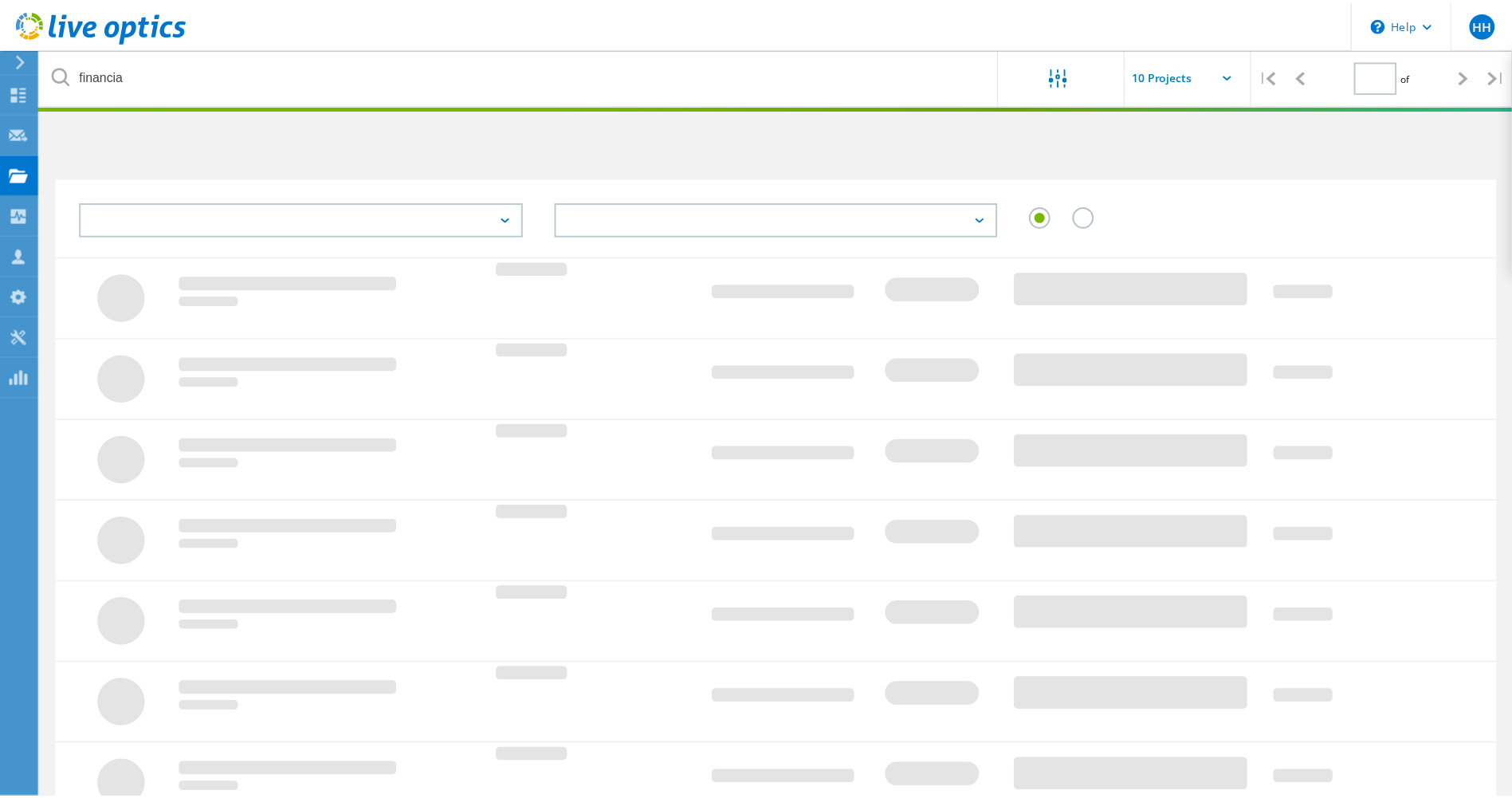
scroll to position [115, 0]
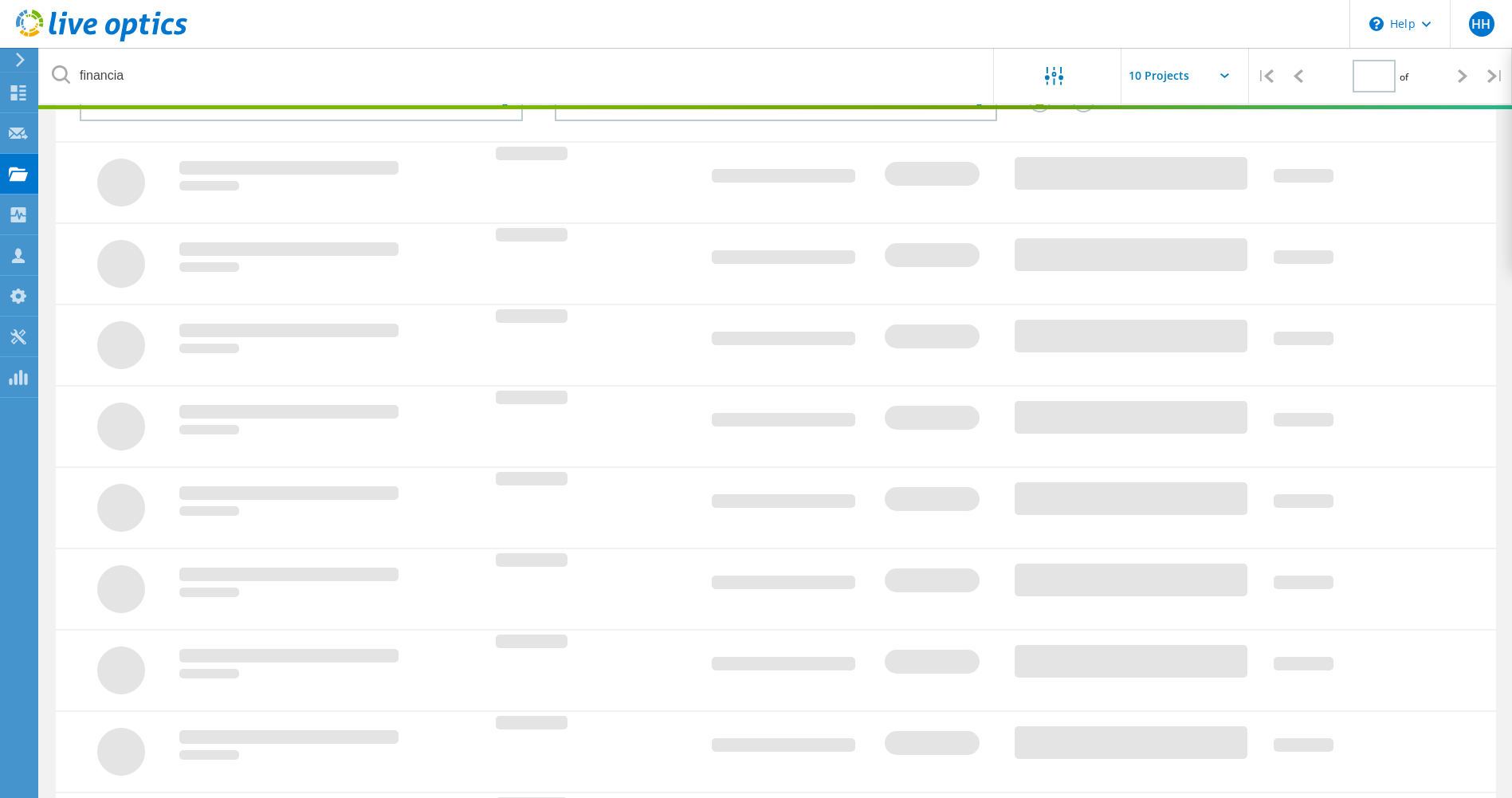
type input "1"
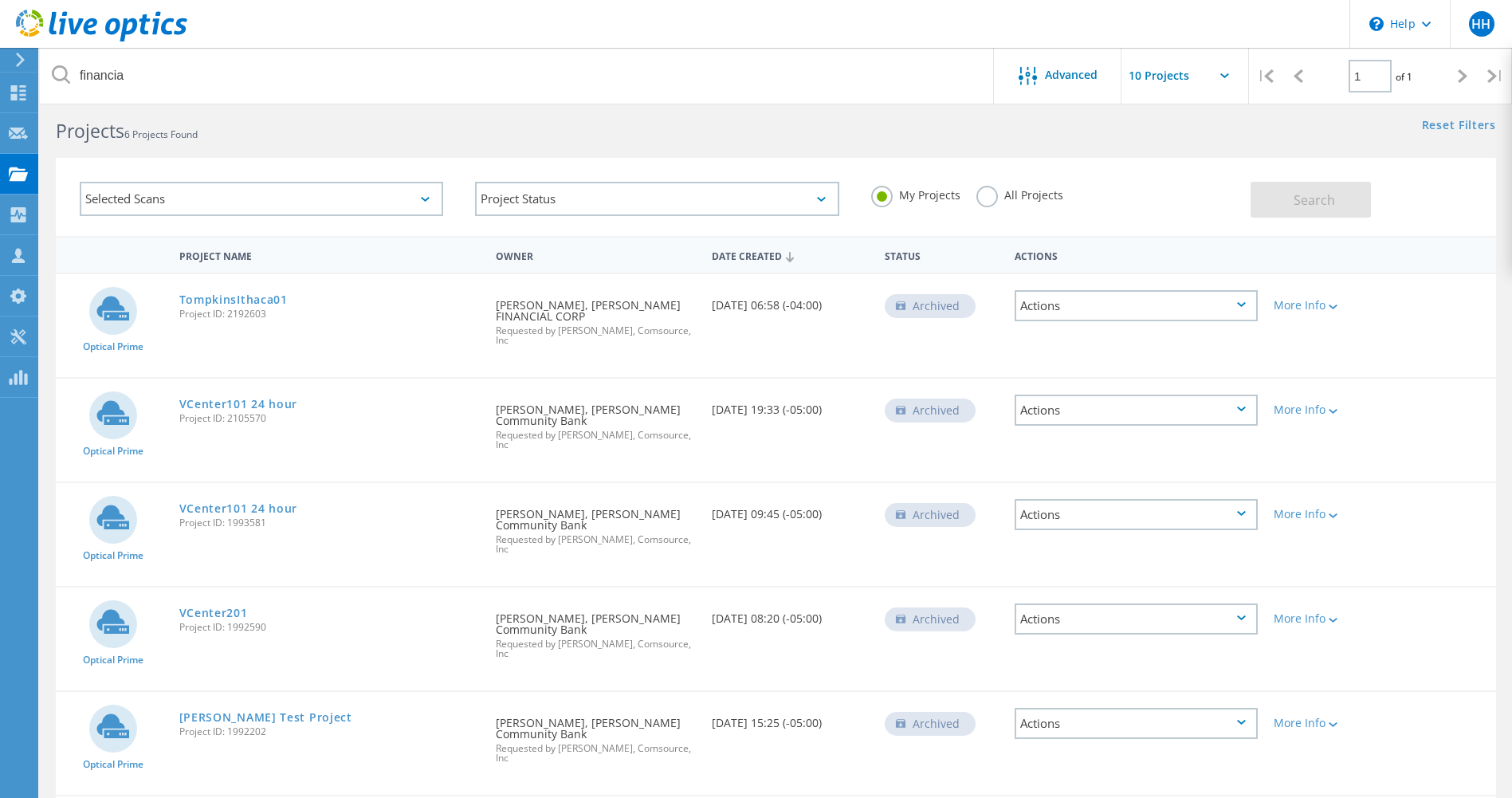
scroll to position [0, 0]
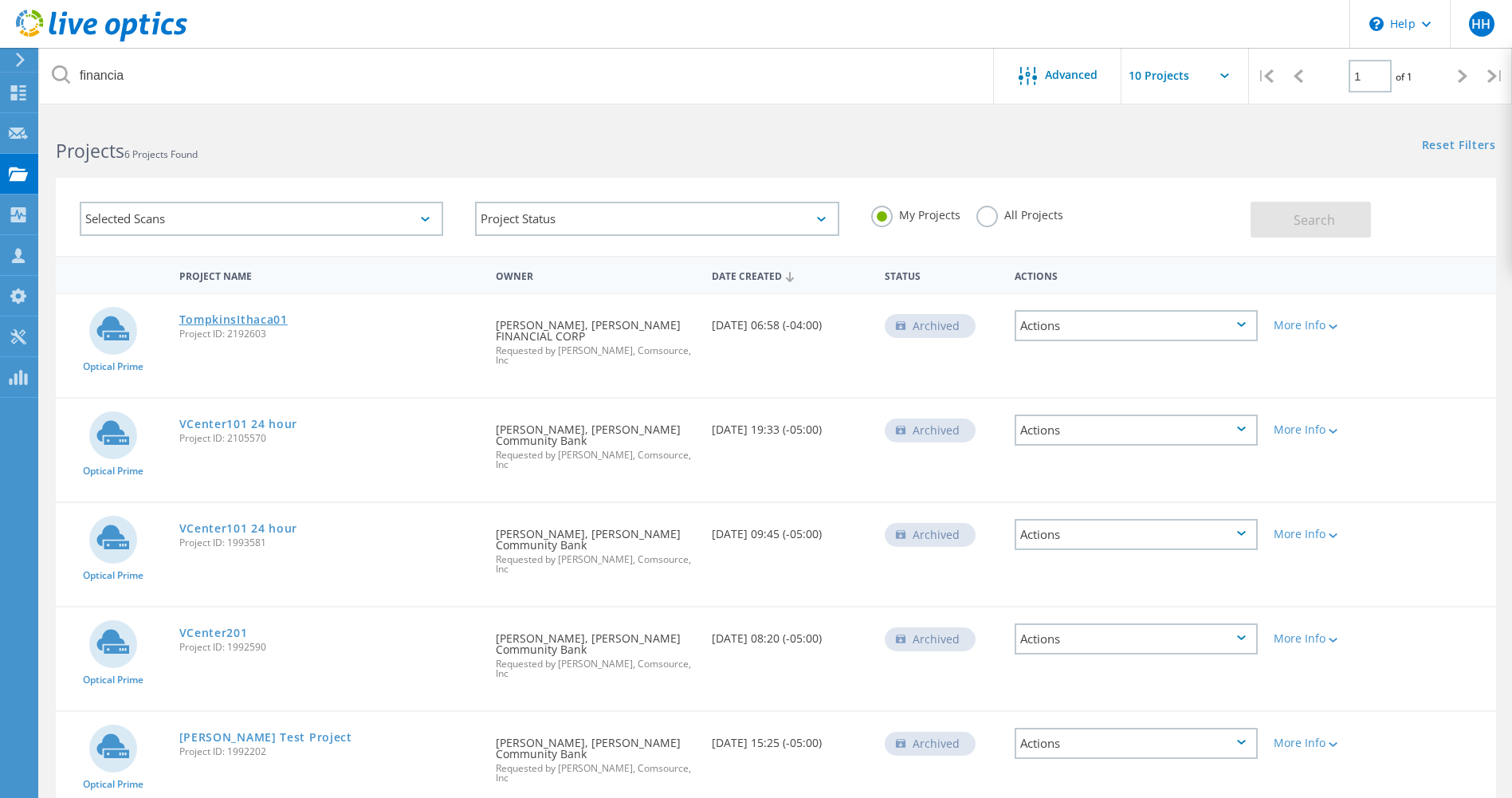
click at [272, 324] on link "TompkinsIthaca01" at bounding box center [233, 320] width 108 height 11
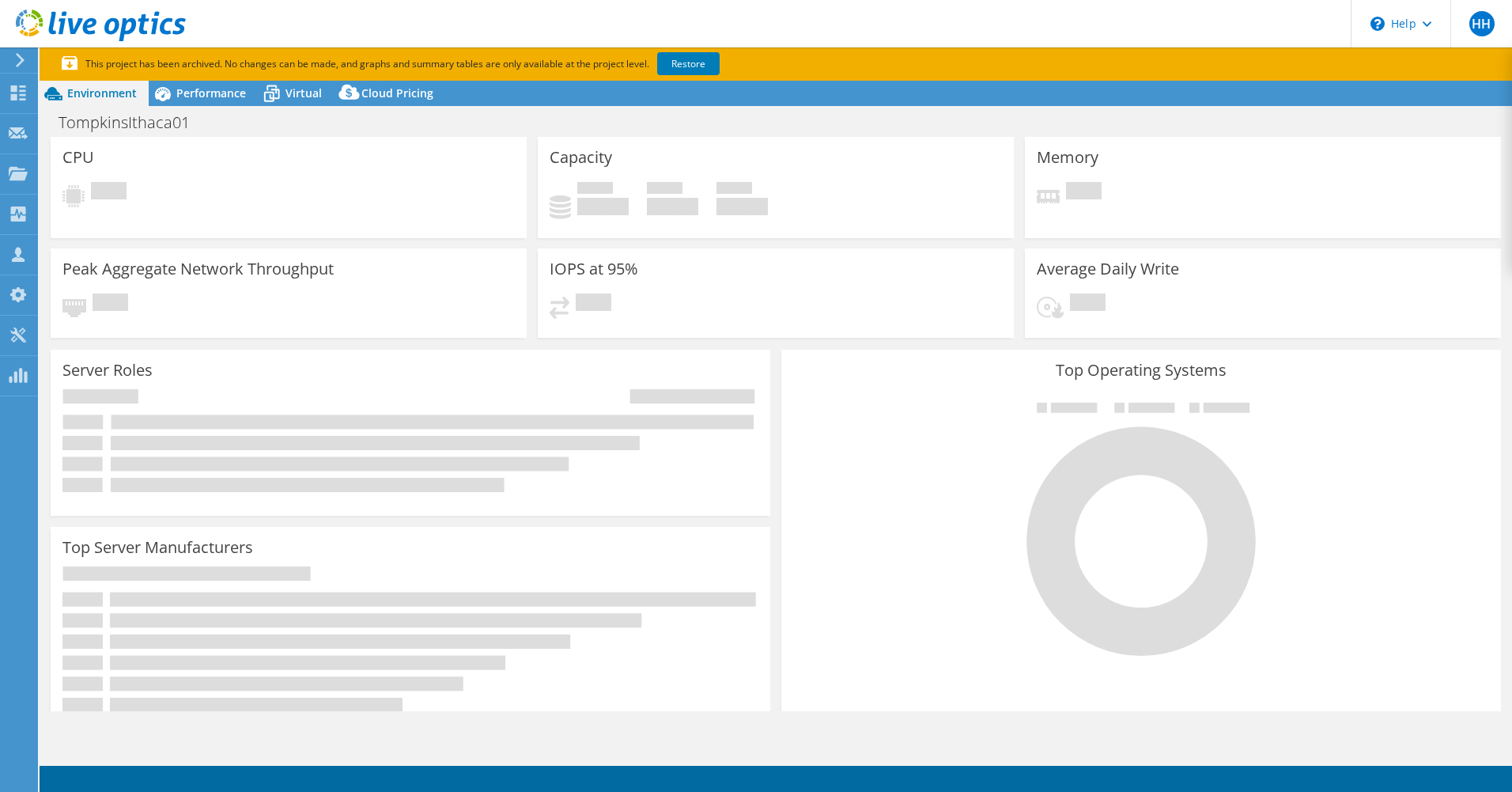
select select "USD"
